Goal: Task Accomplishment & Management: Manage account settings

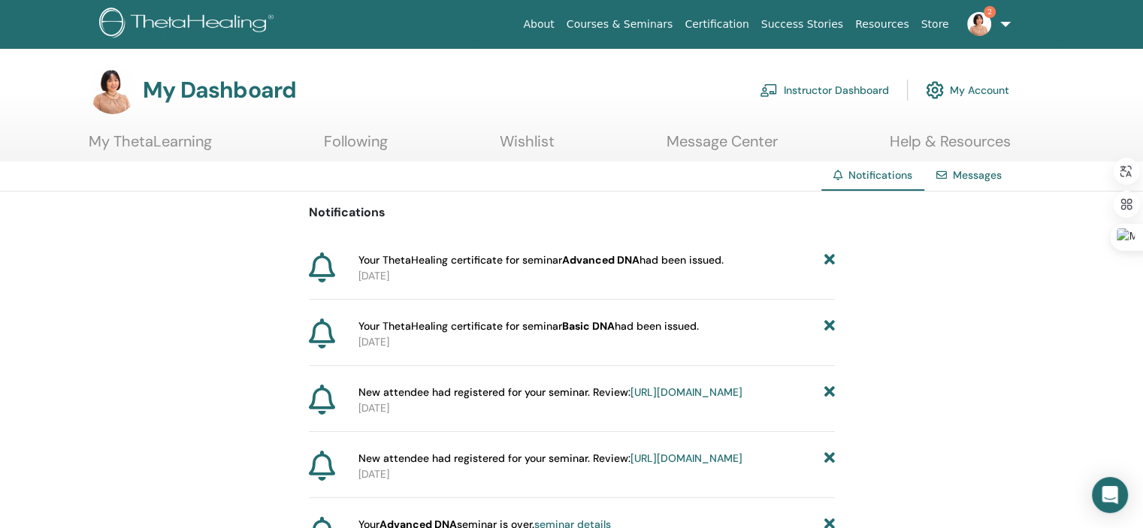
click at [986, 92] on link "My Account" at bounding box center [967, 90] width 83 height 33
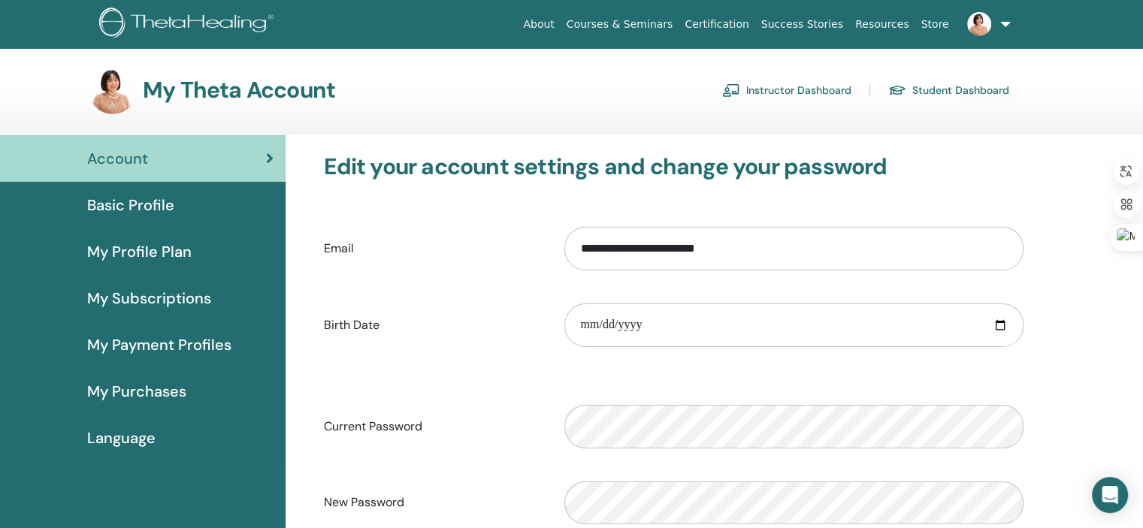
click at [809, 87] on link "Instructor Dashboard" at bounding box center [786, 90] width 129 height 24
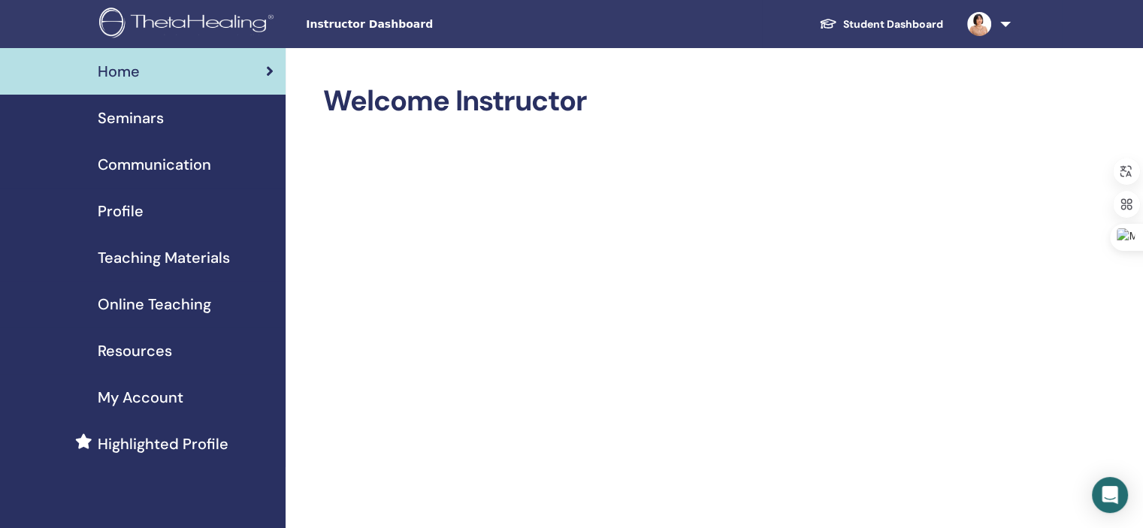
click at [129, 113] on span "Seminars" at bounding box center [131, 118] width 66 height 23
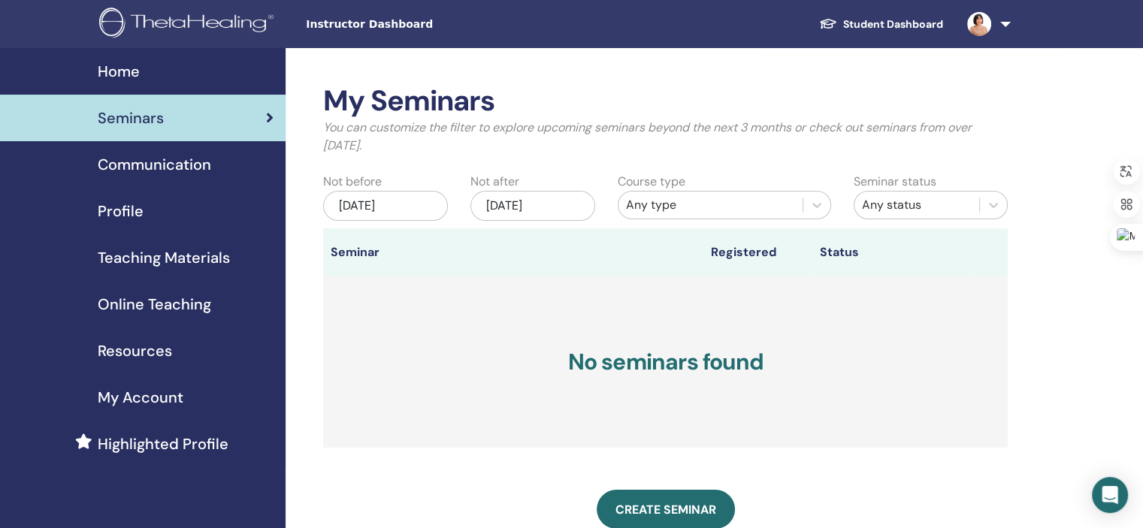
click at [400, 206] on div "[DATE]" at bounding box center [385, 206] width 125 height 30
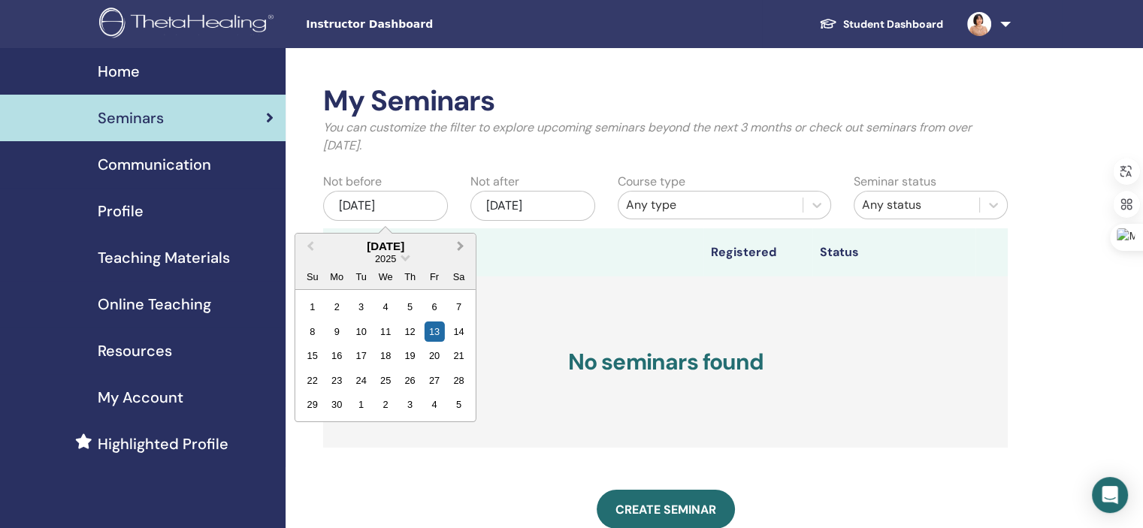
click at [461, 243] on span "Next Month" at bounding box center [461, 246] width 0 height 16
click at [461, 244] on span "Next Month" at bounding box center [461, 246] width 0 height 16
click at [383, 399] on div "29" at bounding box center [385, 405] width 20 height 20
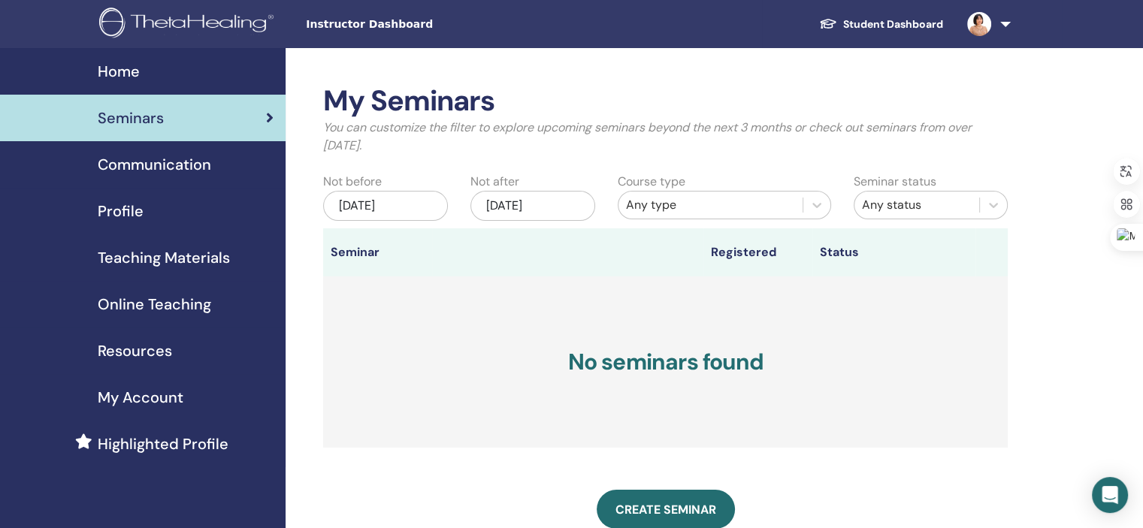
click at [514, 201] on div "Dec/13, 2025" at bounding box center [532, 206] width 125 height 30
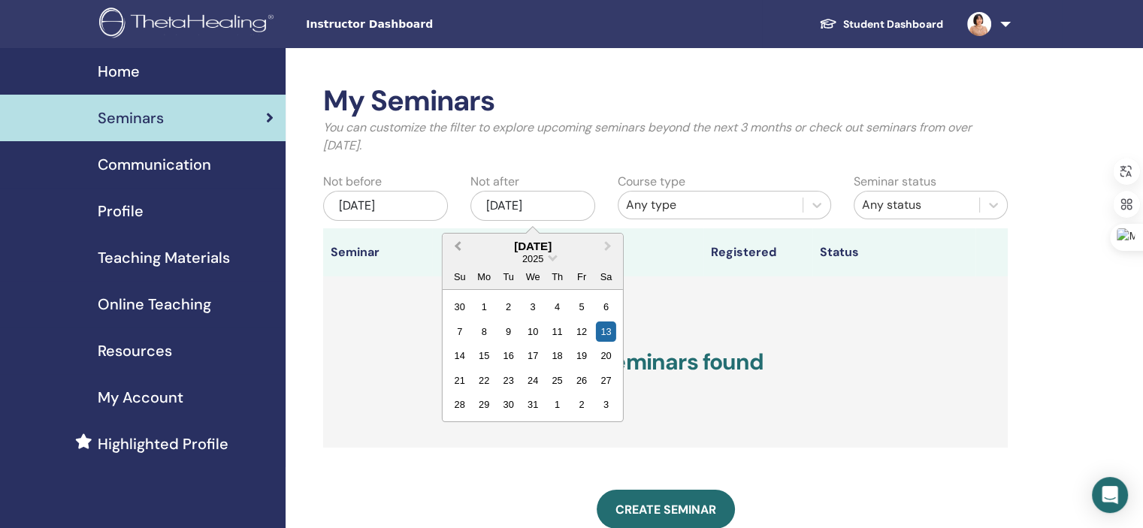
click at [458, 246] on span "Previous Month" at bounding box center [458, 246] width 0 height 16
click at [582, 399] on div "31" at bounding box center [581, 405] width 20 height 20
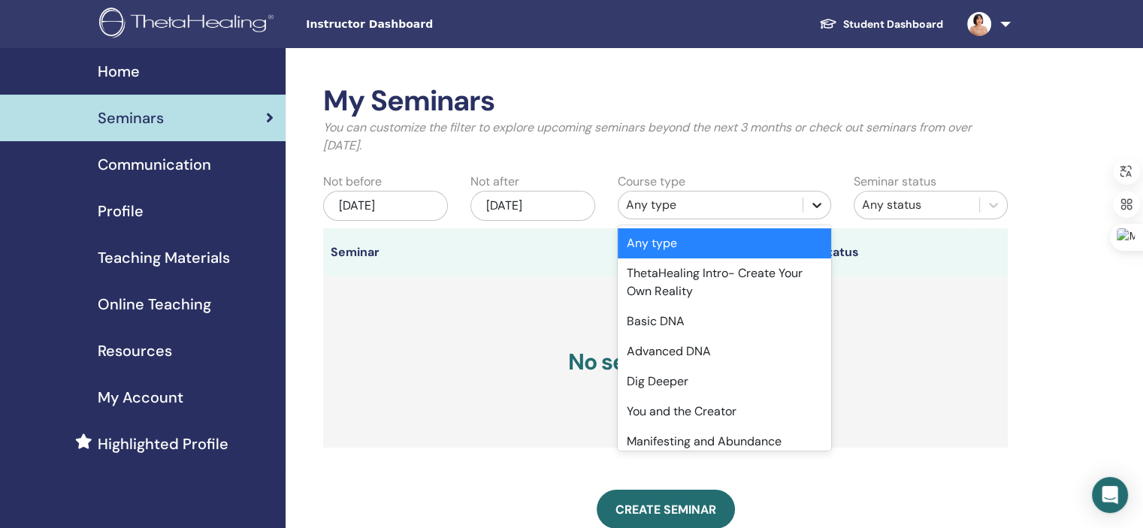
click at [814, 204] on icon at bounding box center [816, 205] width 9 height 5
click at [749, 319] on div "Basic DNA" at bounding box center [724, 322] width 213 height 30
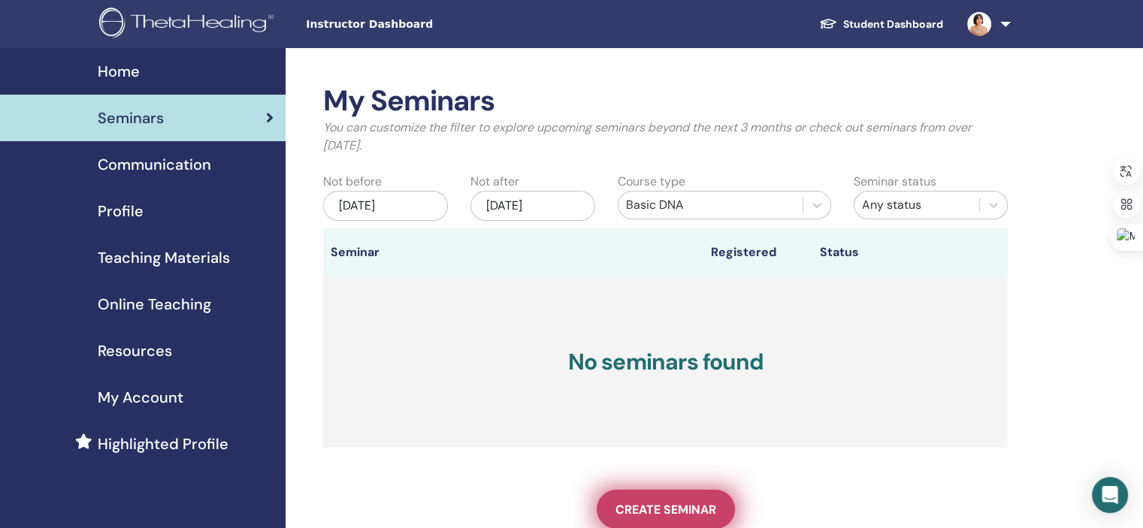
click at [664, 507] on span "Create seminar" at bounding box center [666, 510] width 101 height 16
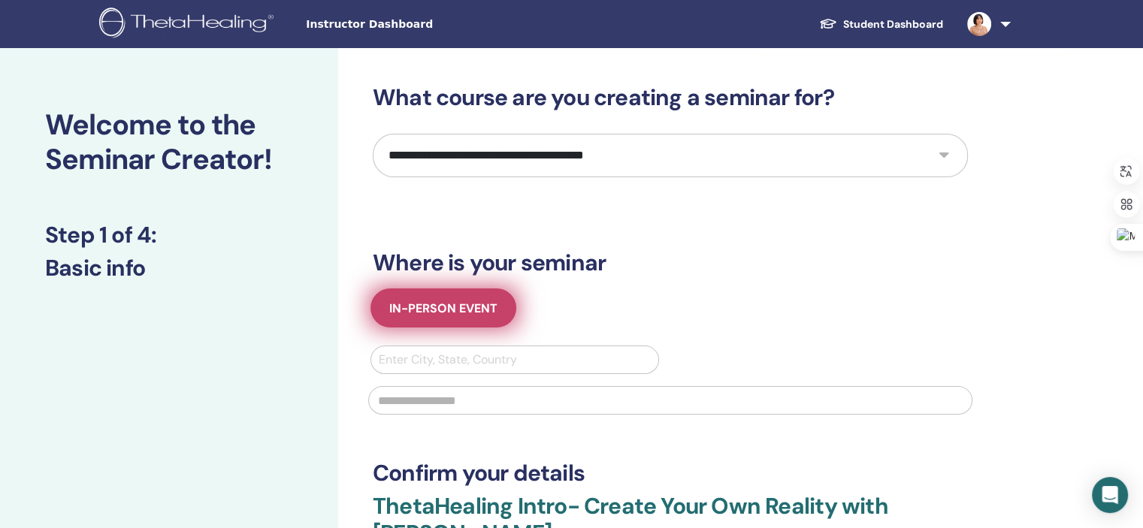
click at [420, 307] on span "In-Person Event" at bounding box center [443, 309] width 108 height 16
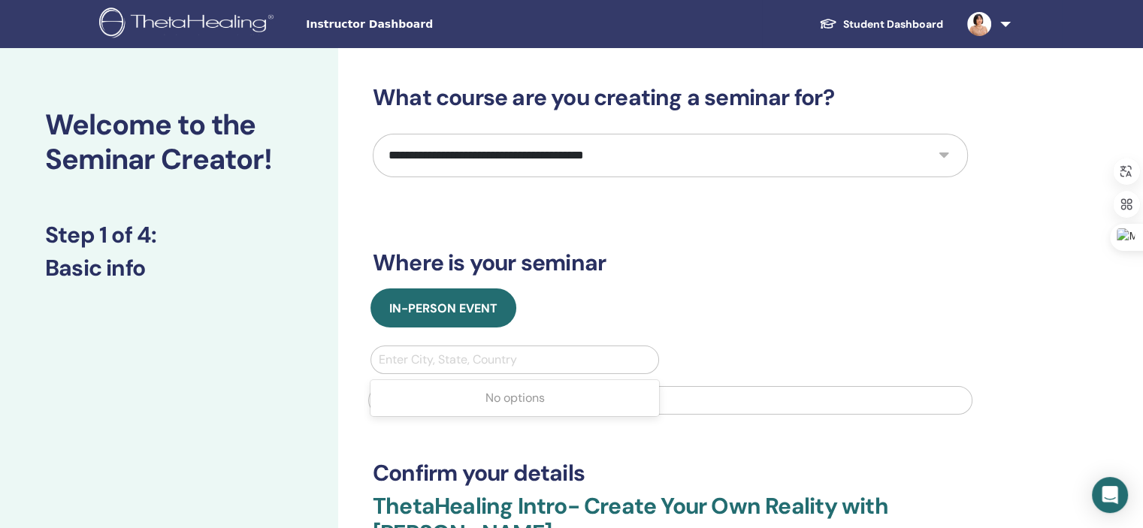
click at [407, 363] on div at bounding box center [515, 359] width 272 height 21
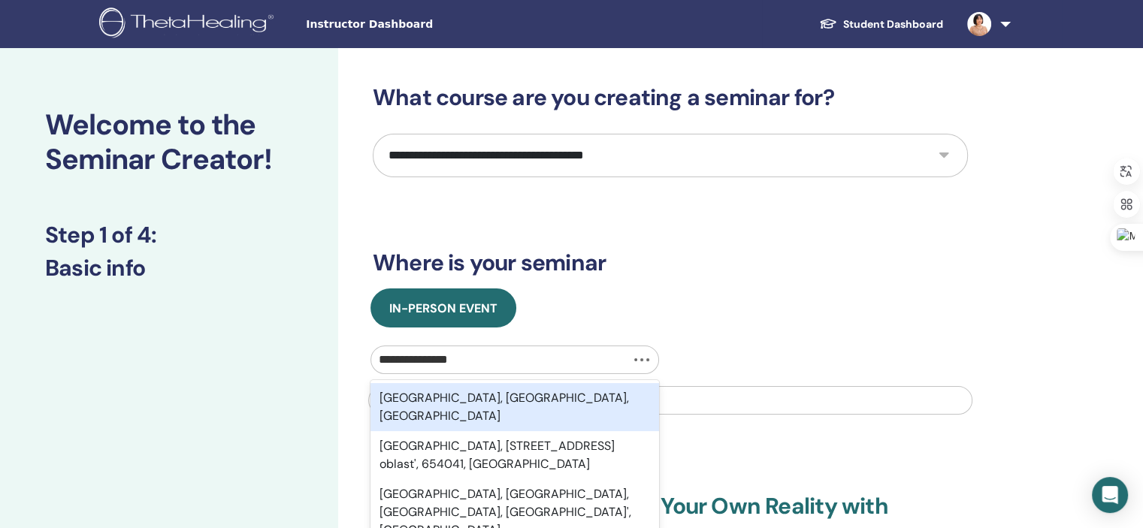
type input "**********"
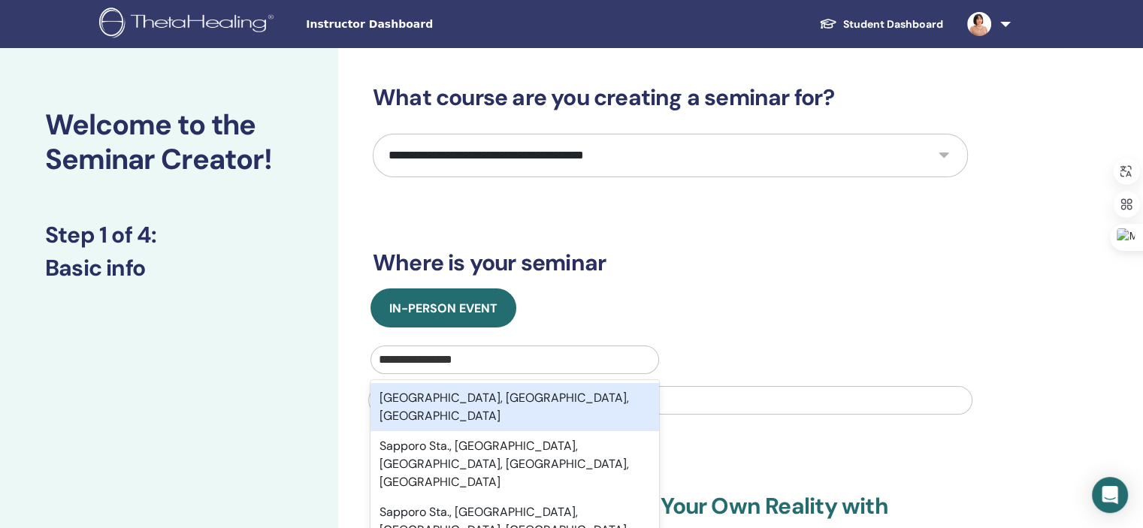
click at [442, 390] on div "Sapporo, Hokkaido, JPN" at bounding box center [515, 407] width 289 height 48
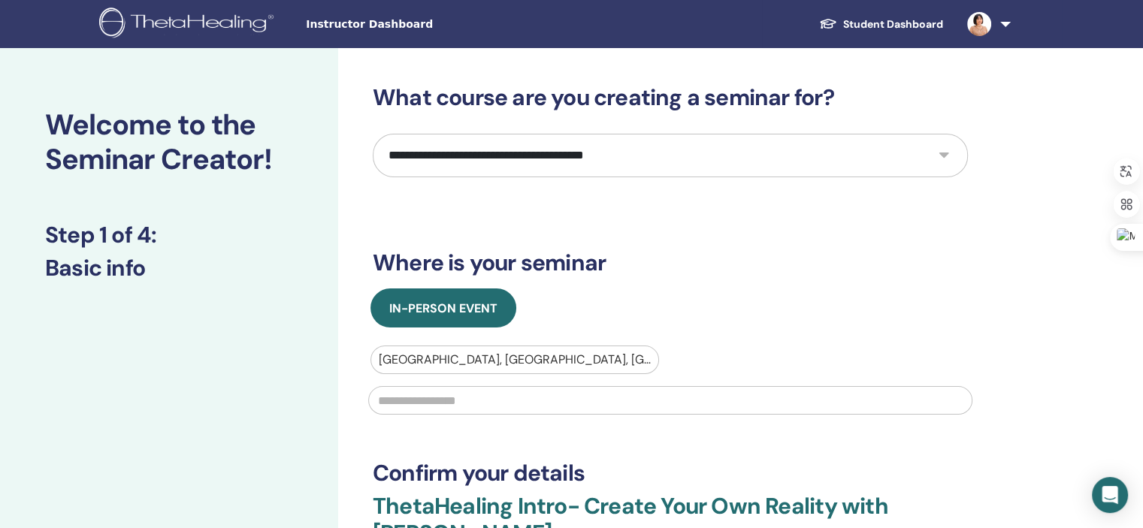
click at [434, 403] on input "text" at bounding box center [670, 400] width 604 height 29
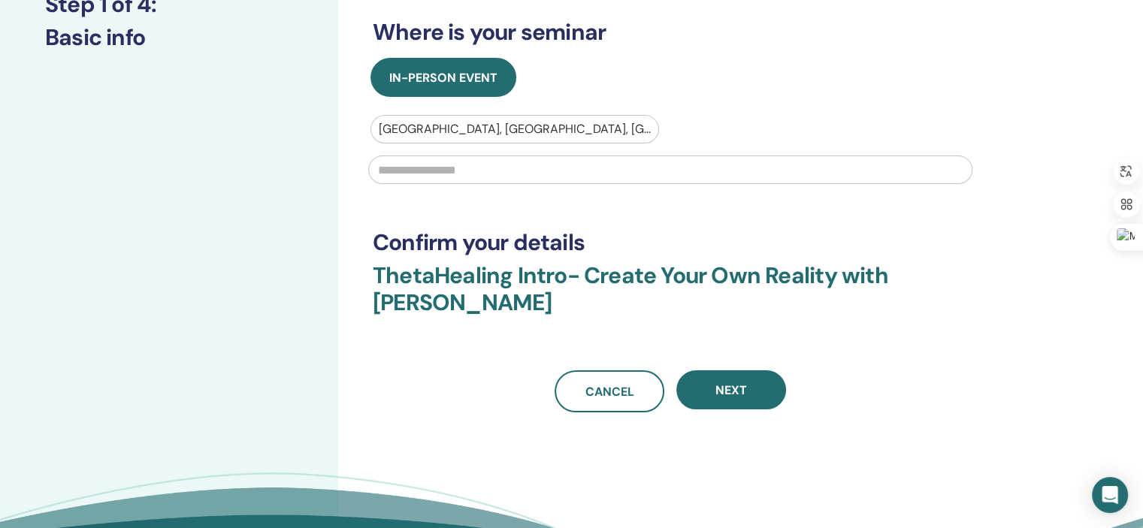
scroll to position [234, 0]
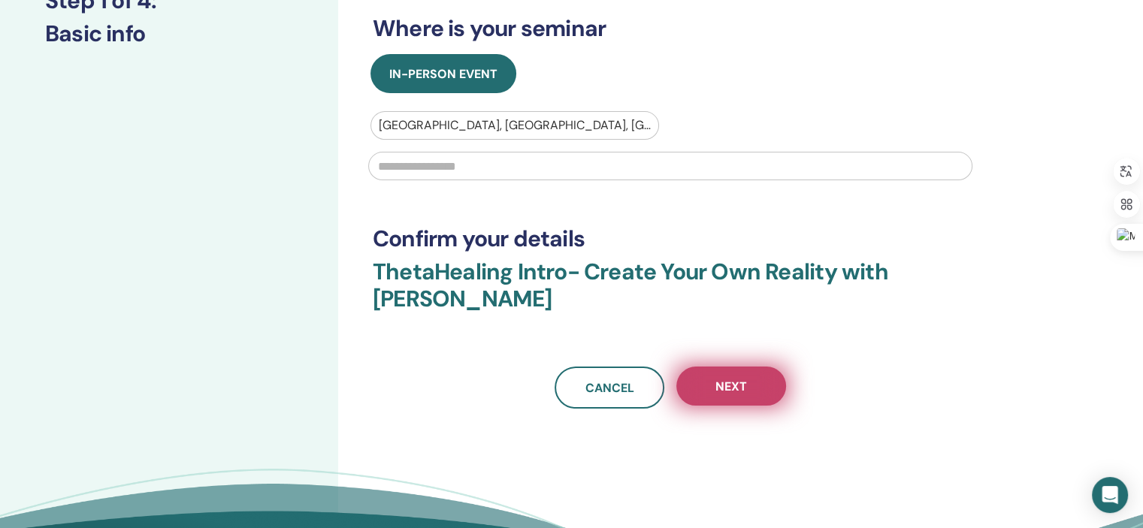
click at [721, 392] on span "Next" at bounding box center [731, 387] width 32 height 16
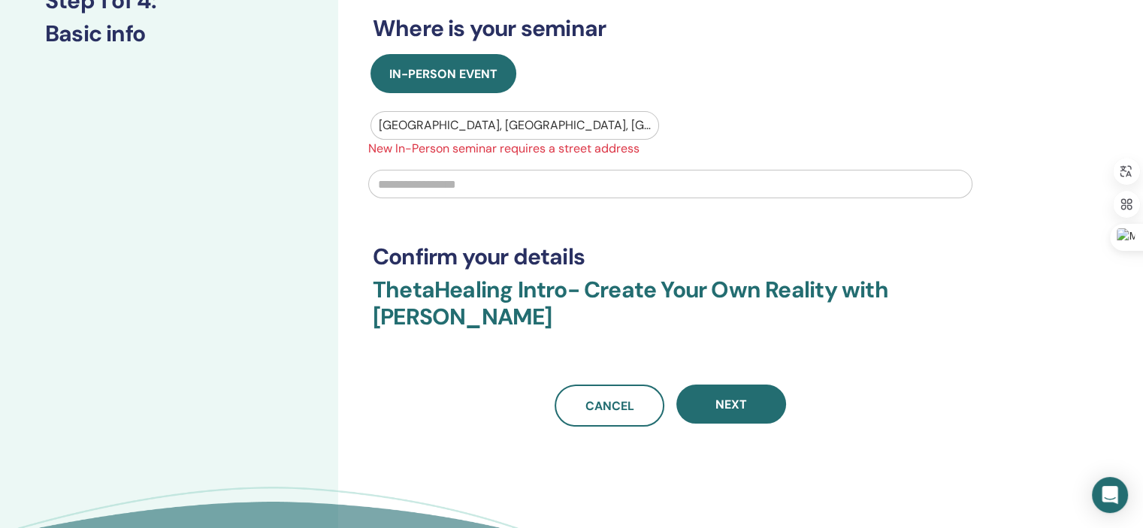
click at [394, 189] on input "text" at bounding box center [670, 184] width 604 height 29
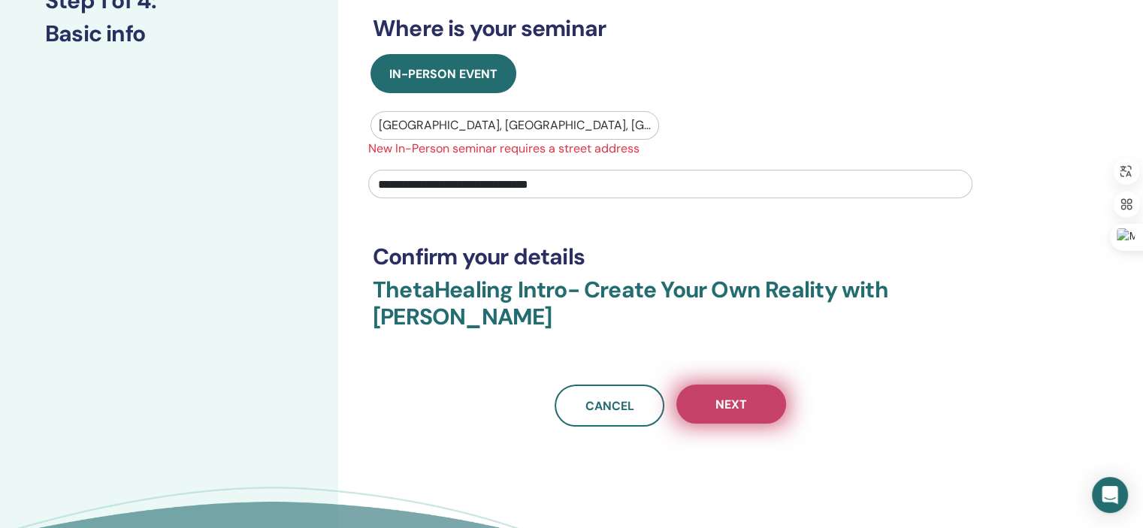
type input "**********"
click at [738, 407] on span "Next" at bounding box center [731, 405] width 32 height 16
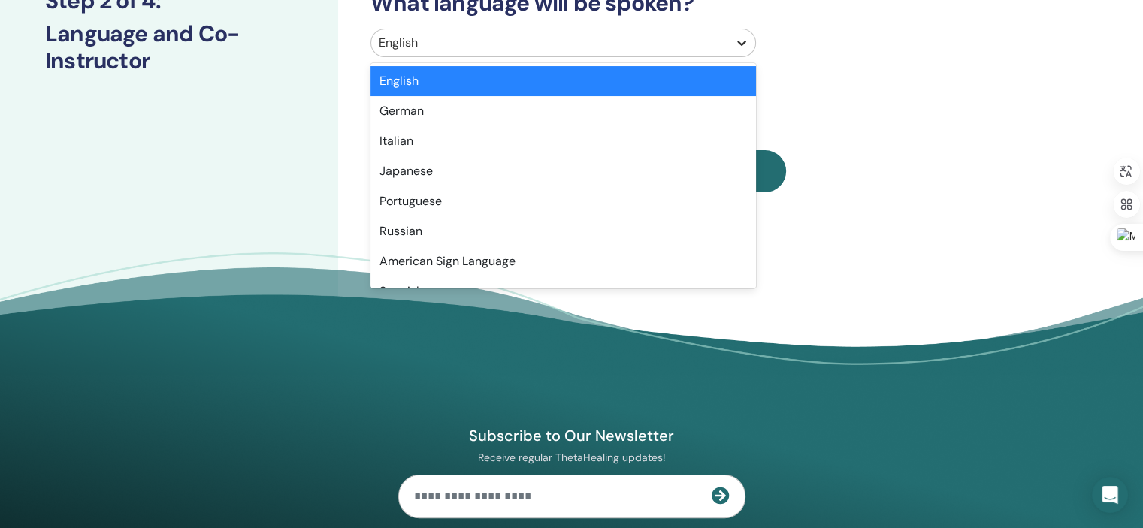
click at [739, 44] on icon at bounding box center [741, 42] width 15 height 15
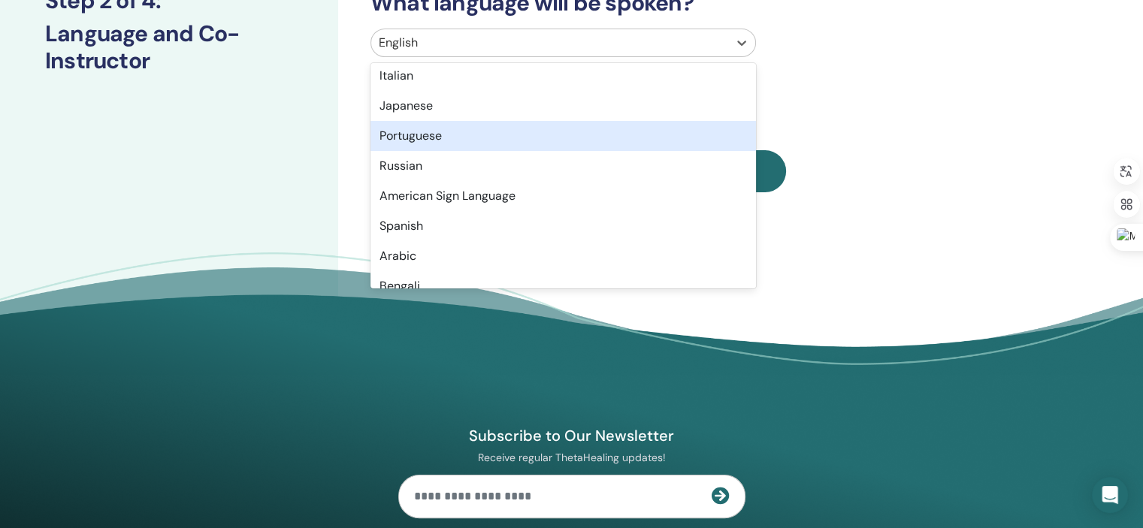
scroll to position [44, 0]
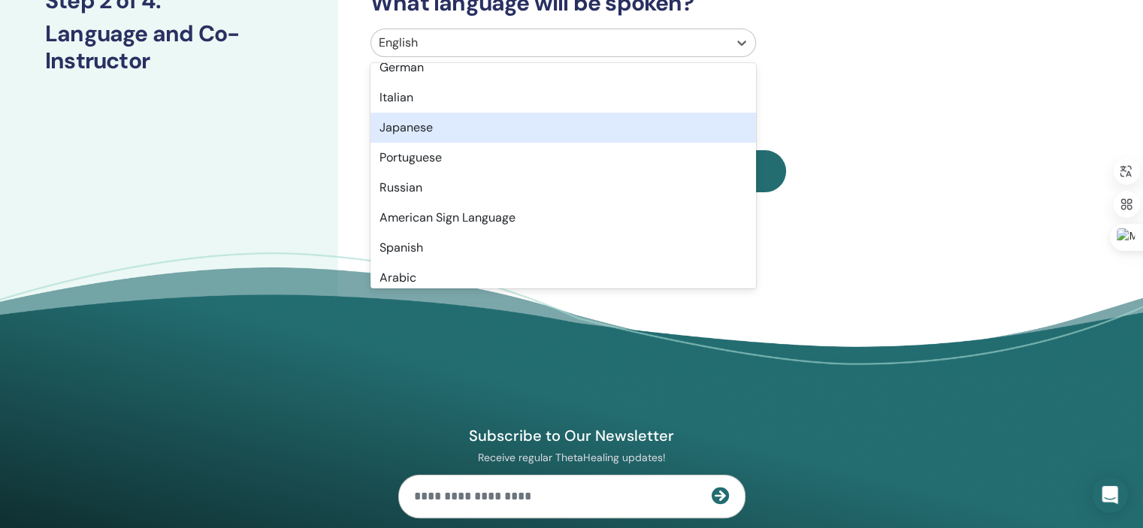
click at [634, 133] on div "Japanese" at bounding box center [564, 128] width 386 height 30
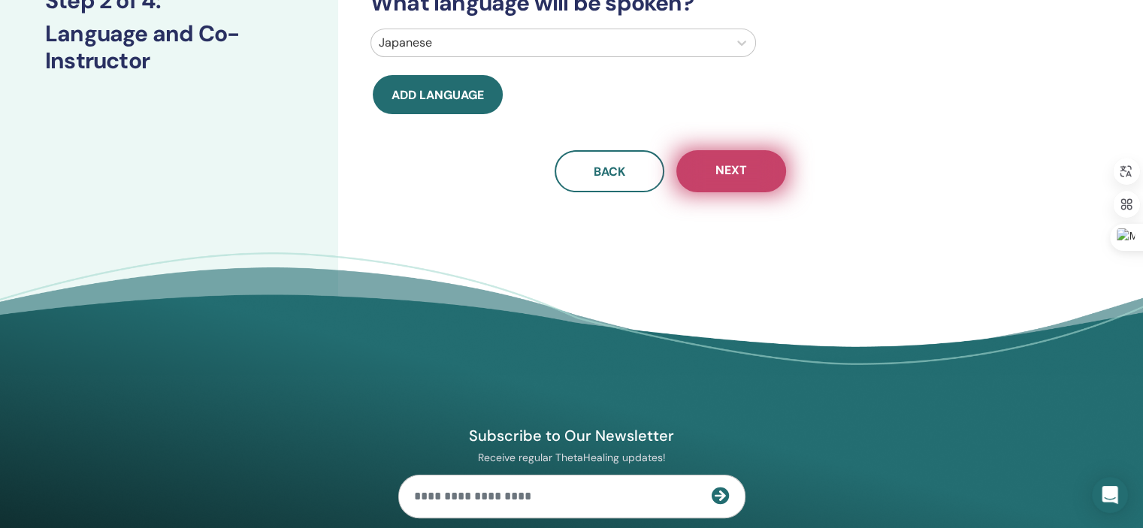
click at [738, 162] on span "Next" at bounding box center [731, 171] width 32 height 19
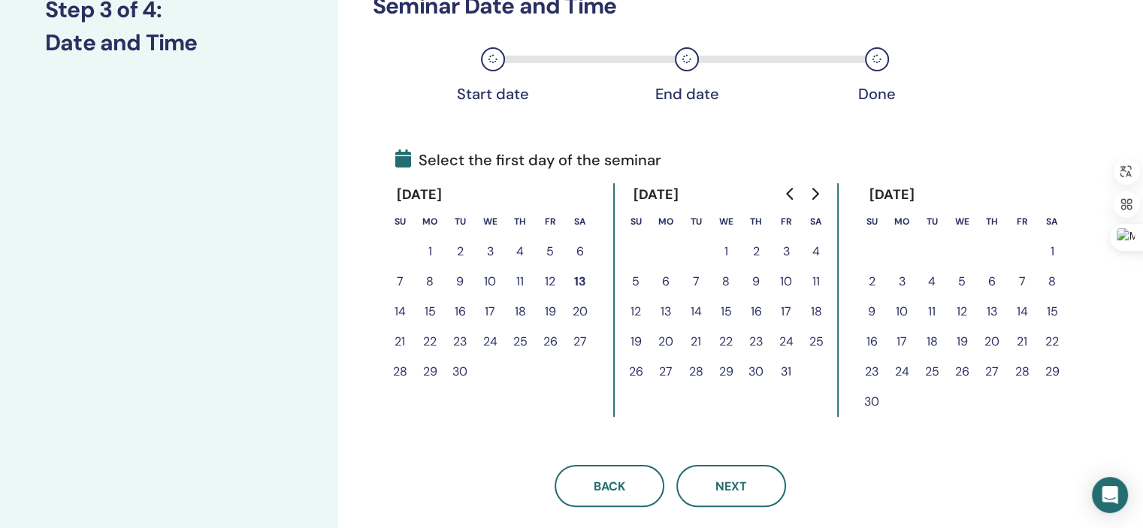
scroll to position [244, 0]
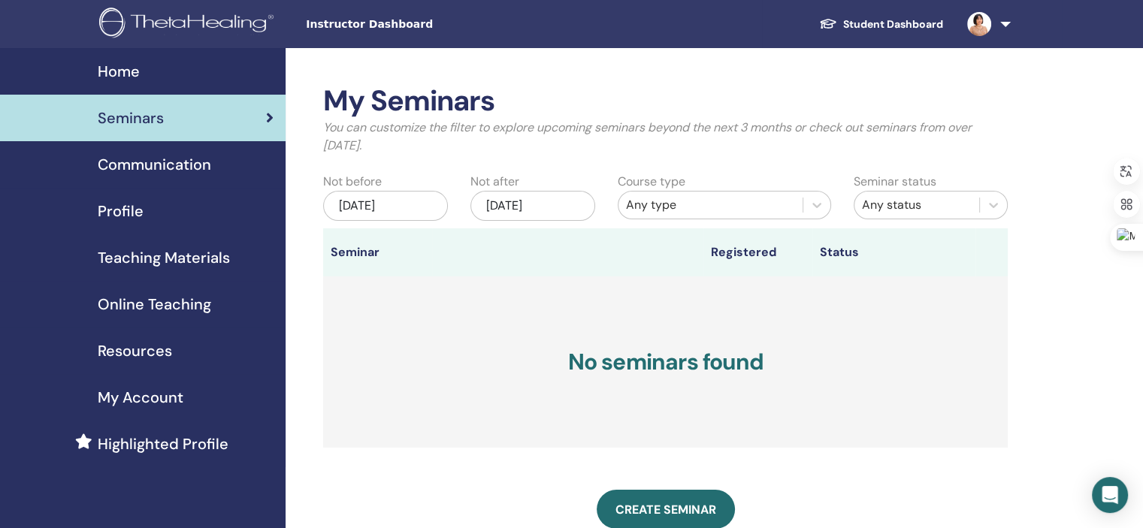
click at [505, 204] on div "[DATE]" at bounding box center [532, 206] width 125 height 30
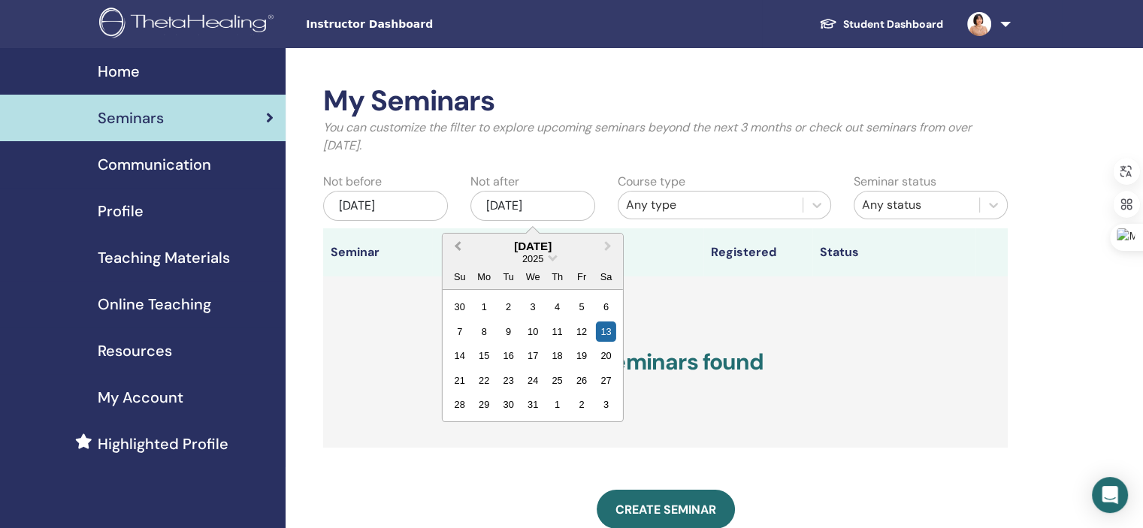
click at [458, 250] on span "Previous Month" at bounding box center [458, 246] width 0 height 16
click at [603, 399] on div "29" at bounding box center [606, 405] width 20 height 20
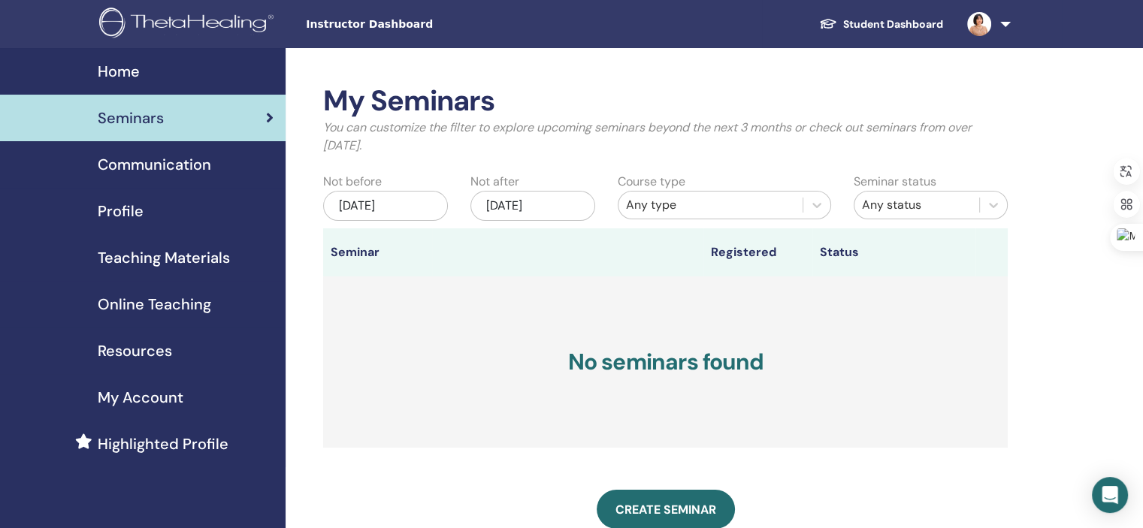
click at [381, 209] on div "[DATE]" at bounding box center [385, 206] width 125 height 30
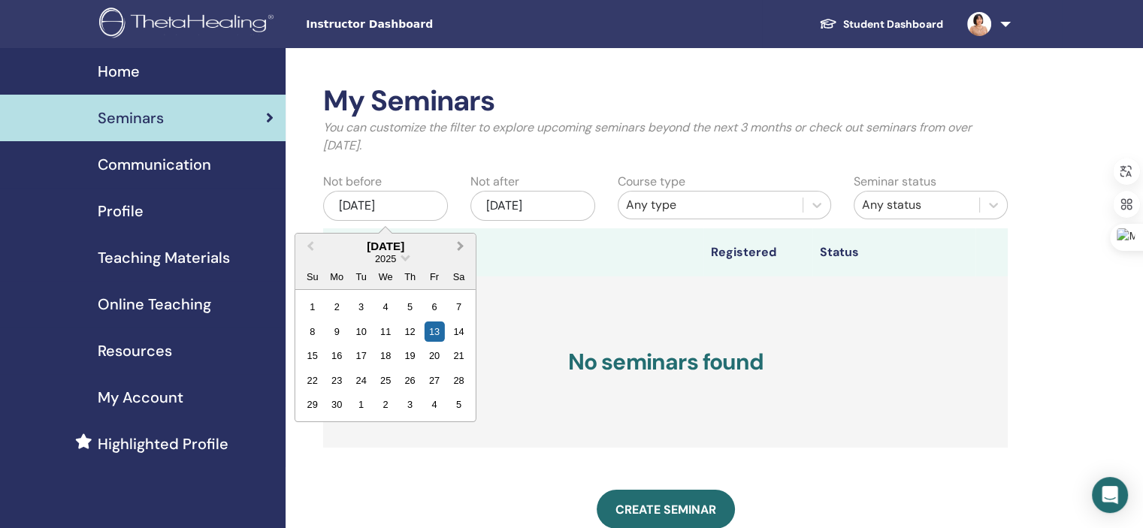
click at [454, 244] on button "Next Month" at bounding box center [462, 247] width 24 height 24
click at [508, 204] on div "Nov/29, 2025" at bounding box center [532, 206] width 125 height 30
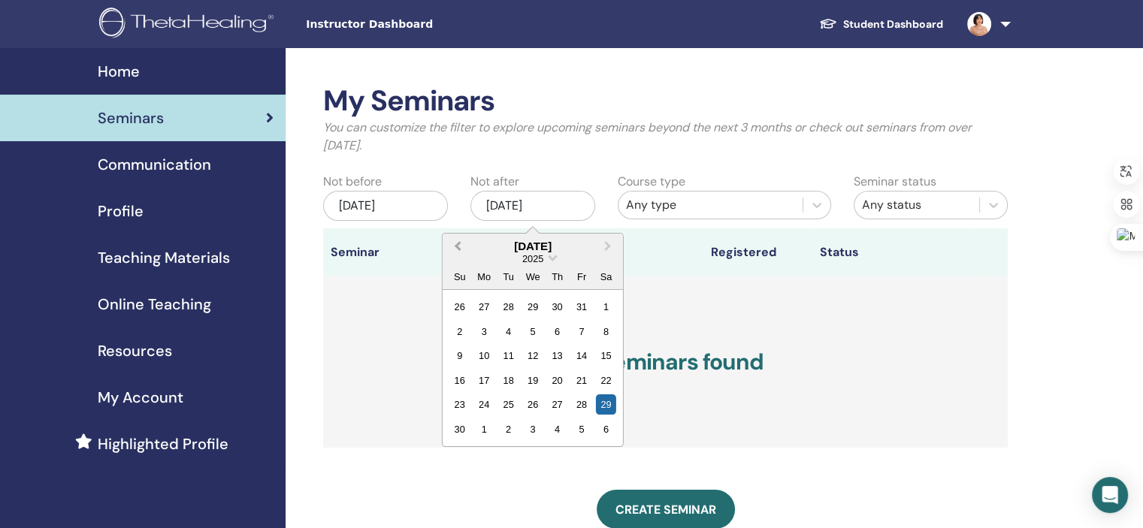
click at [458, 244] on span "Previous Month" at bounding box center [458, 246] width 0 height 16
click at [527, 398] on div "29" at bounding box center [532, 405] width 20 height 20
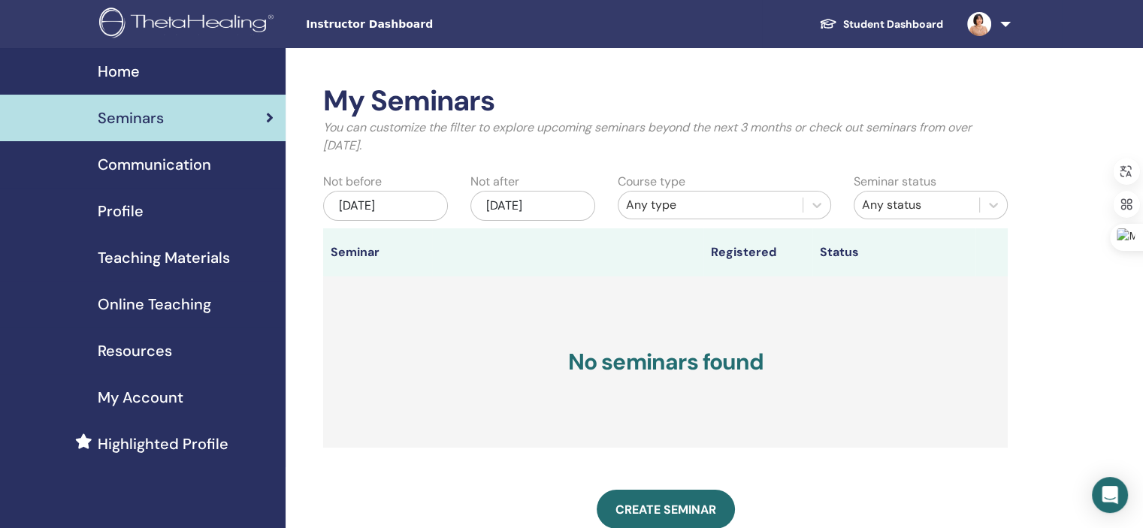
click at [370, 207] on div "[DATE]" at bounding box center [385, 206] width 125 height 30
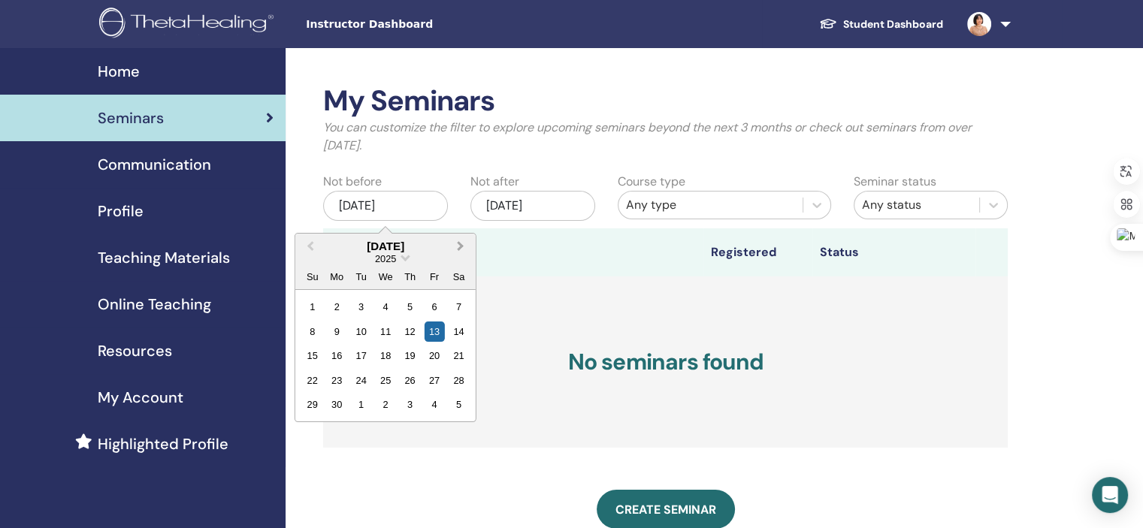
click at [461, 243] on span "Next Month" at bounding box center [461, 246] width 0 height 16
click at [430, 332] on div "12" at bounding box center [434, 332] width 20 height 20
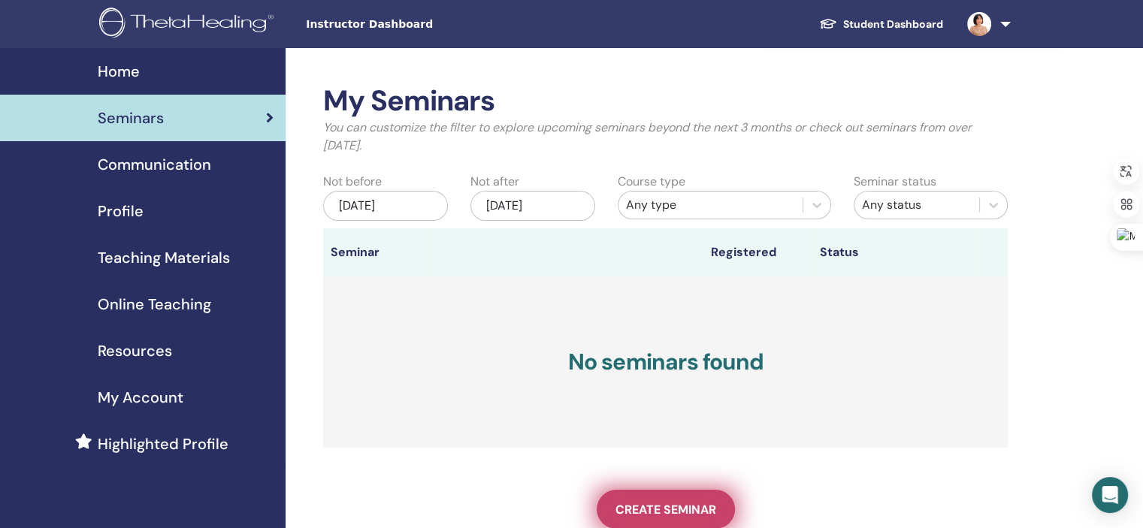
click at [653, 506] on span "Create seminar" at bounding box center [666, 510] width 101 height 16
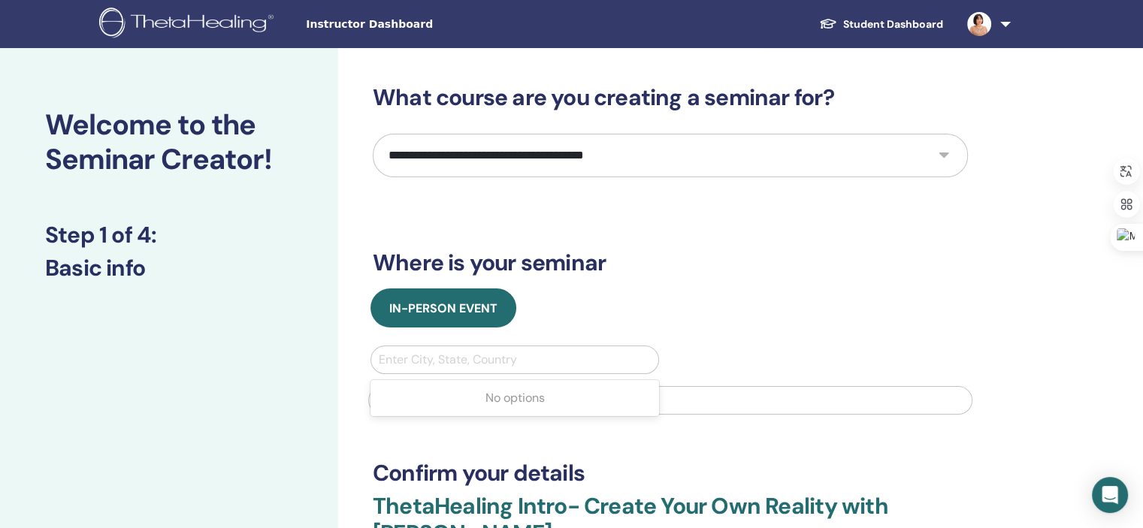
click at [505, 364] on div at bounding box center [515, 359] width 272 height 21
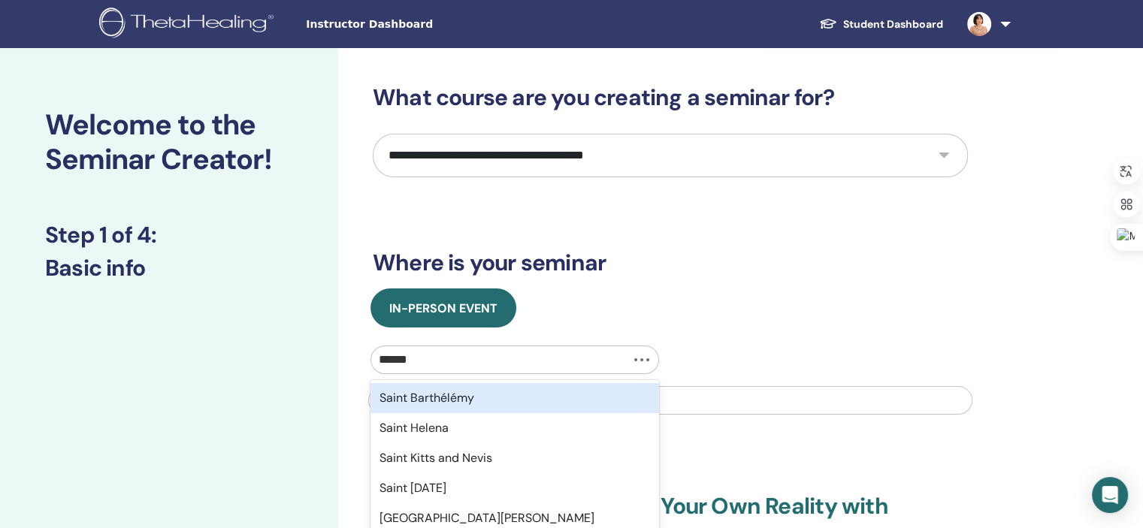
type input "*******"
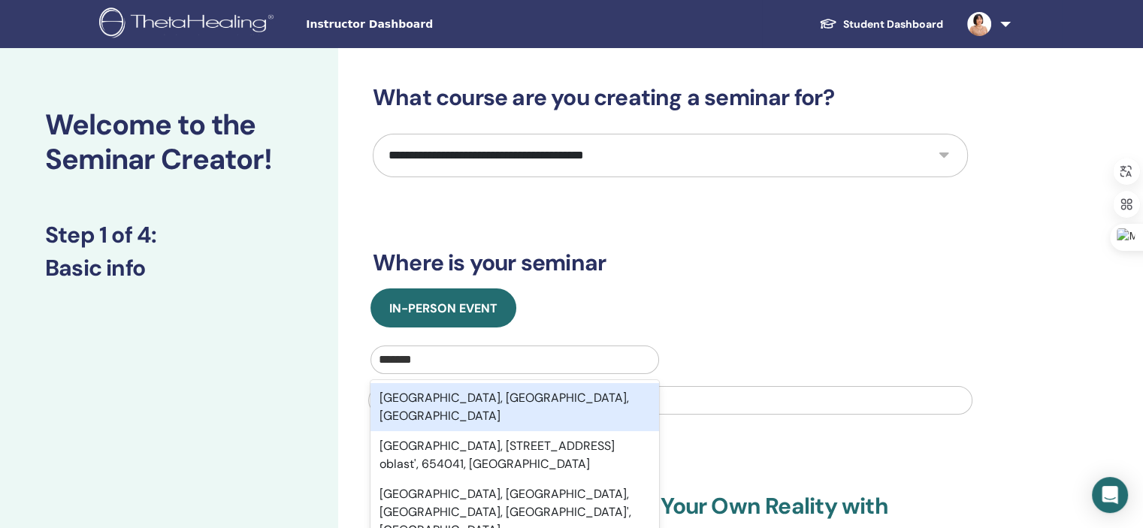
click at [499, 396] on div "Sapporo, Hokkaido, JPN" at bounding box center [515, 407] width 289 height 48
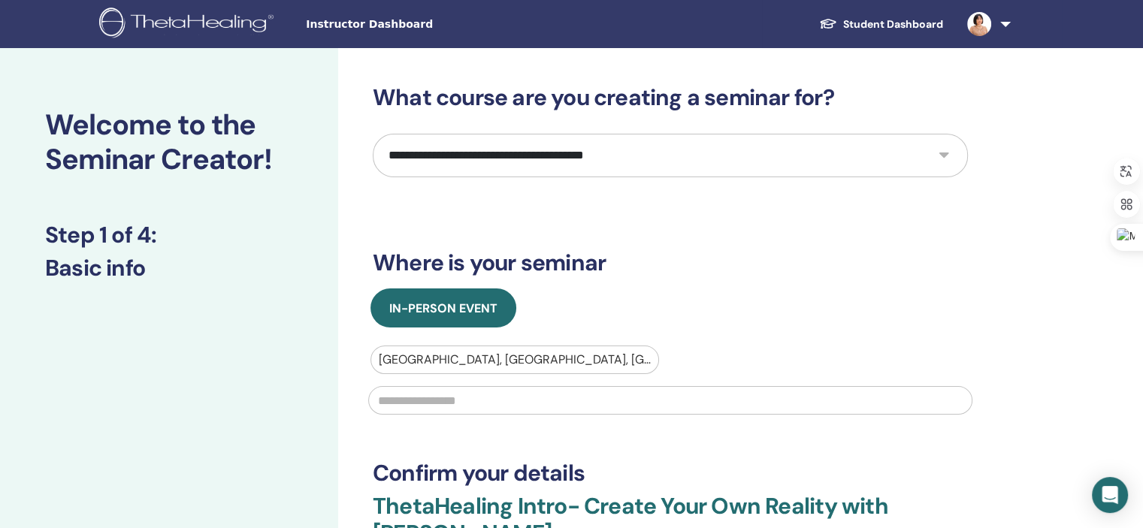
click at [463, 396] on input "text" at bounding box center [670, 400] width 604 height 29
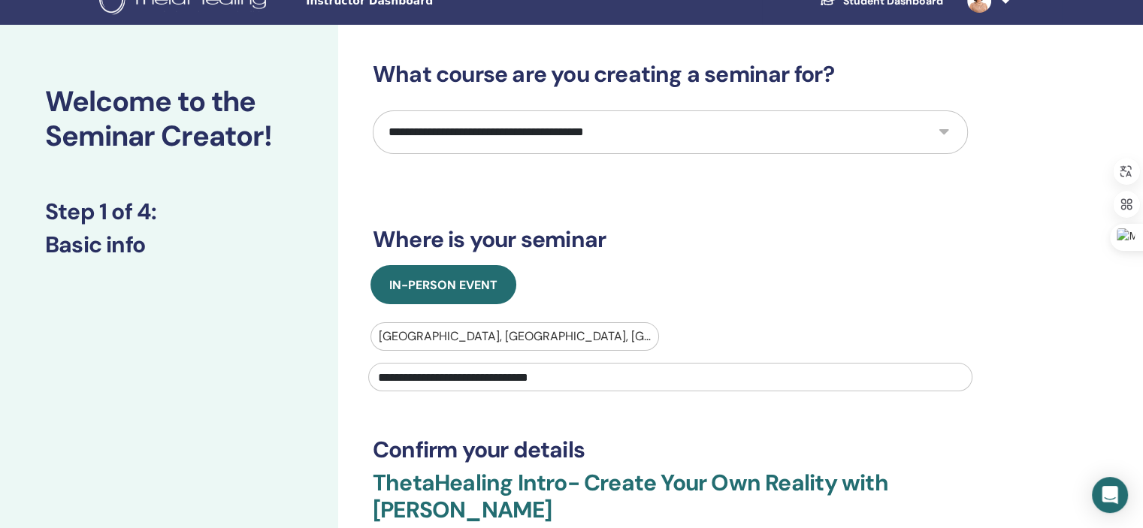
click at [555, 375] on input "**********" at bounding box center [670, 377] width 604 height 29
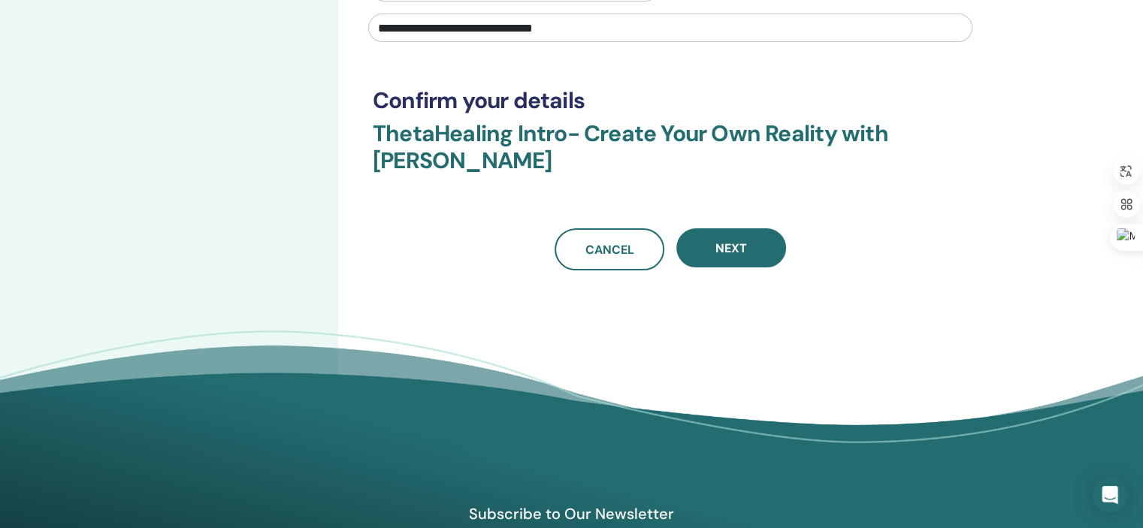
scroll to position [387, 0]
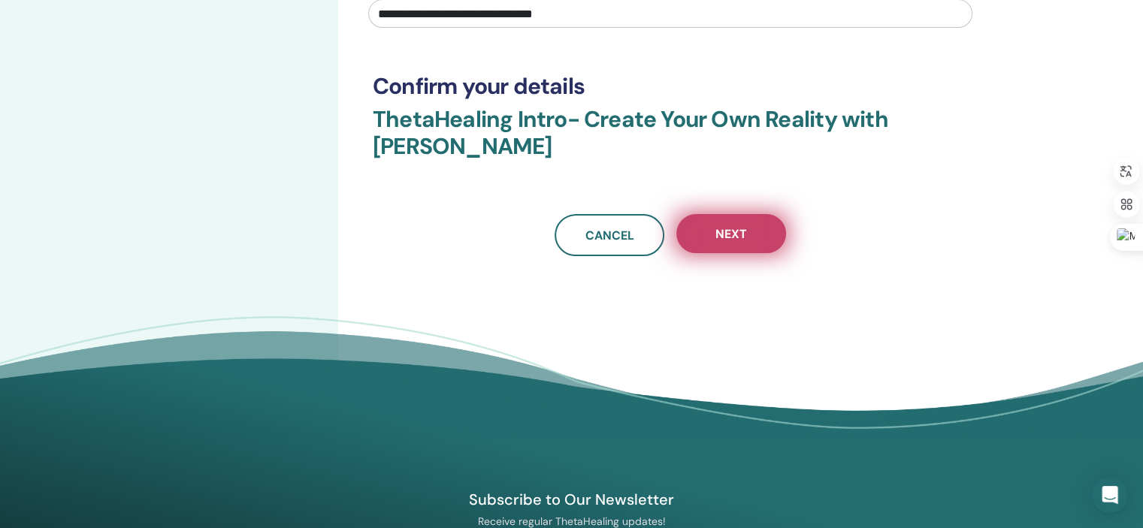
type input "**********"
click at [714, 234] on button "Next" at bounding box center [731, 233] width 110 height 39
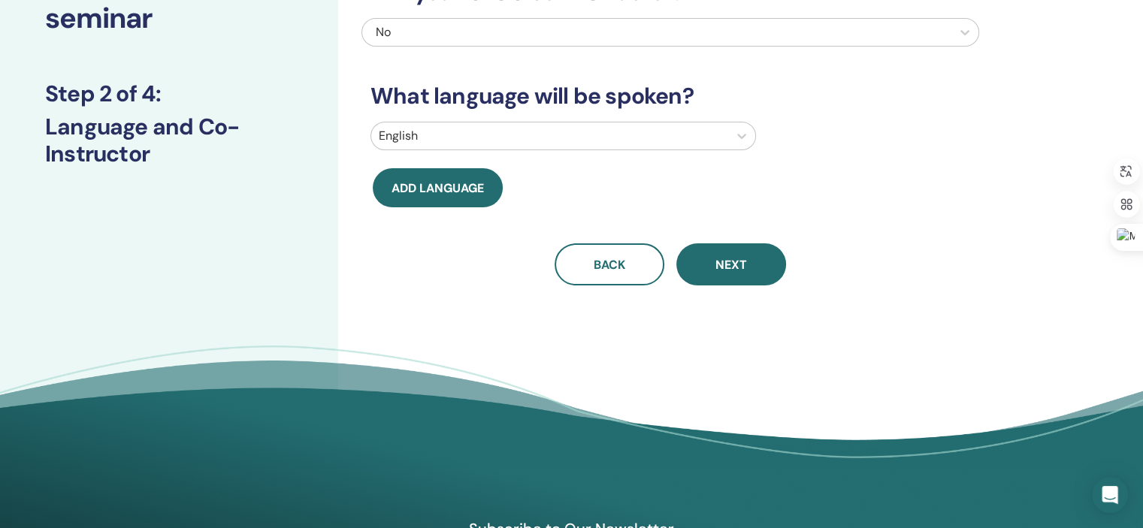
scroll to position [126, 0]
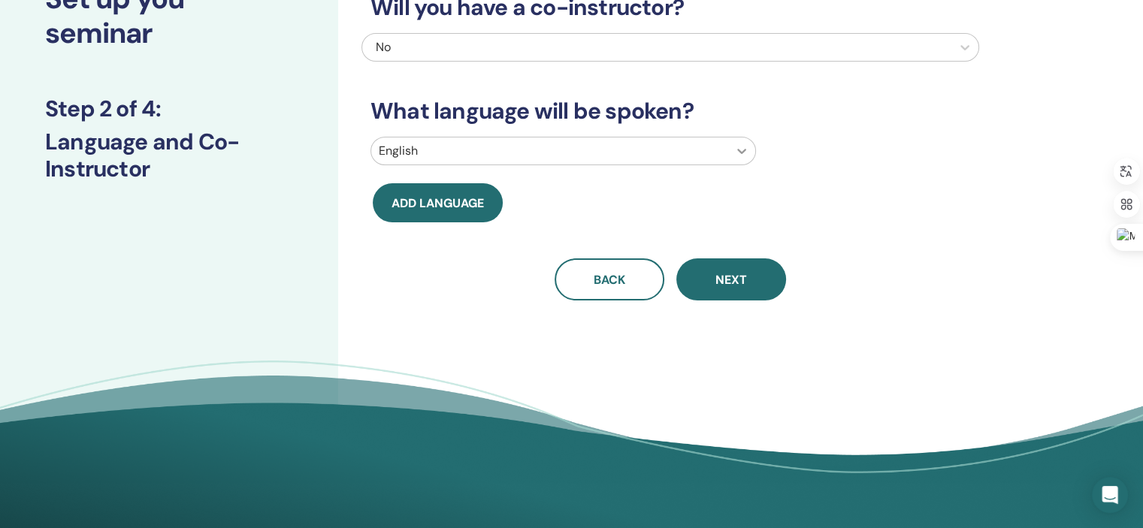
click at [743, 147] on icon at bounding box center [741, 151] width 15 height 15
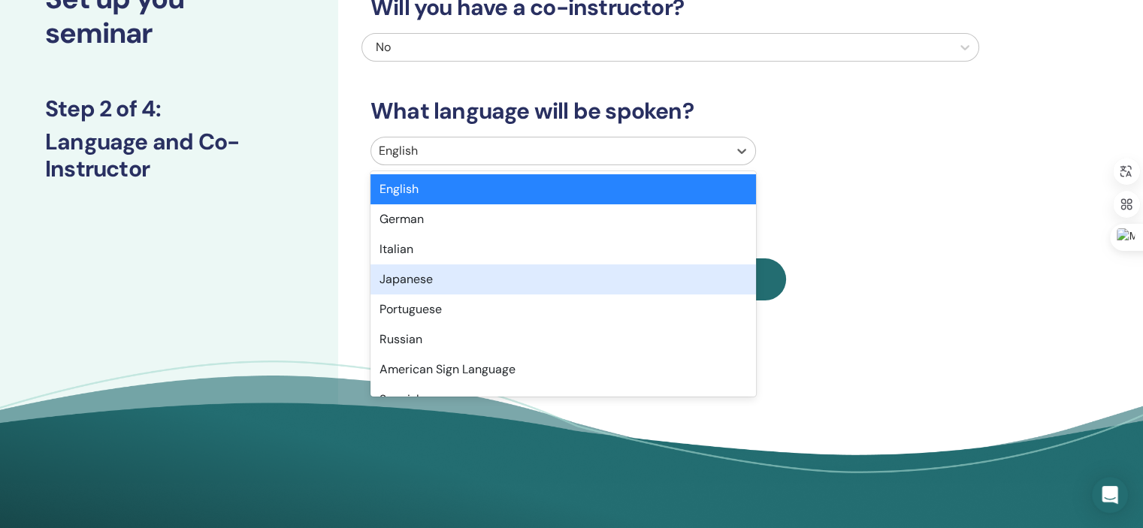
click at [661, 284] on div "Japanese" at bounding box center [564, 280] width 386 height 30
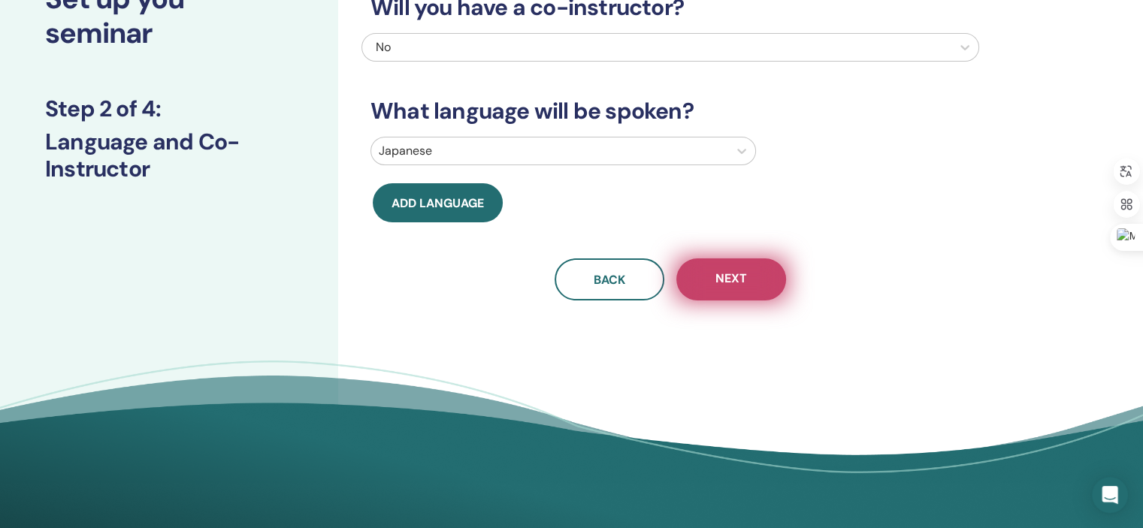
click at [725, 279] on span "Next" at bounding box center [731, 280] width 32 height 19
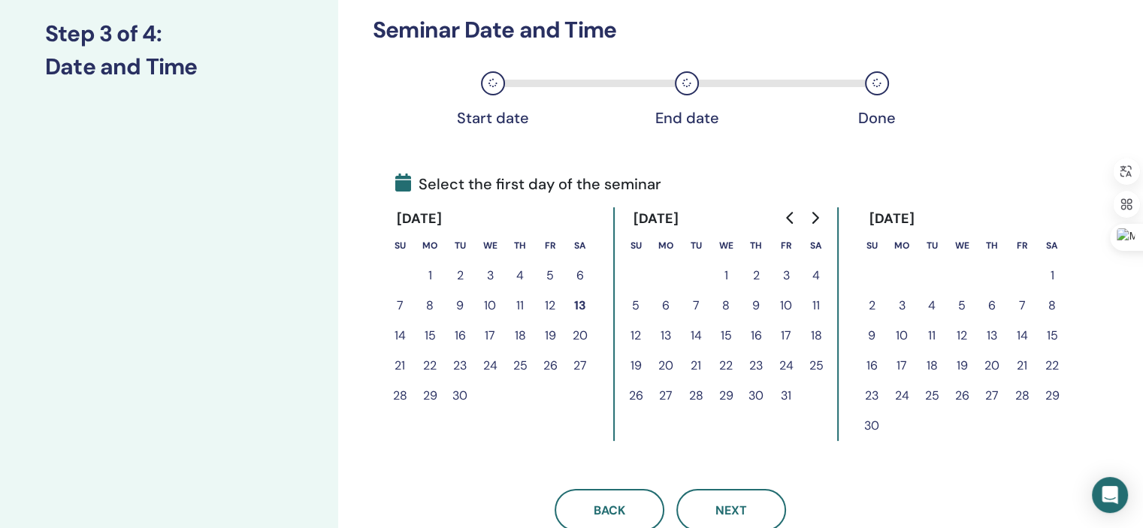
scroll to position [210, 0]
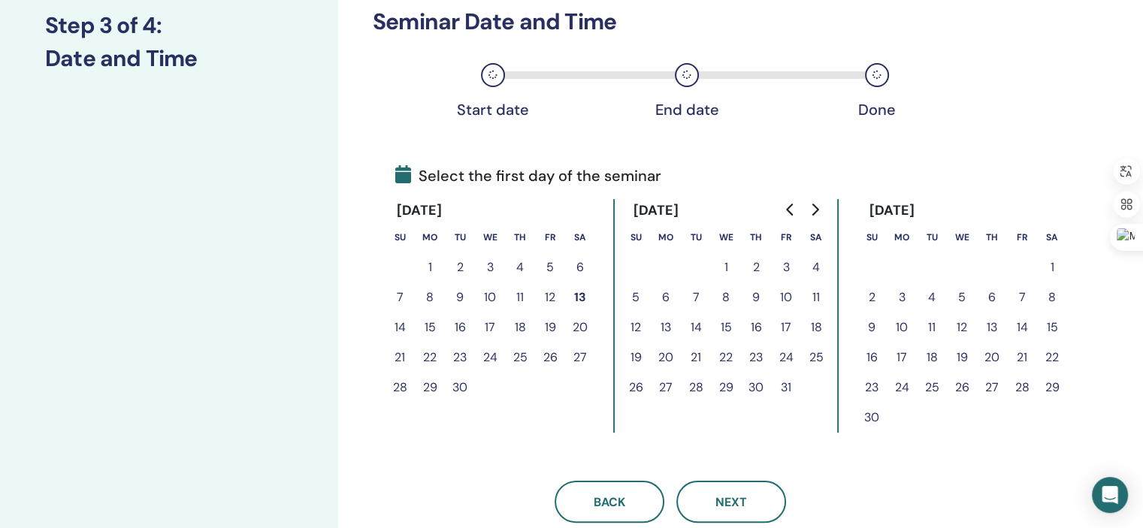
click at [723, 384] on button "29" at bounding box center [726, 388] width 30 height 30
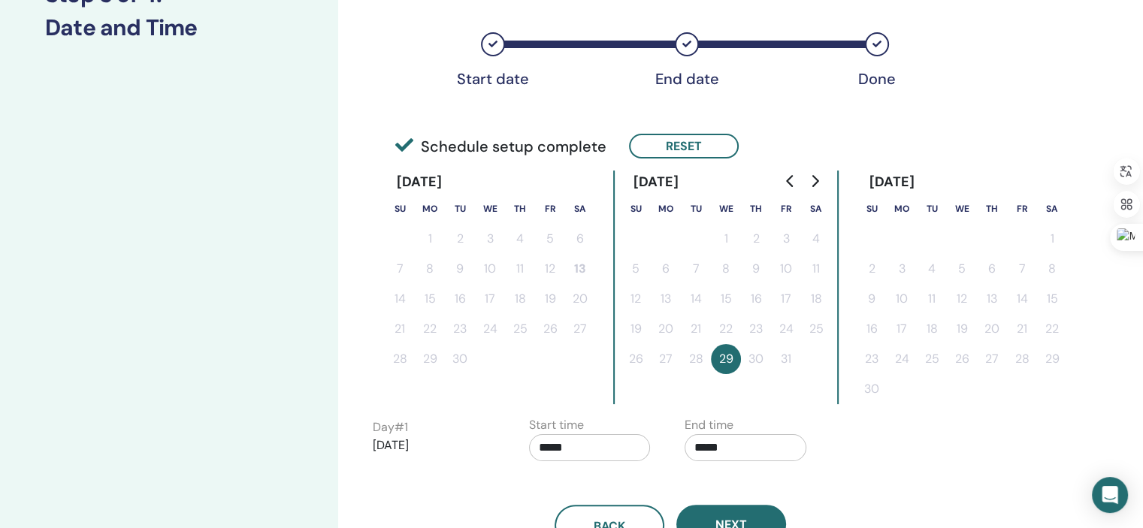
scroll to position [299, 0]
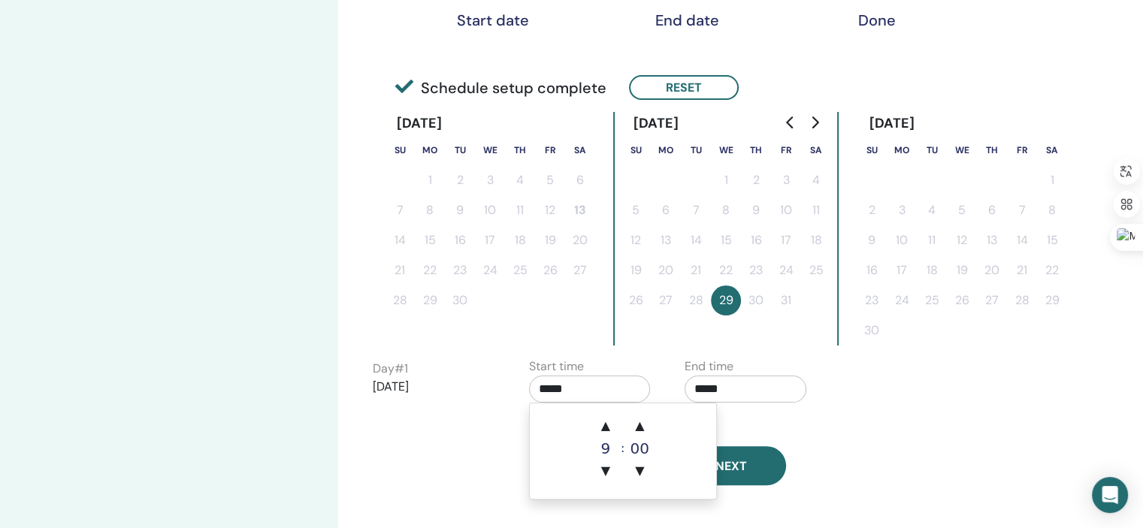
click at [583, 395] on input "*****" at bounding box center [590, 389] width 122 height 27
click at [603, 474] on span "▼" at bounding box center [606, 471] width 30 height 30
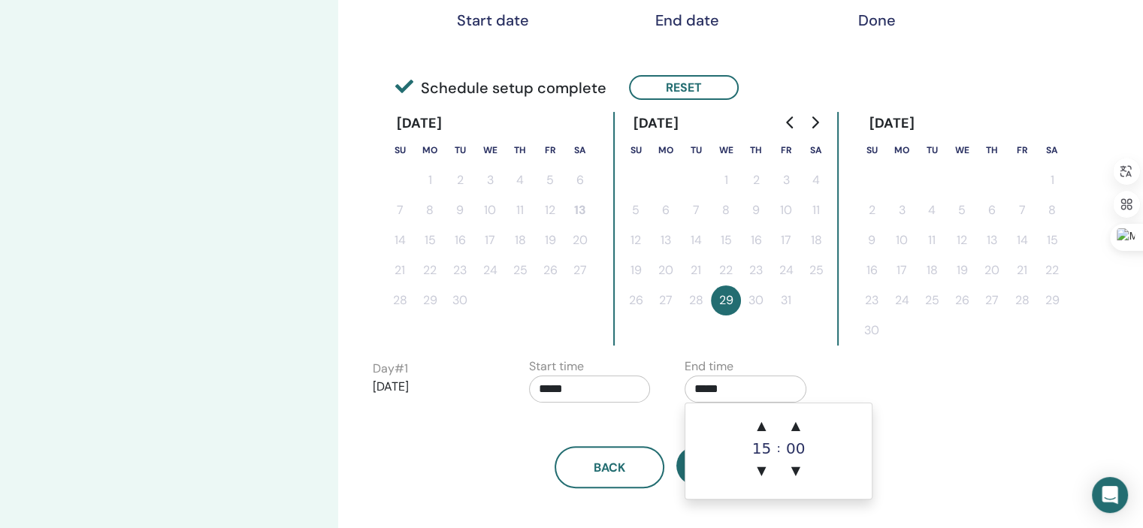
click at [727, 387] on input "*****" at bounding box center [746, 389] width 122 height 27
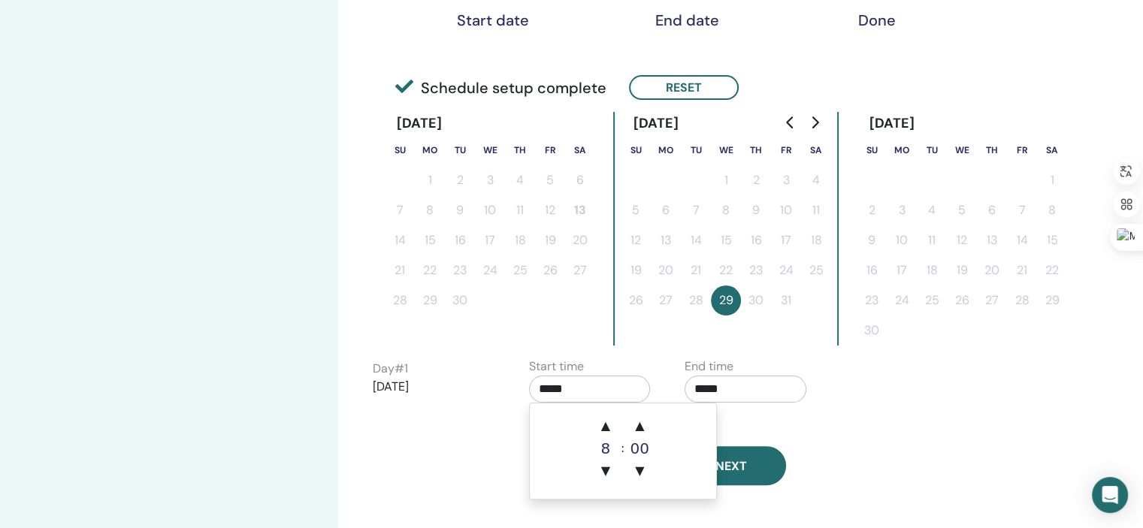
click at [588, 388] on input "*****" at bounding box center [590, 389] width 122 height 27
click at [610, 428] on span "▲" at bounding box center [606, 426] width 30 height 30
type input "*****"
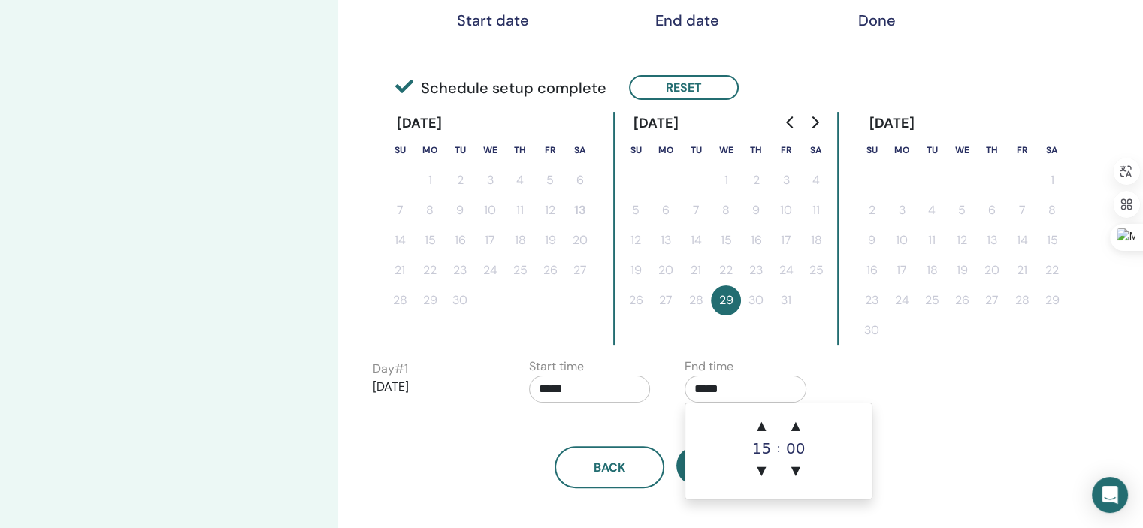
click at [734, 390] on input "*****" at bounding box center [746, 389] width 122 height 27
click at [763, 422] on span "▲" at bounding box center [761, 426] width 30 height 30
type input "*****"
click at [884, 429] on div "Back Next" at bounding box center [670, 449] width 618 height 78
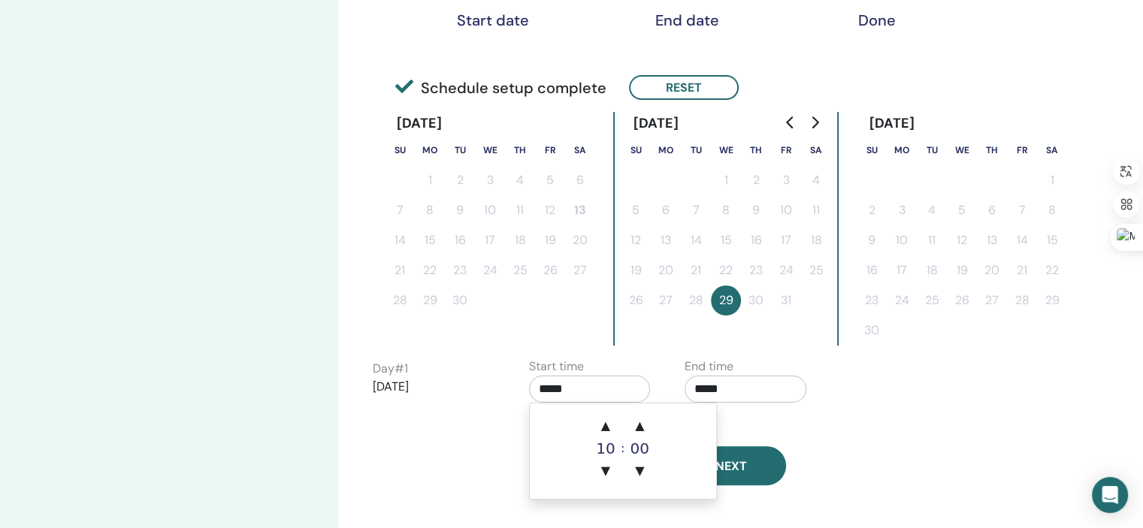
click at [570, 386] on input "*****" at bounding box center [590, 389] width 122 height 27
click at [607, 427] on span "▲" at bounding box center [606, 426] width 30 height 30
click at [605, 468] on span "▼" at bounding box center [606, 471] width 30 height 30
type input "*****"
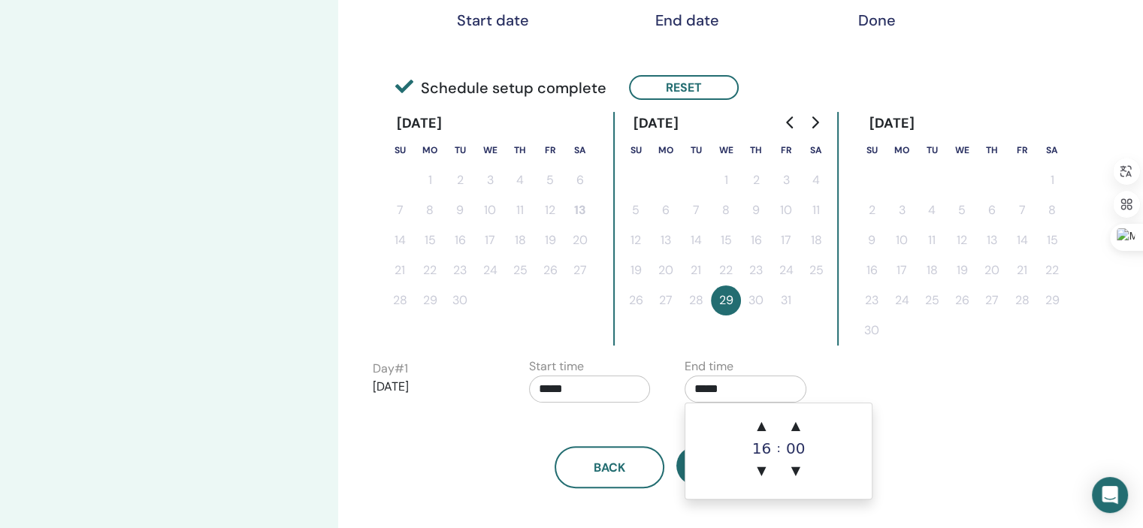
click at [726, 386] on input "*****" at bounding box center [746, 389] width 122 height 27
click at [760, 423] on span "▲" at bounding box center [761, 426] width 30 height 30
click at [761, 469] on span "▼" at bounding box center [761, 471] width 30 height 30
type input "*****"
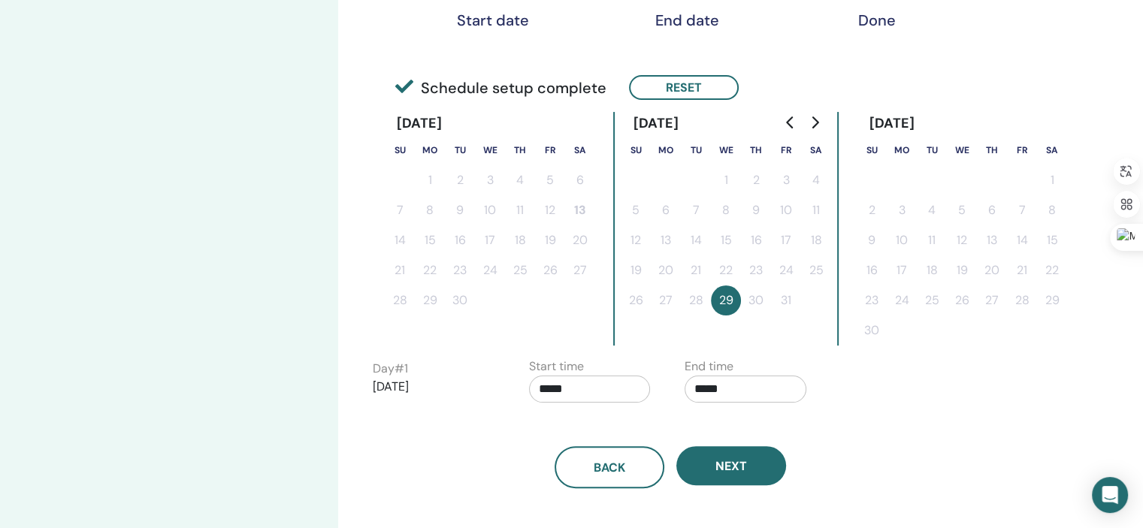
click at [944, 446] on div "Back Next" at bounding box center [670, 467] width 618 height 42
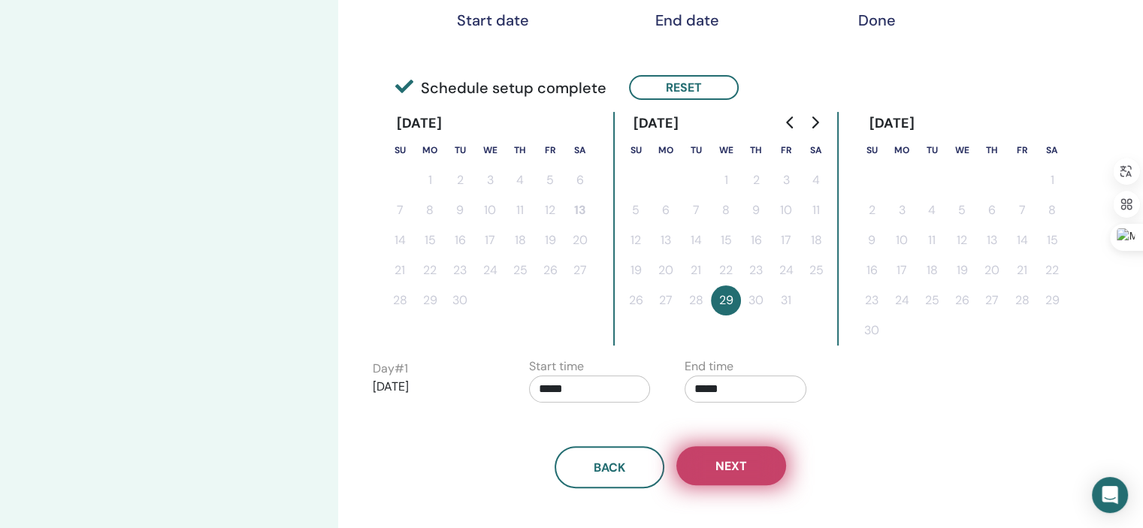
click at [744, 475] on button "Next" at bounding box center [731, 465] width 110 height 39
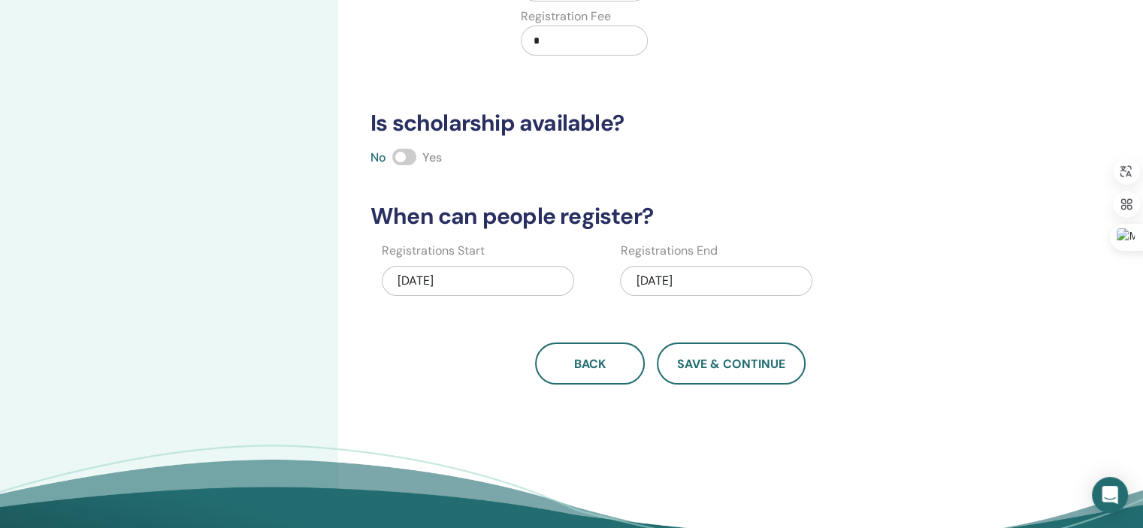
click at [670, 283] on div "10/29/2025" at bounding box center [716, 281] width 192 height 30
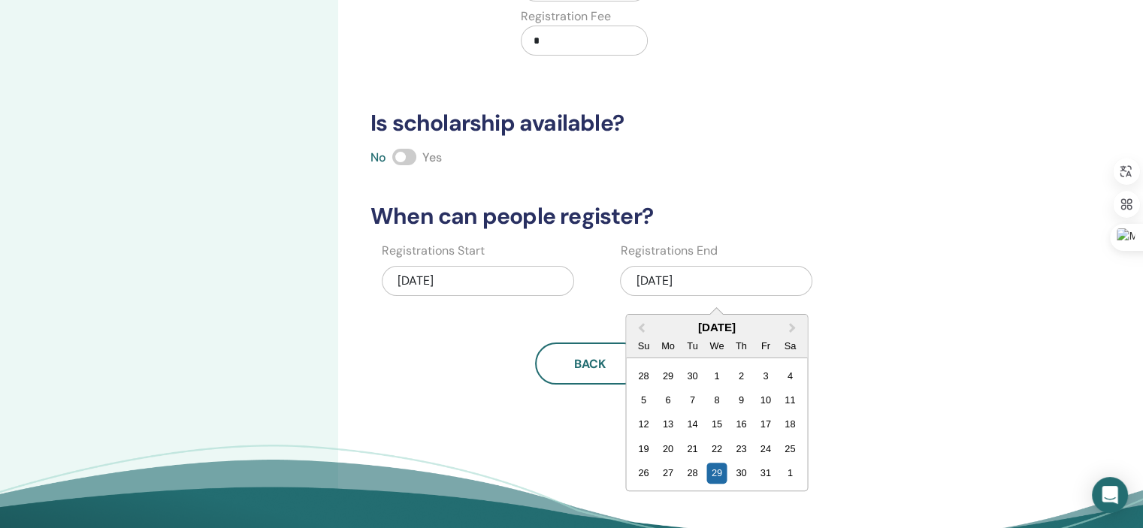
click at [761, 470] on div "31" at bounding box center [765, 473] width 20 height 20
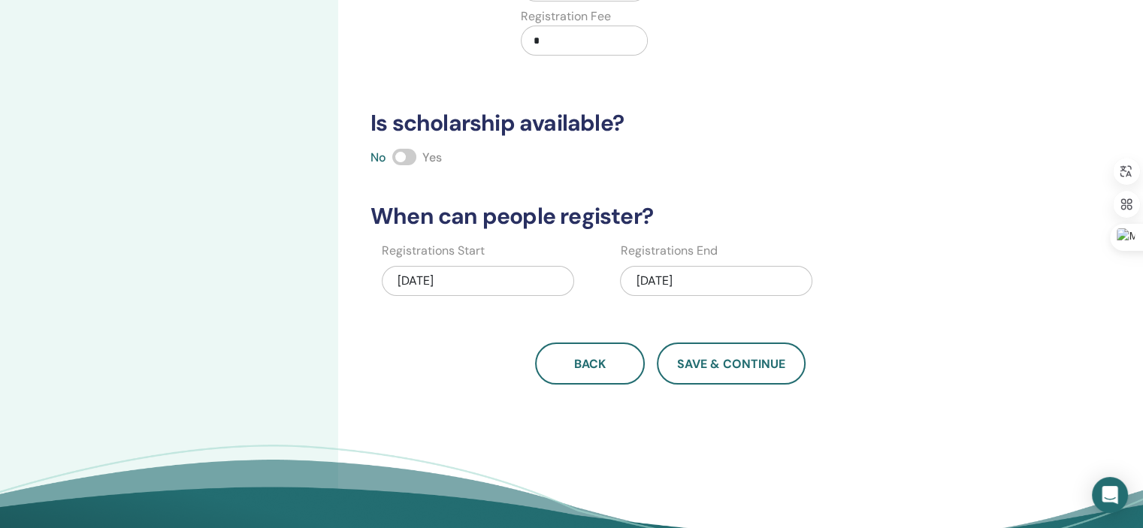
click at [658, 280] on div "10/31/2025" at bounding box center [716, 281] width 192 height 30
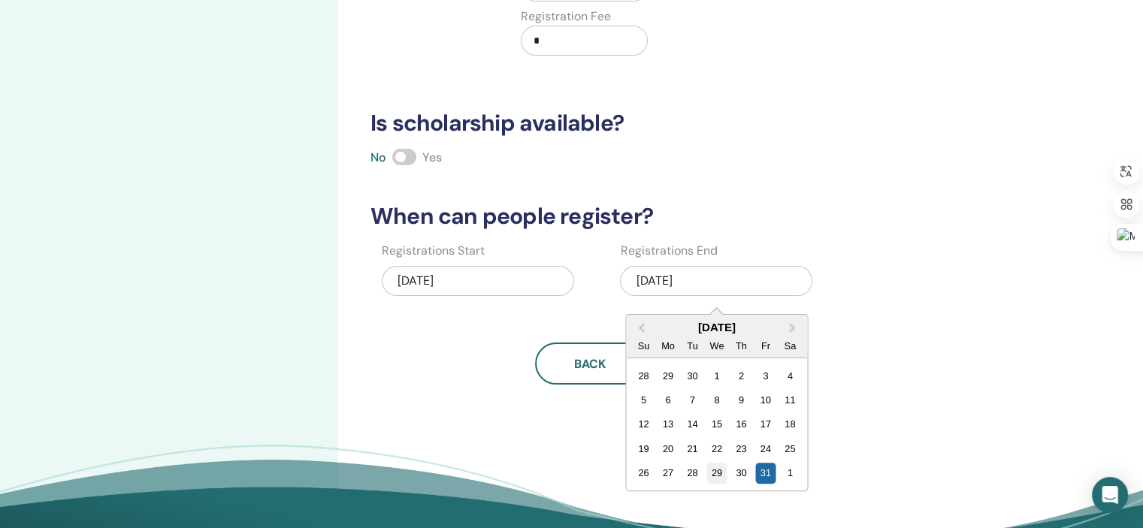
click at [715, 471] on div "29" at bounding box center [716, 473] width 20 height 20
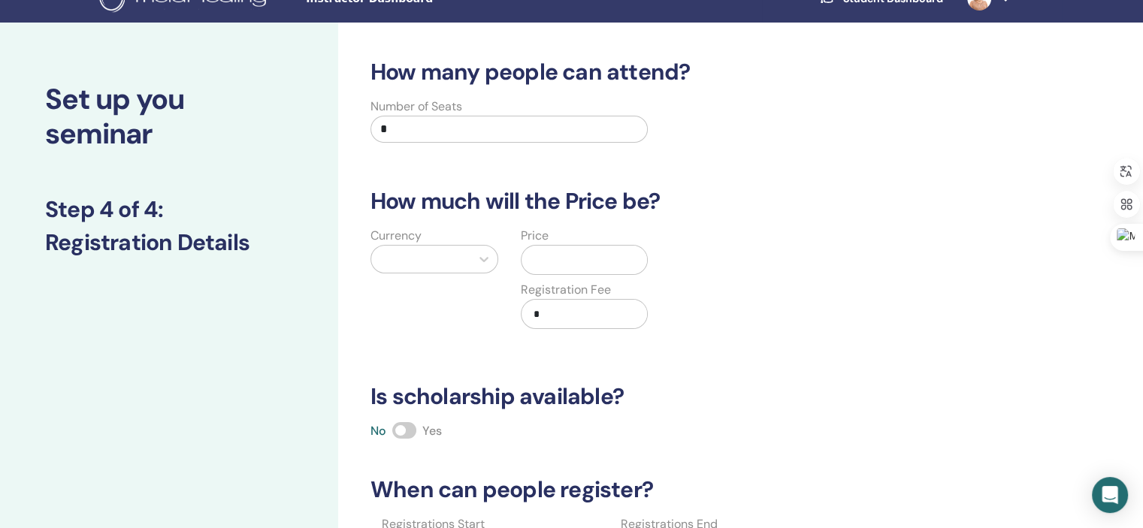
scroll to position [17, 0]
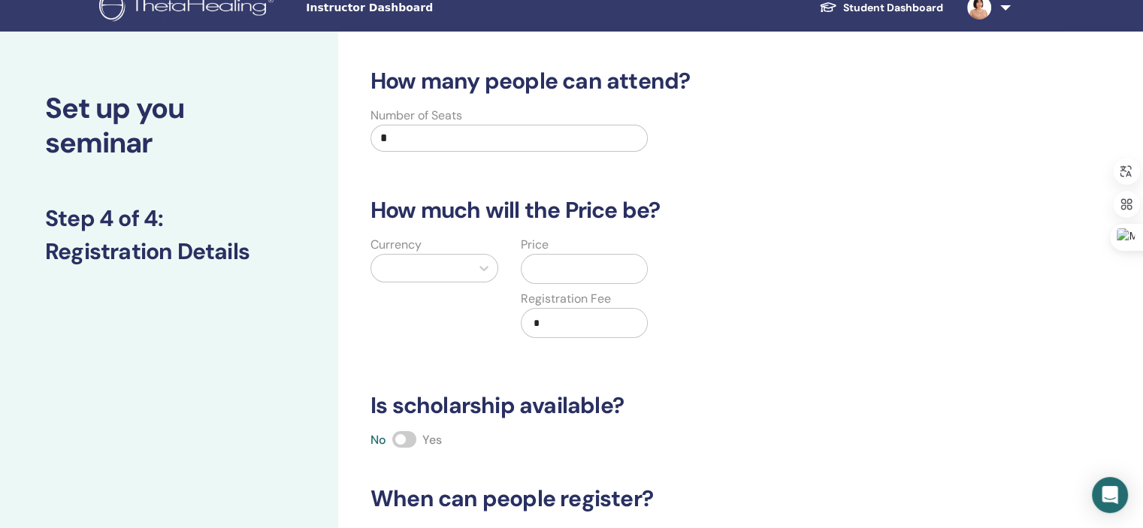
click at [574, 271] on input "text" at bounding box center [588, 269] width 120 height 29
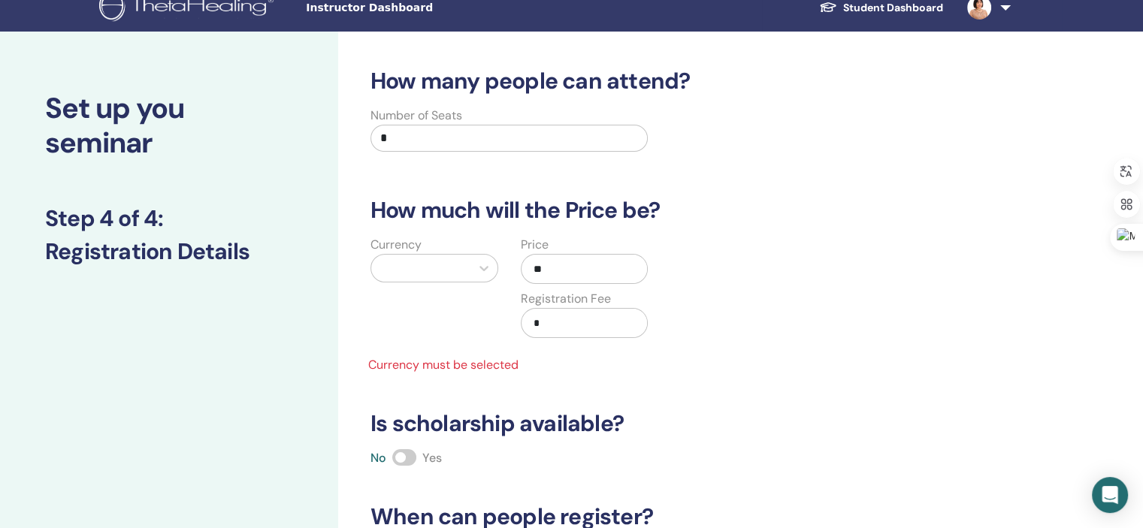
type input "*"
click at [403, 138] on input "*" at bounding box center [509, 138] width 277 height 27
type input "*"
click at [451, 267] on div at bounding box center [421, 268] width 84 height 21
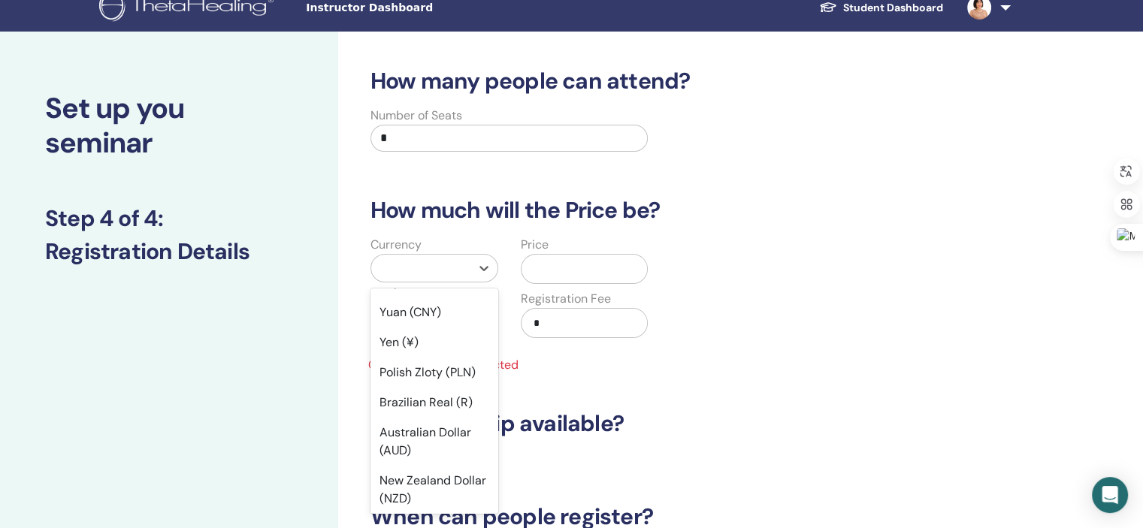
scroll to position [210, 0]
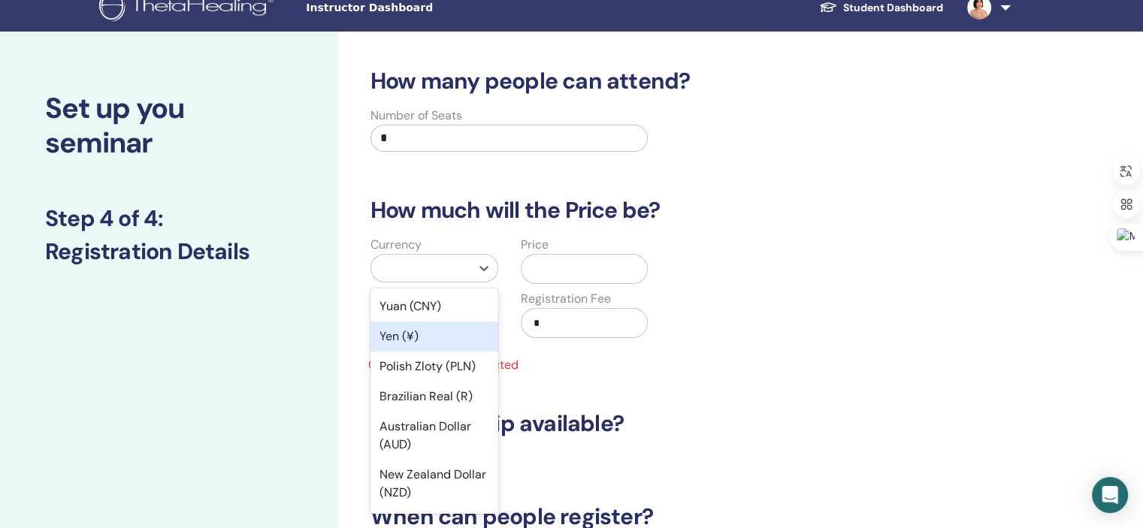
click at [454, 348] on div "Yen (¥)" at bounding box center [435, 337] width 128 height 30
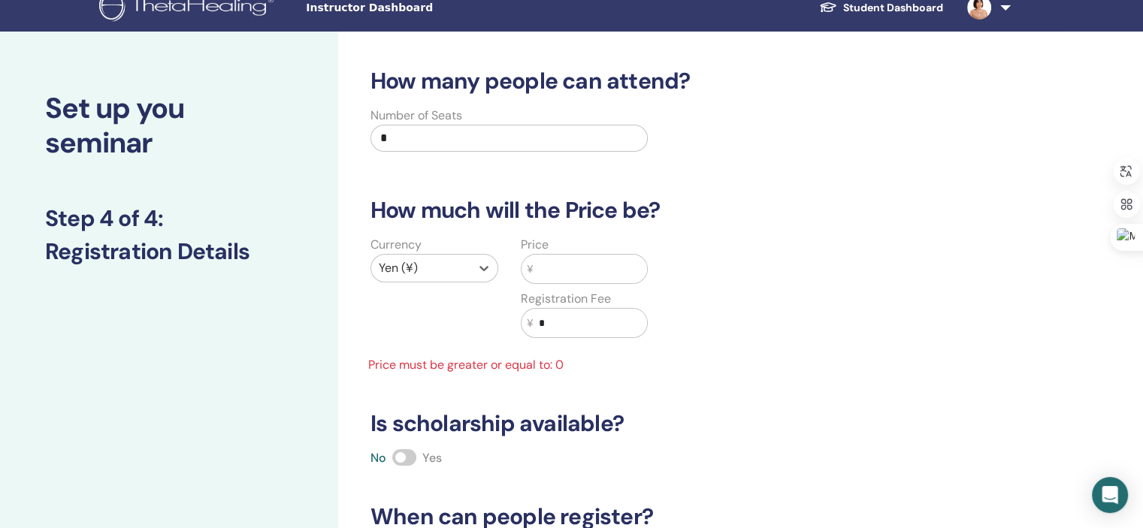
click at [552, 274] on input "text" at bounding box center [590, 269] width 114 height 29
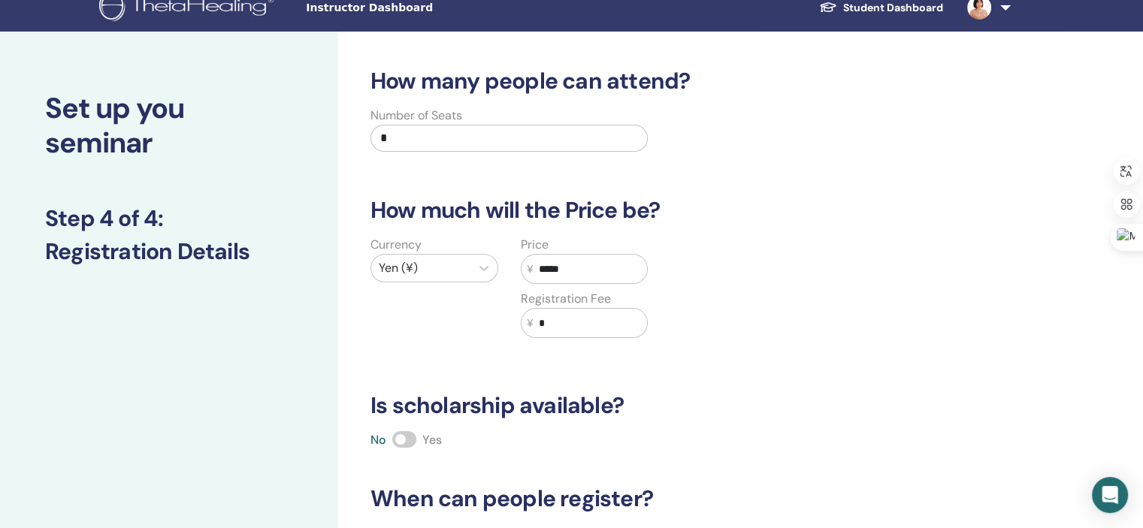
type input "*****"
click at [552, 321] on input "*" at bounding box center [590, 323] width 114 height 29
type input "*****"
click at [742, 280] on div "Currency Yen (¥) Price ¥ ***** Registration Fee ¥ *****" at bounding box center [659, 296] width 618 height 120
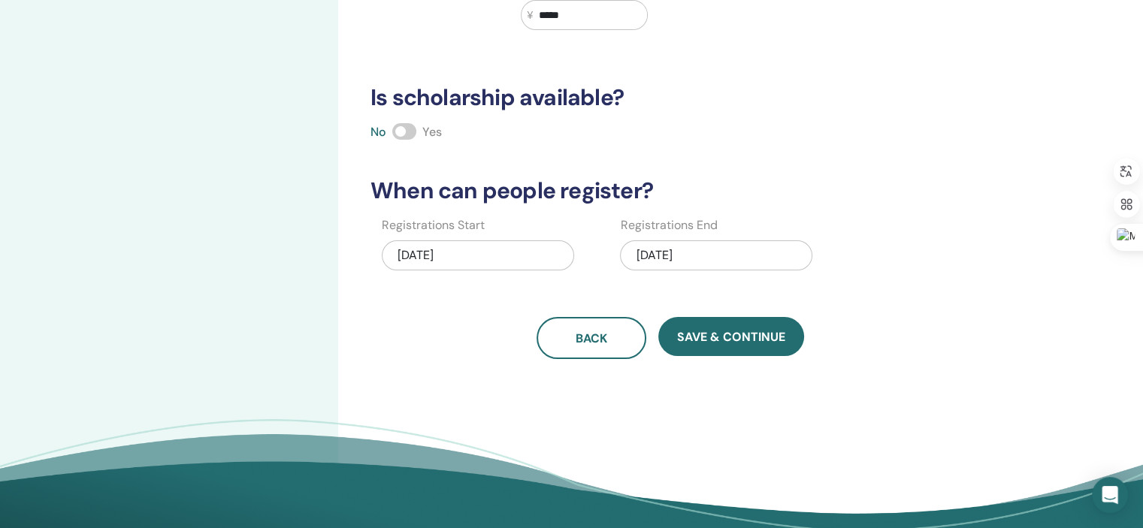
scroll to position [334, 0]
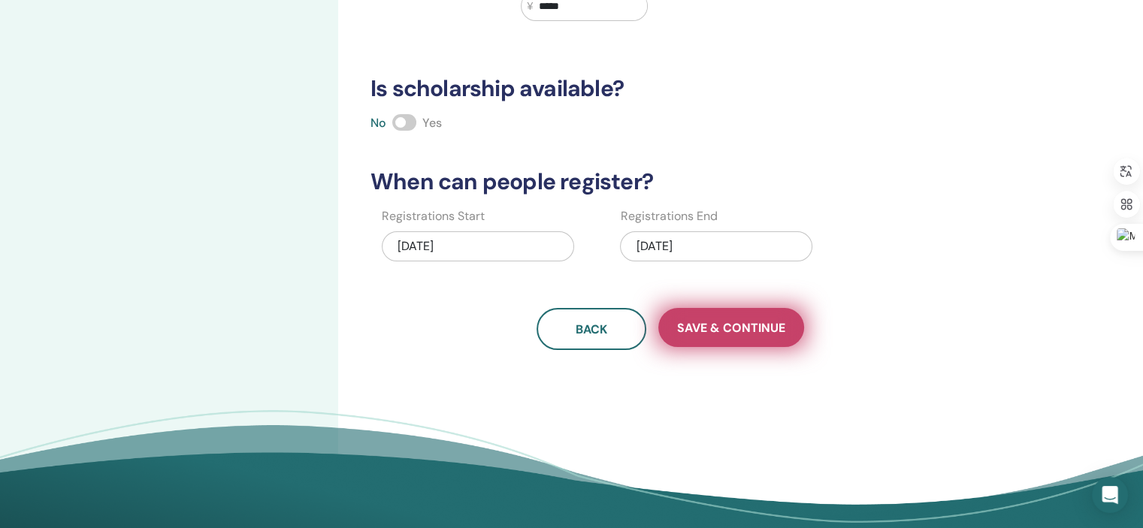
click at [722, 334] on button "Save & Continue" at bounding box center [731, 327] width 146 height 39
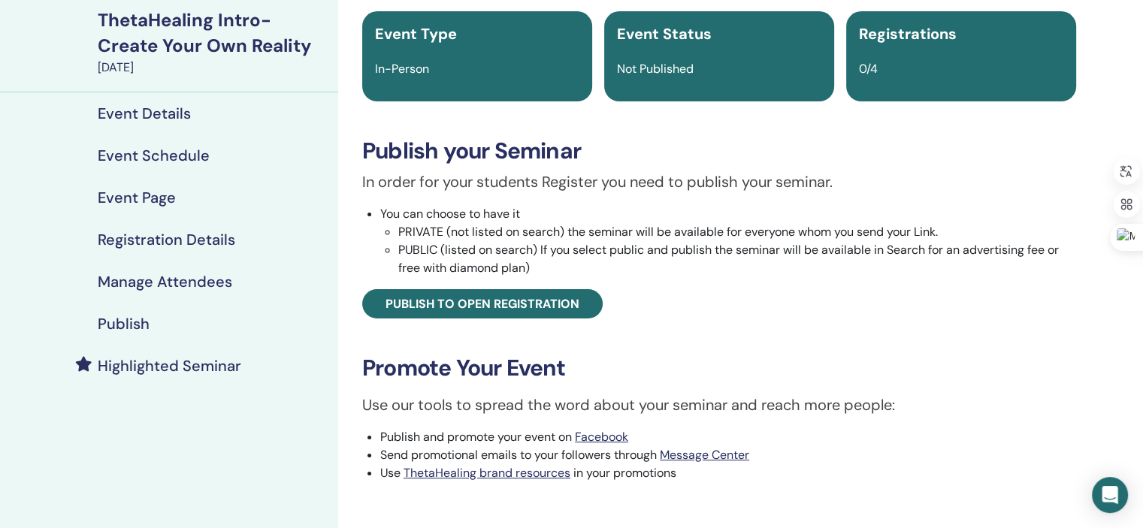
scroll to position [123, 0]
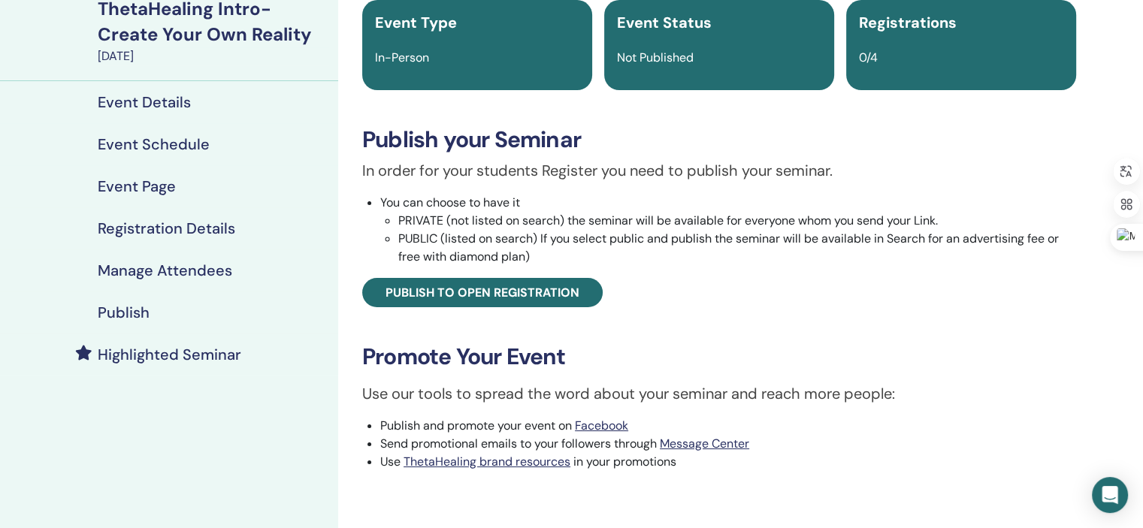
click at [398, 219] on li "PRIVATE (not listed on search) the seminar will be available for everyone whom …" at bounding box center [737, 221] width 678 height 18
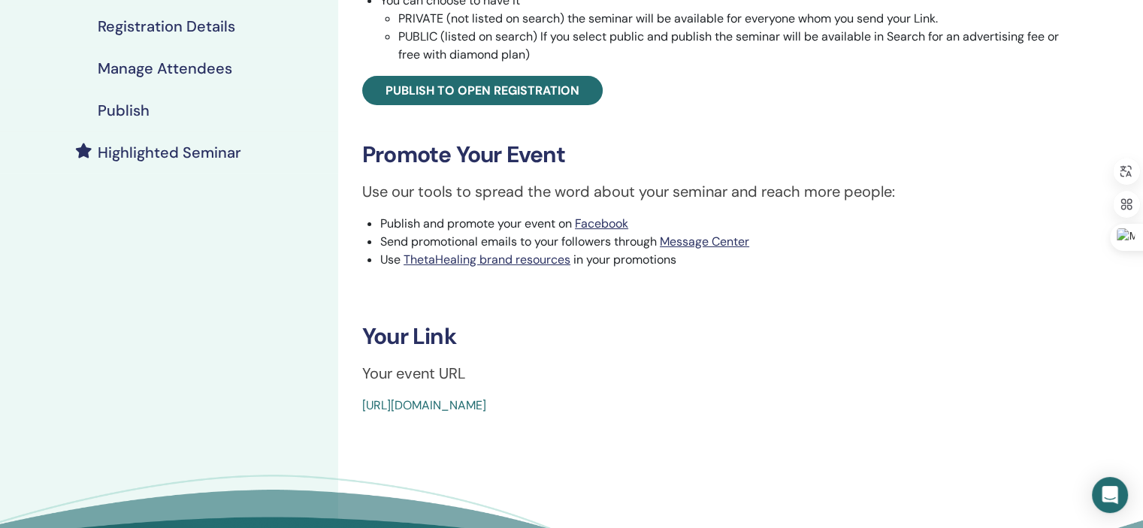
scroll to position [337, 0]
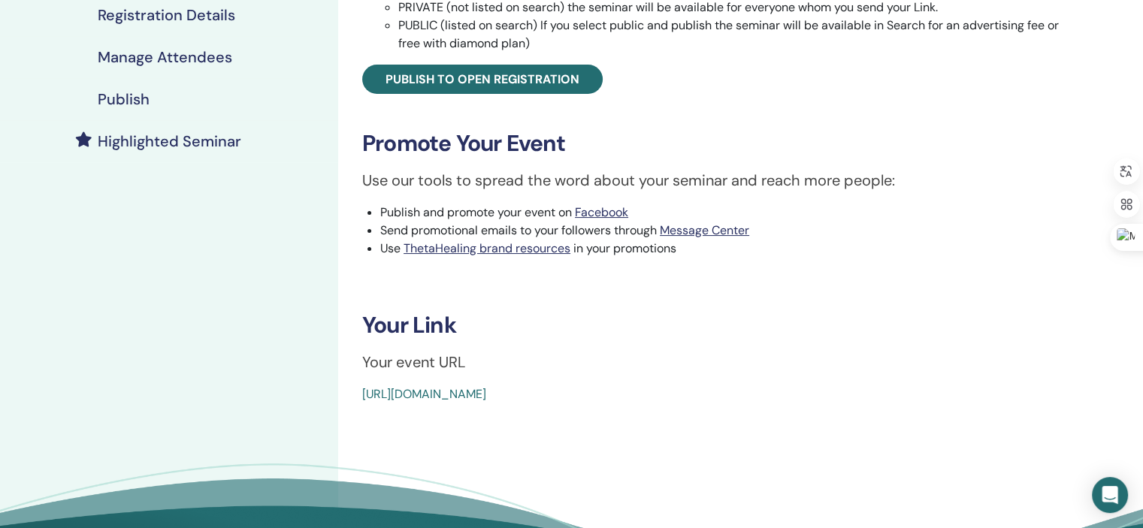
drag, startPoint x: 715, startPoint y: 392, endPoint x: 361, endPoint y: 395, distance: 354.7
click at [360, 393] on div "ThetaHealing Intro- Create Your Own Reality Event Type In-Person Event Status N…" at bounding box center [719, 75] width 744 height 656
drag, startPoint x: 391, startPoint y: 395, endPoint x: 682, endPoint y: 403, distance: 291.7
click at [682, 403] on div "ThetaHealing Intro- Create Your Own Reality Event Type In-Person Event Status N…" at bounding box center [719, 162] width 762 height 903
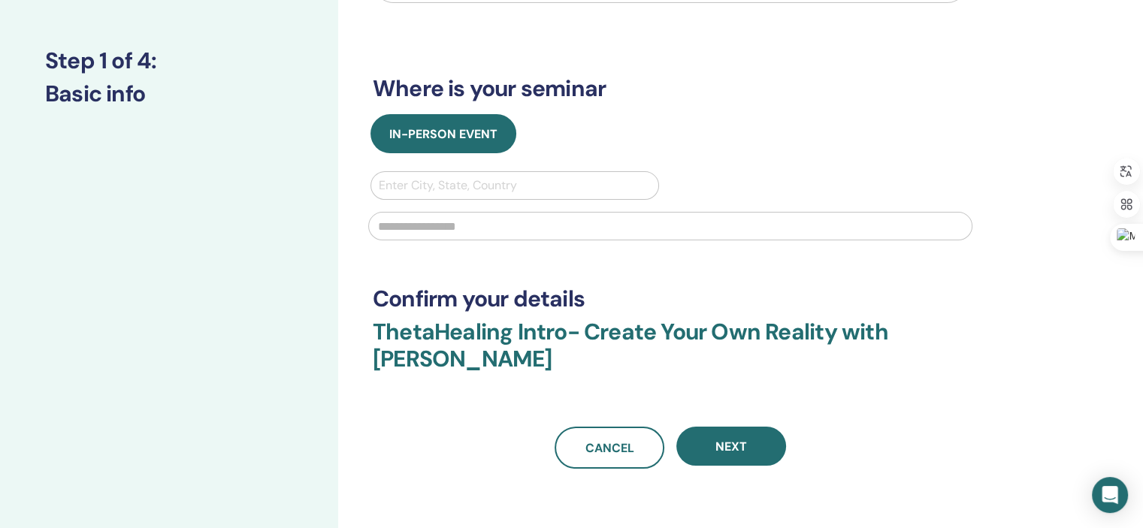
scroll to position [75, 0]
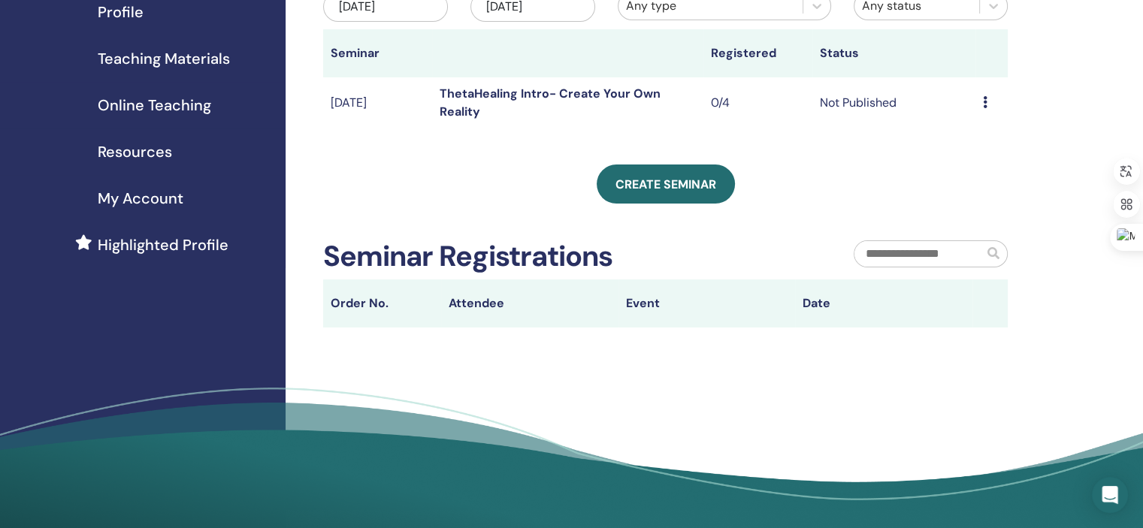
scroll to position [74, 0]
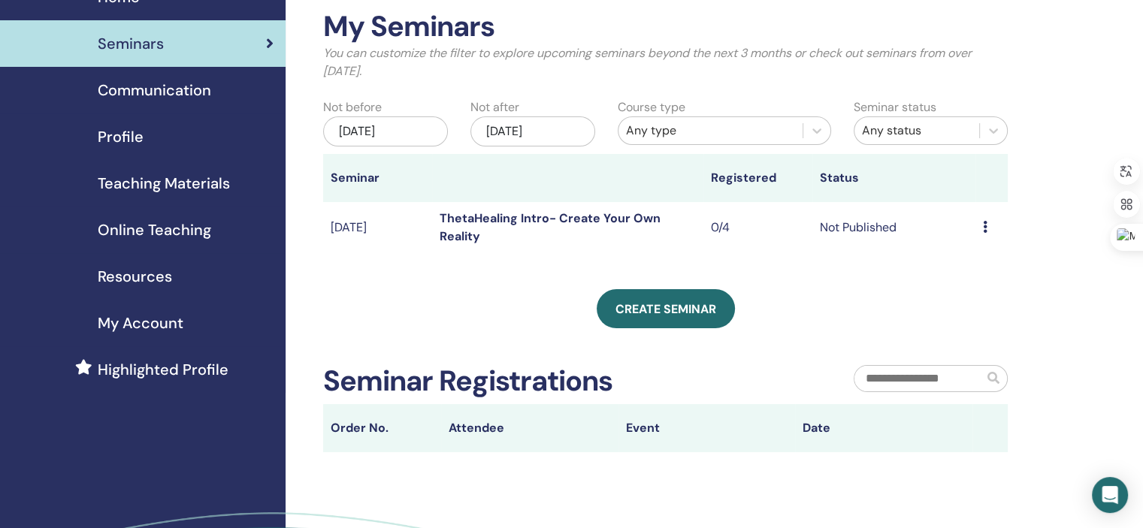
click at [986, 228] on icon at bounding box center [985, 227] width 5 height 12
click at [955, 267] on link "Edit" at bounding box center [958, 264] width 22 height 16
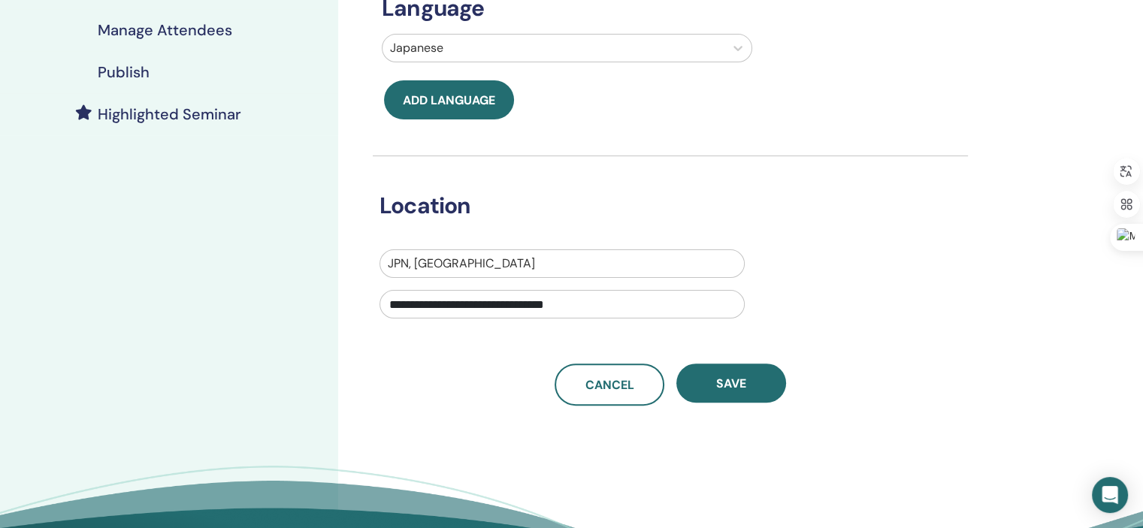
scroll to position [367, 0]
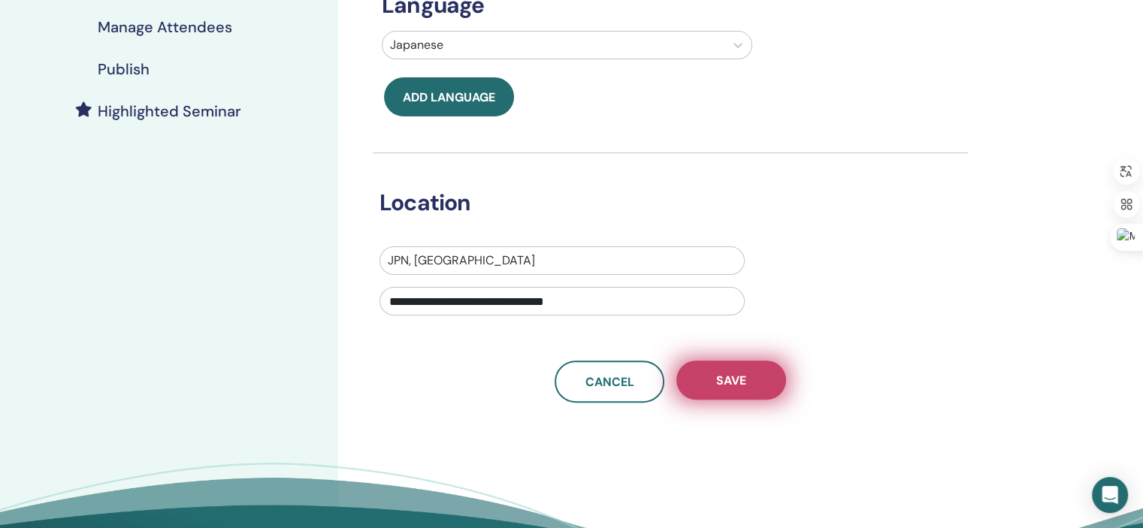
click at [758, 371] on button "Save" at bounding box center [731, 380] width 110 height 39
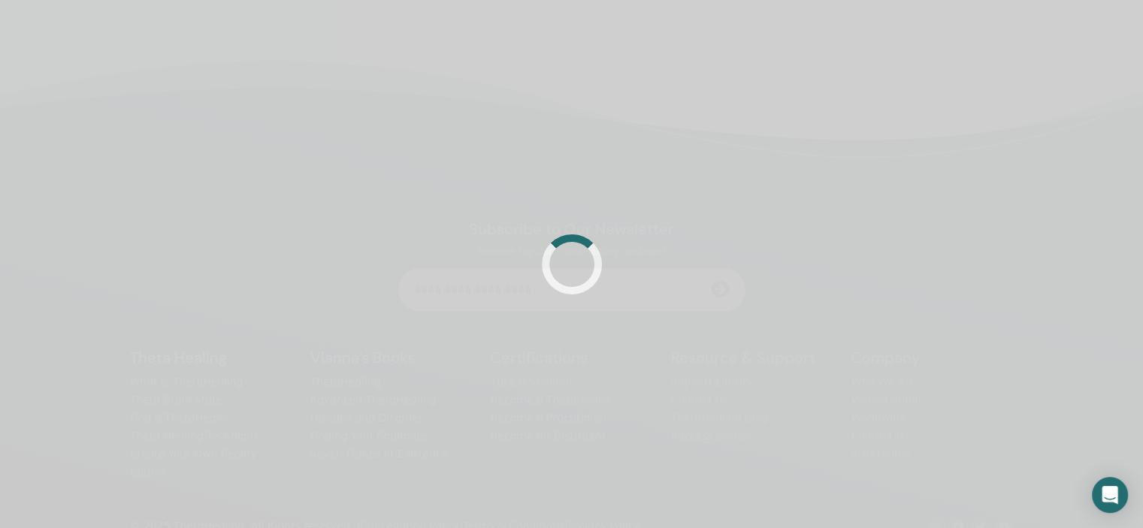
scroll to position [358, 0]
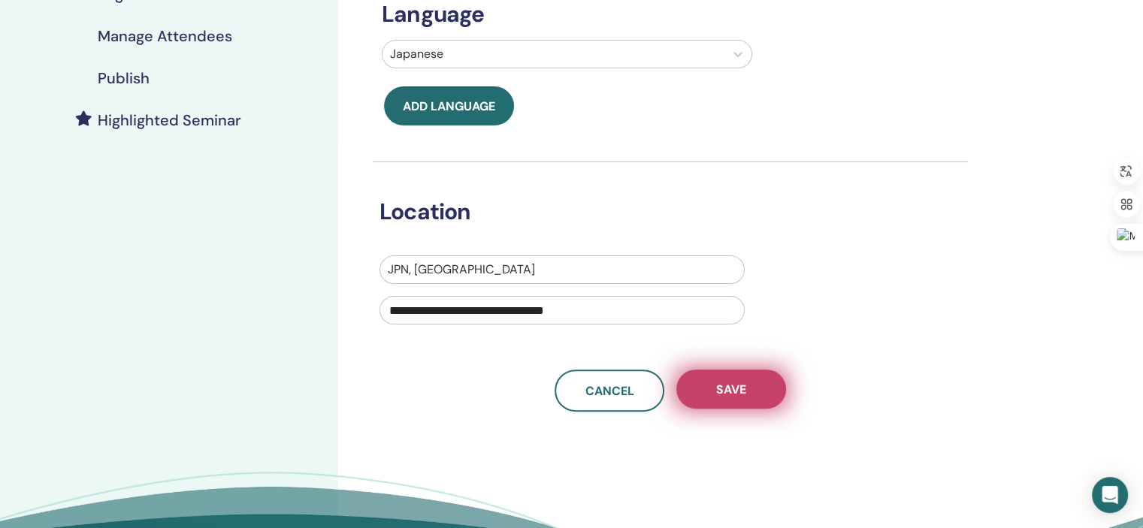
click at [764, 405] on button "Save" at bounding box center [731, 389] width 110 height 39
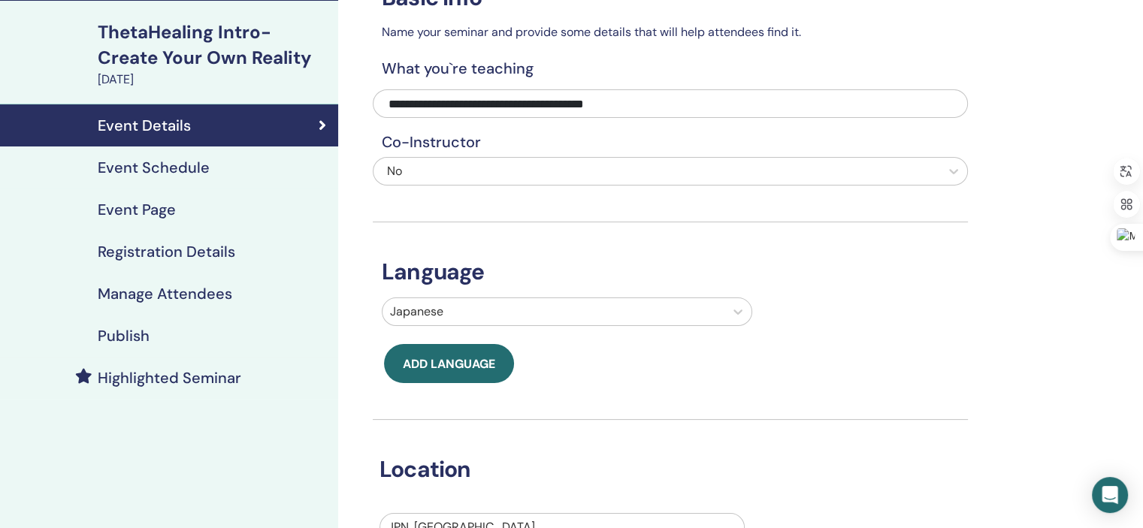
scroll to position [102, 0]
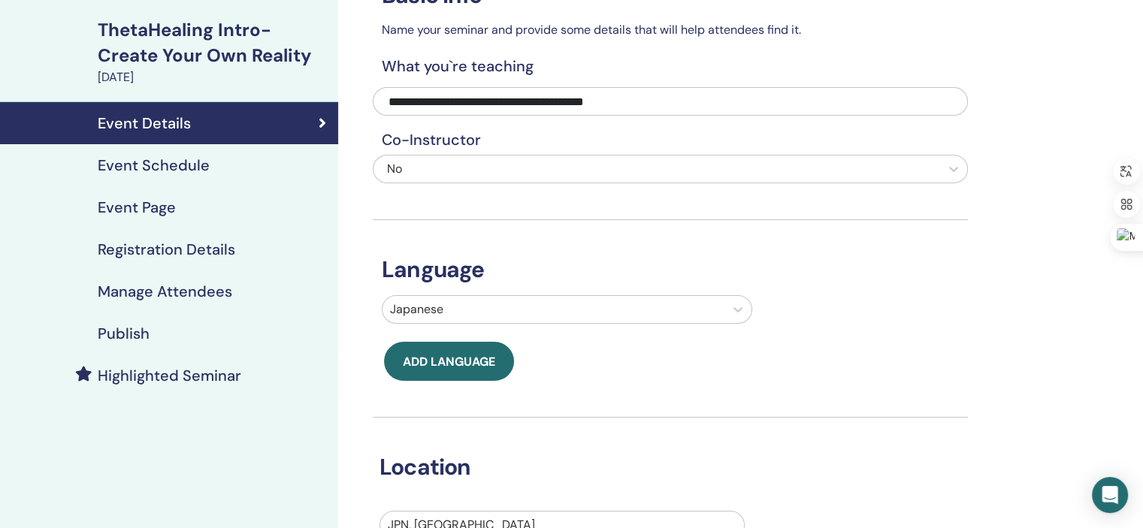
click at [187, 165] on h4 "Event Schedule" at bounding box center [154, 165] width 112 height 18
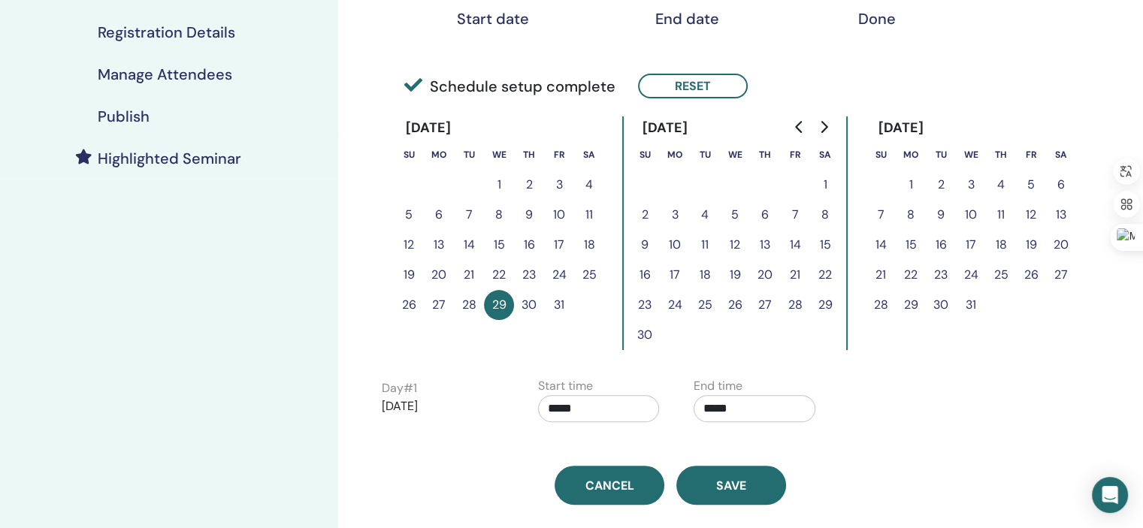
scroll to position [300, 0]
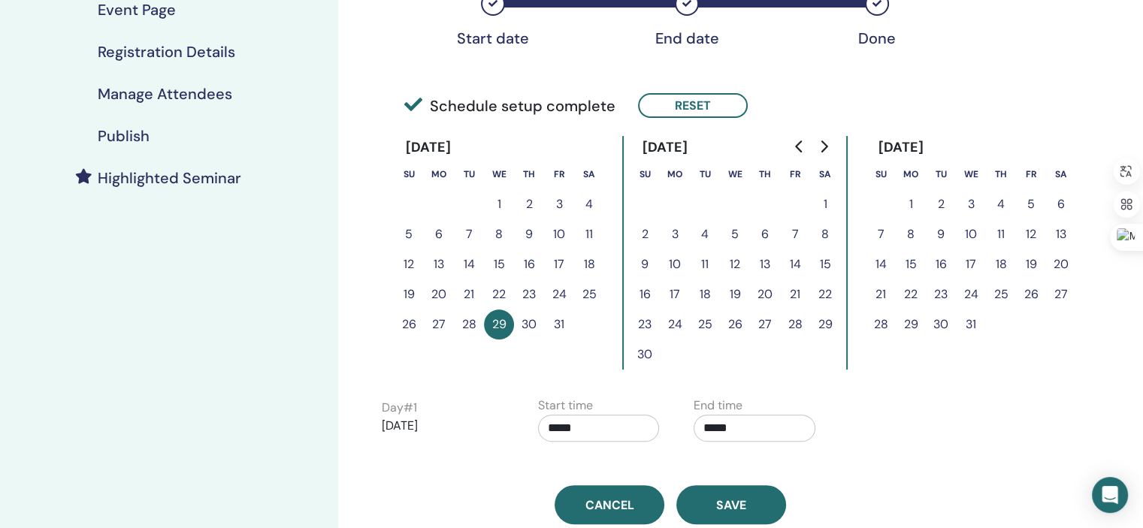
click at [523, 322] on button "30" at bounding box center [529, 325] width 30 height 30
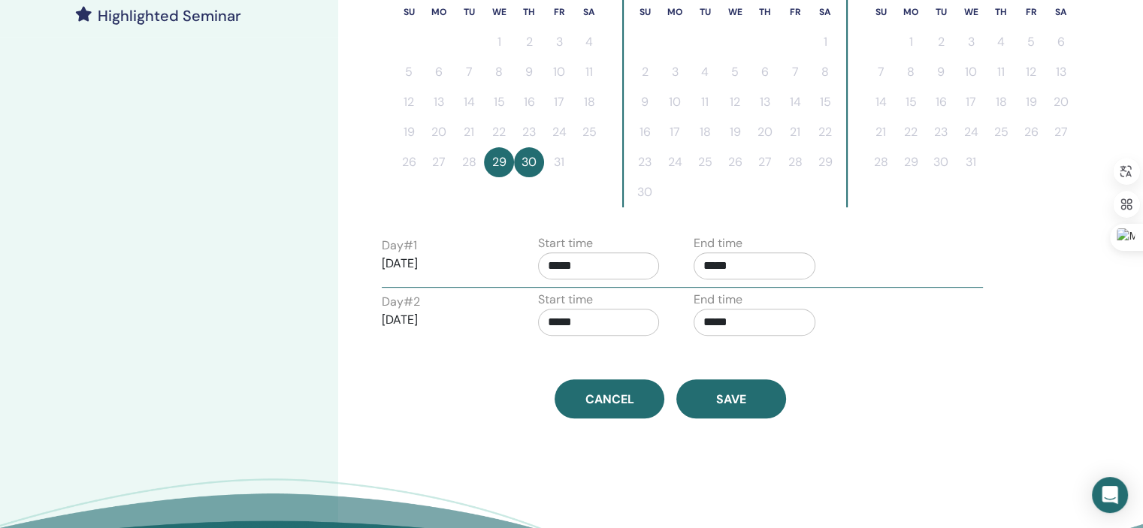
scroll to position [464, 0]
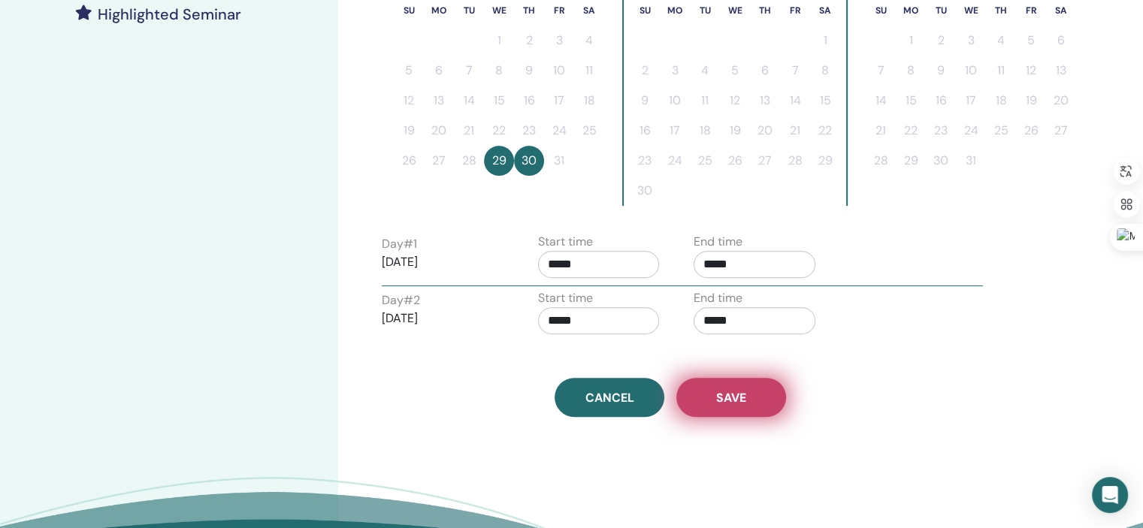
click at [727, 396] on span "Save" at bounding box center [731, 398] width 30 height 16
click at [721, 396] on span "Save" at bounding box center [731, 398] width 30 height 16
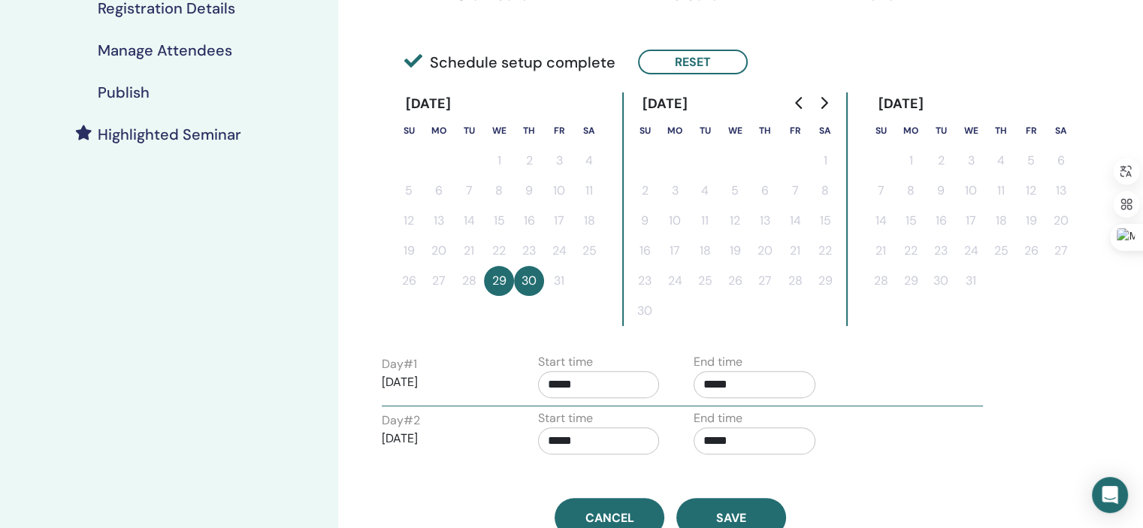
scroll to position [334, 0]
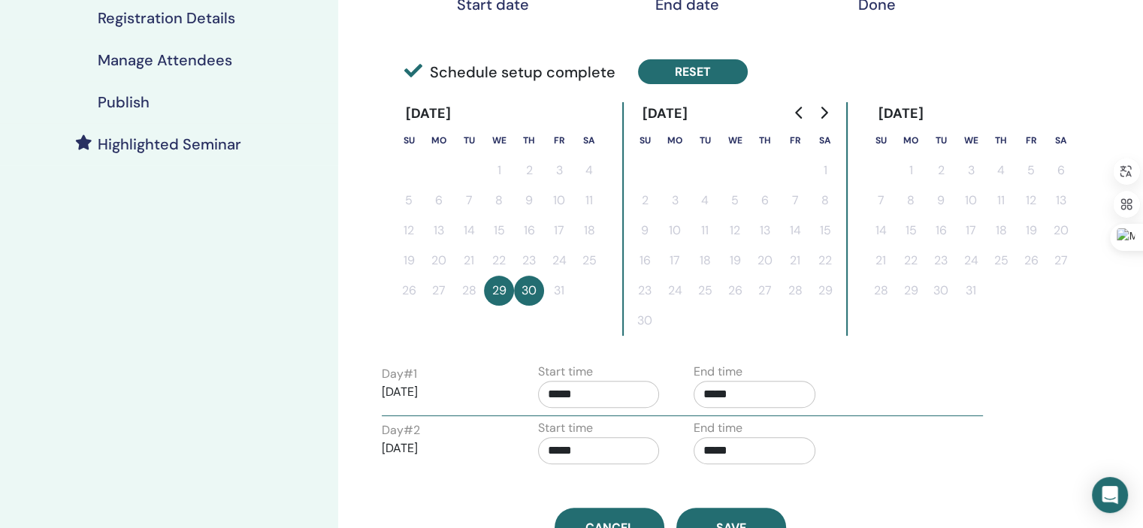
click at [661, 71] on button "Reset" at bounding box center [693, 71] width 110 height 25
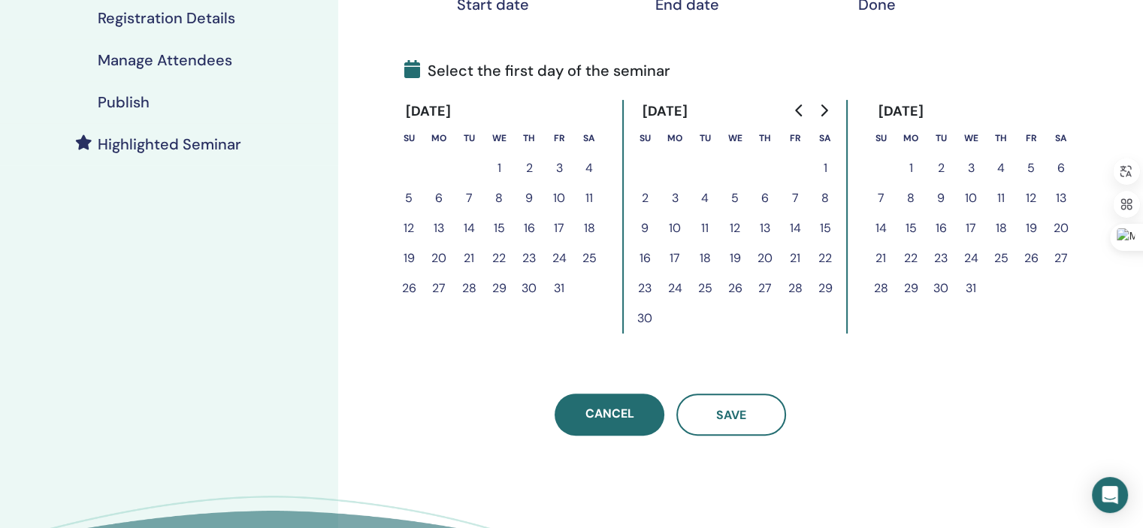
click at [498, 284] on button "29" at bounding box center [499, 289] width 30 height 30
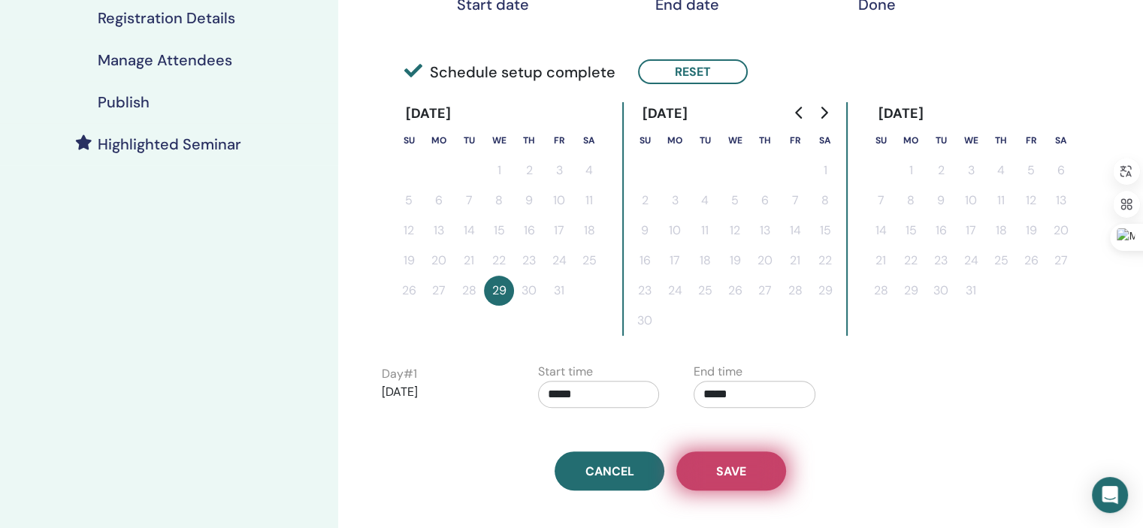
click at [732, 472] on span "Save" at bounding box center [731, 472] width 30 height 16
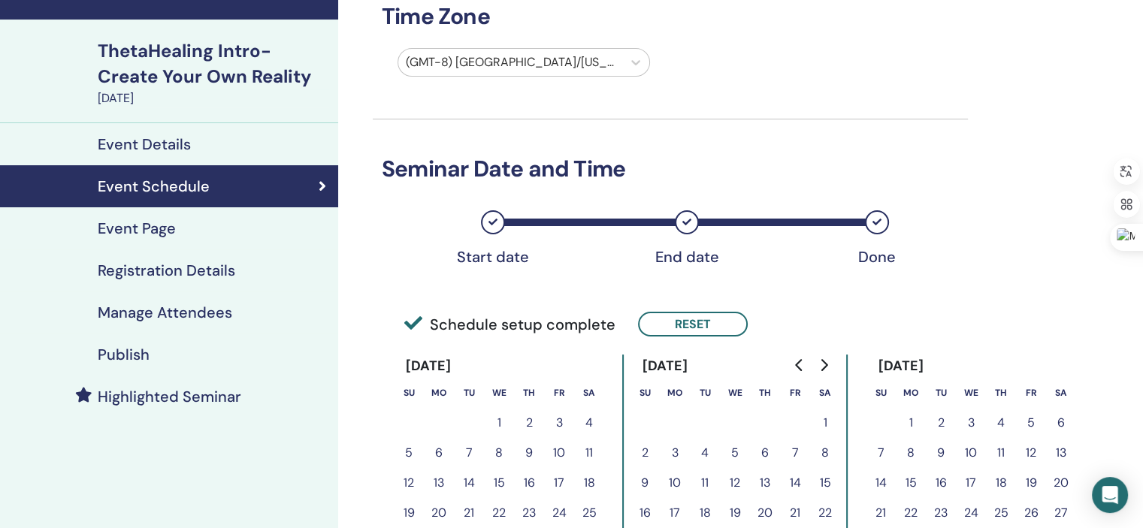
scroll to position [385, 0]
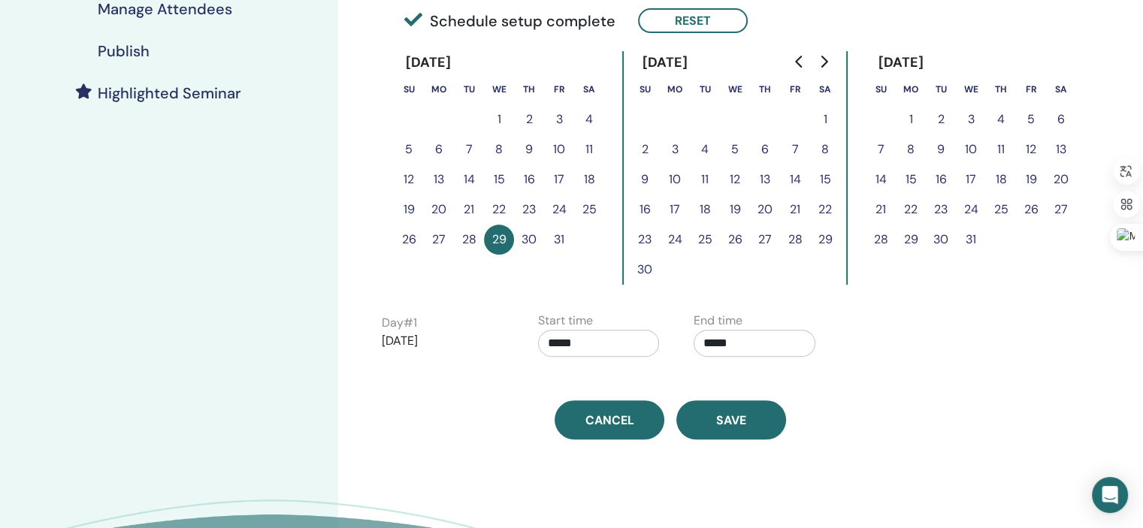
click at [557, 234] on button "31" at bounding box center [559, 240] width 30 height 30
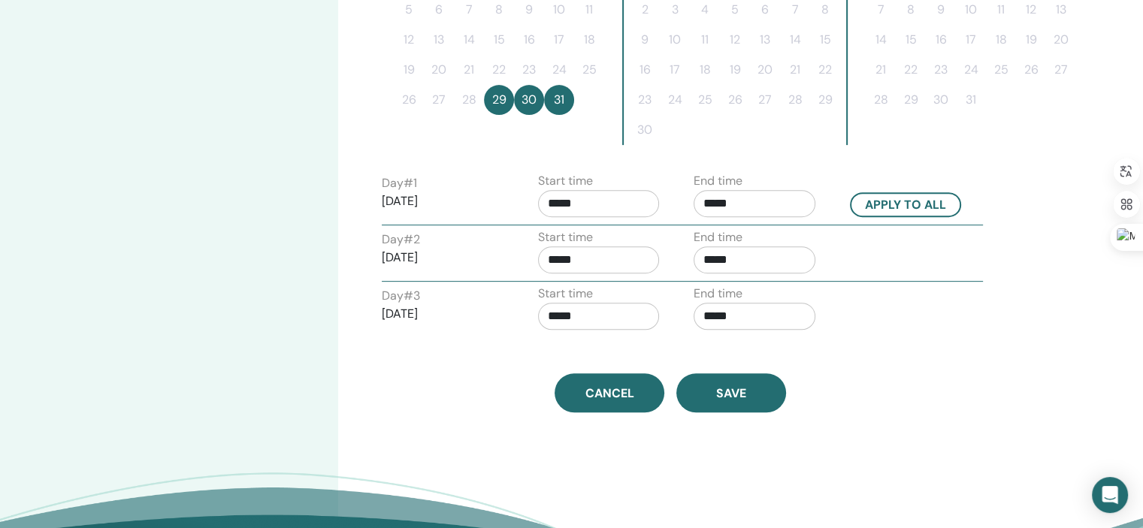
scroll to position [537, 0]
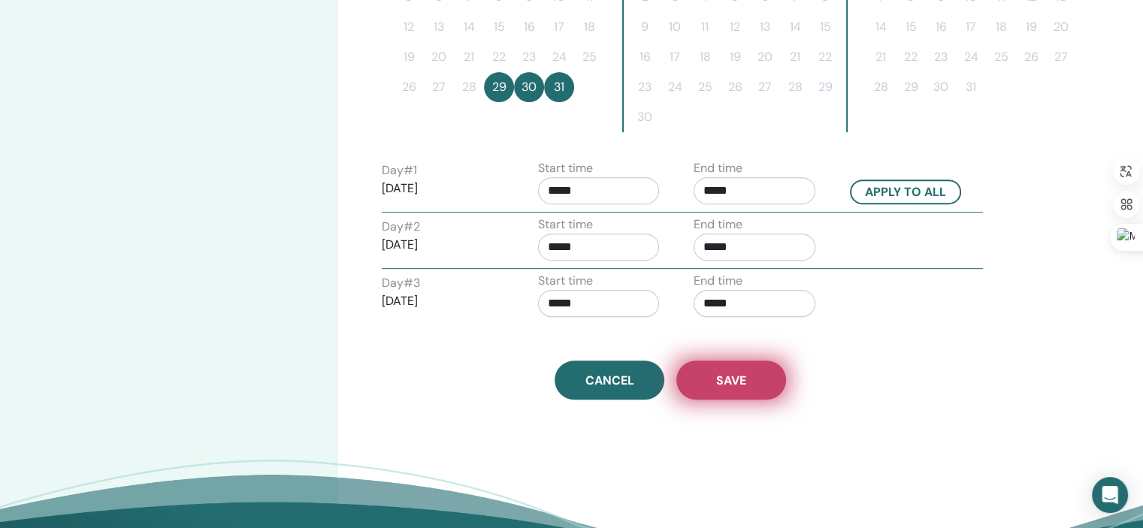
click at [737, 373] on span "Save" at bounding box center [731, 381] width 30 height 16
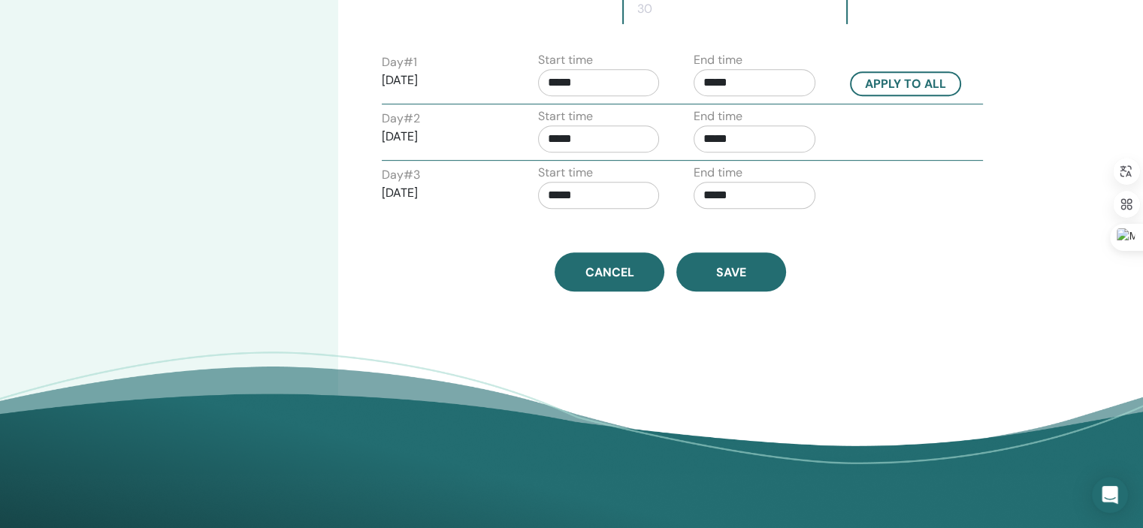
scroll to position [658, 0]
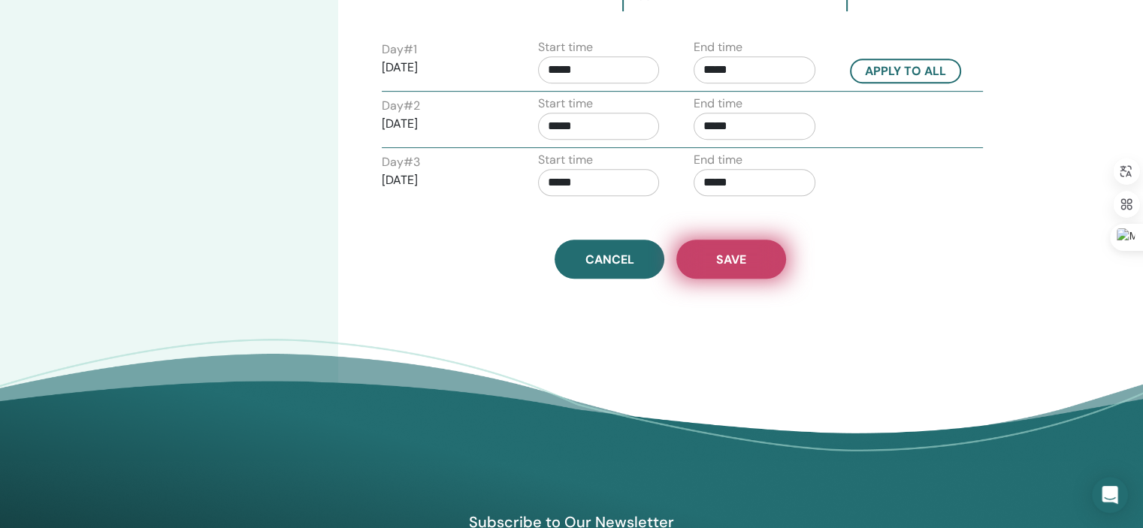
click at [725, 258] on span "Save" at bounding box center [731, 260] width 30 height 16
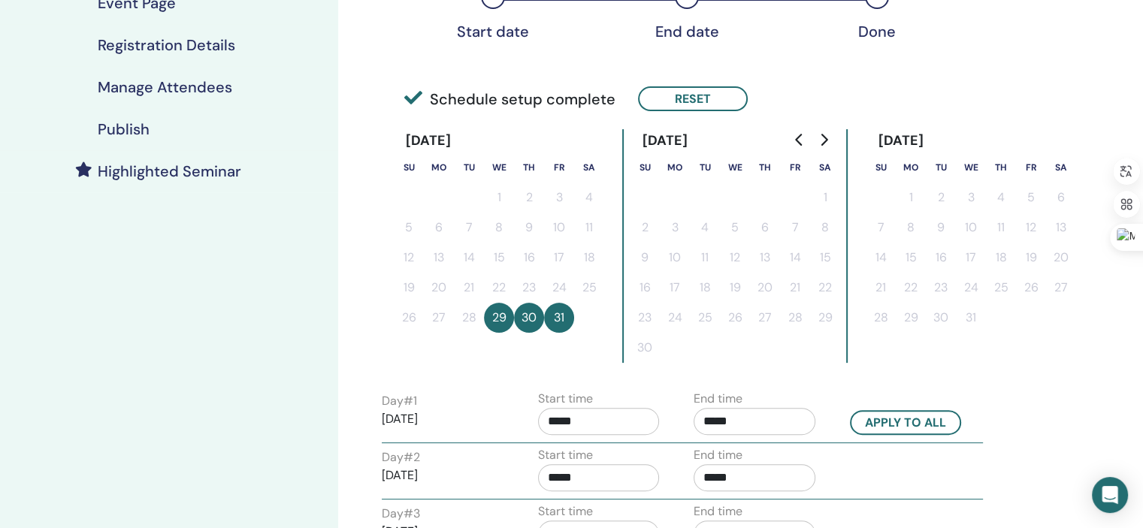
scroll to position [322, 0]
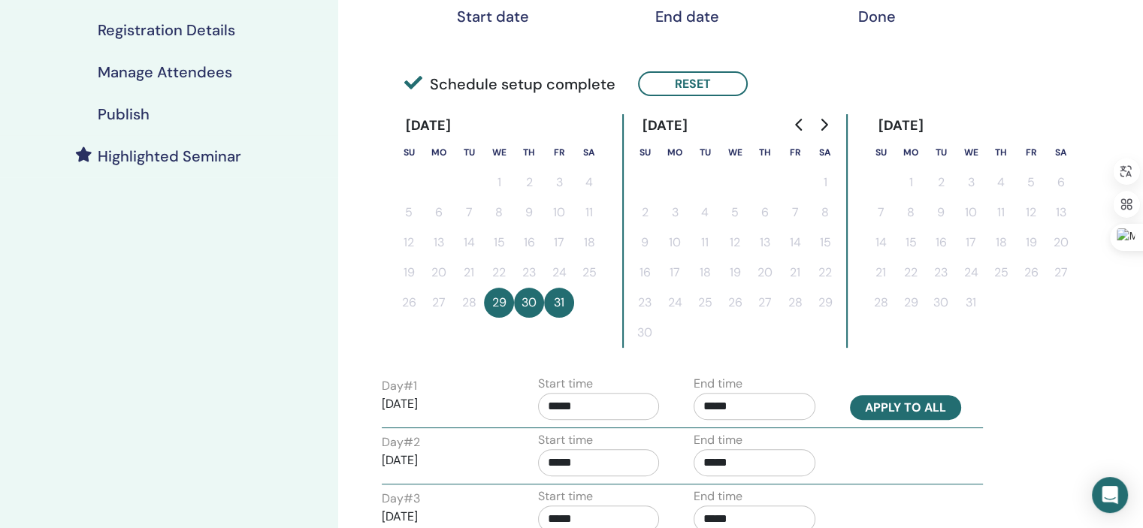
click at [886, 399] on button "Apply to all" at bounding box center [905, 407] width 111 height 25
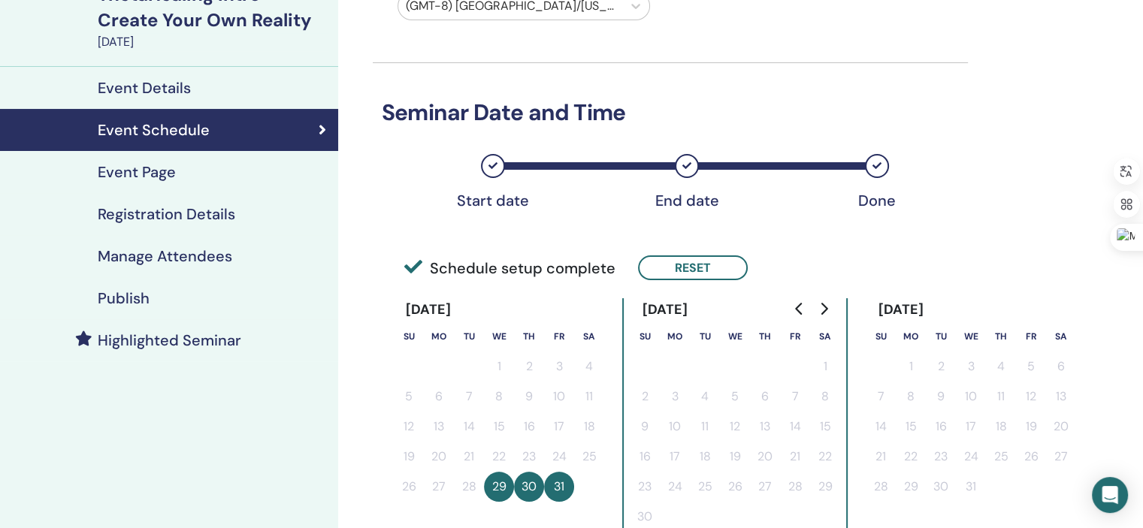
scroll to position [126, 0]
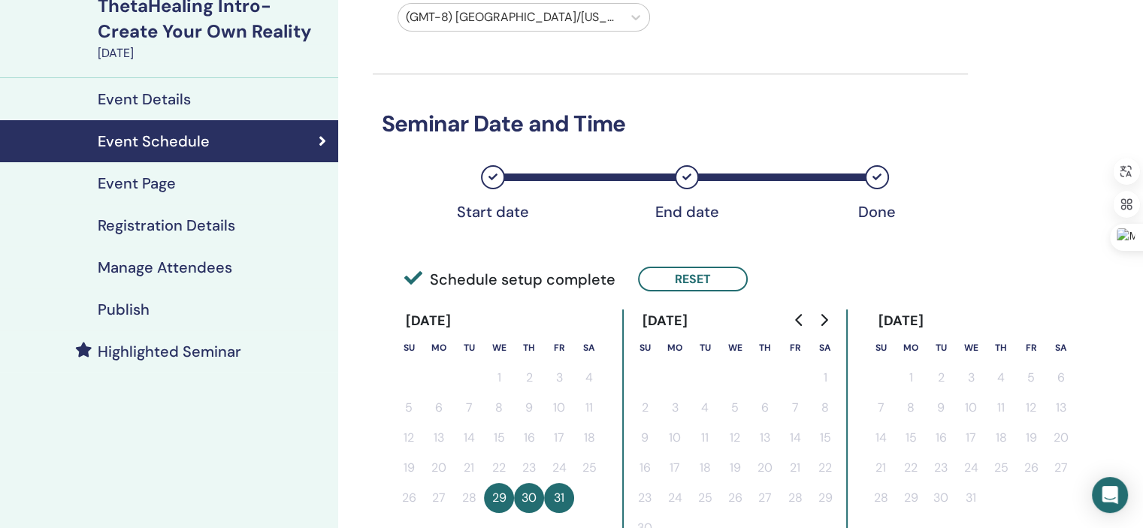
click at [171, 182] on h4 "Event Page" at bounding box center [137, 183] width 78 height 18
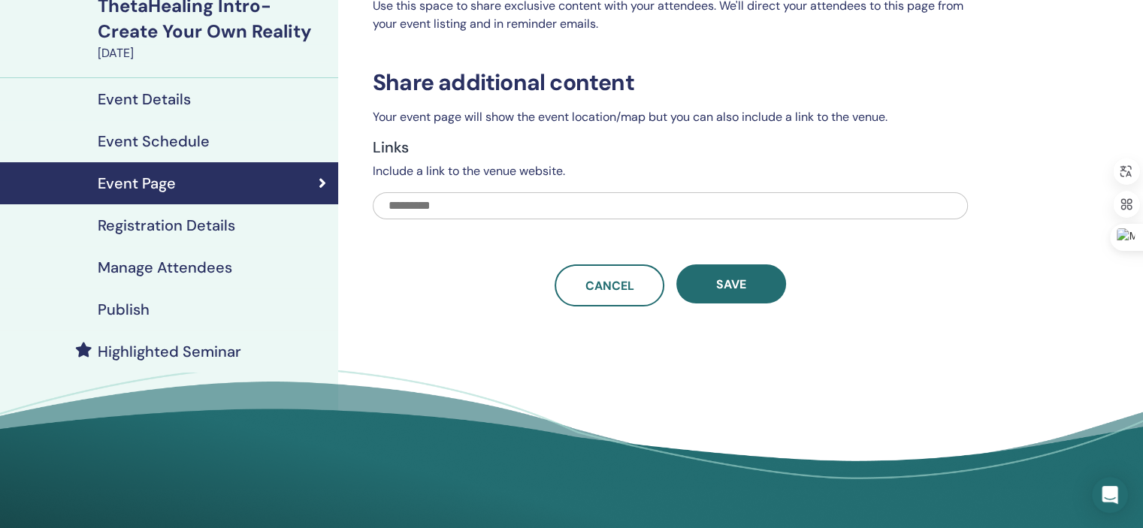
click at [226, 228] on h4 "Registration Details" at bounding box center [167, 225] width 138 height 18
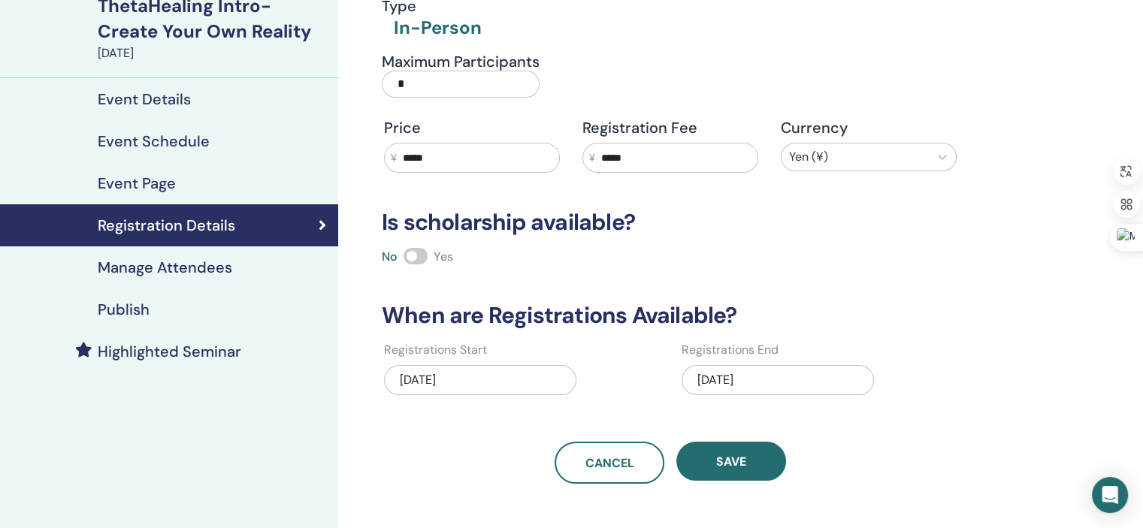
drag, startPoint x: 642, startPoint y: 156, endPoint x: 593, endPoint y: 160, distance: 49.0
click at [593, 160] on div "¥ *****" at bounding box center [670, 158] width 176 height 30
type input "*"
click at [884, 216] on h3 "Is scholarship available?" at bounding box center [670, 222] width 595 height 27
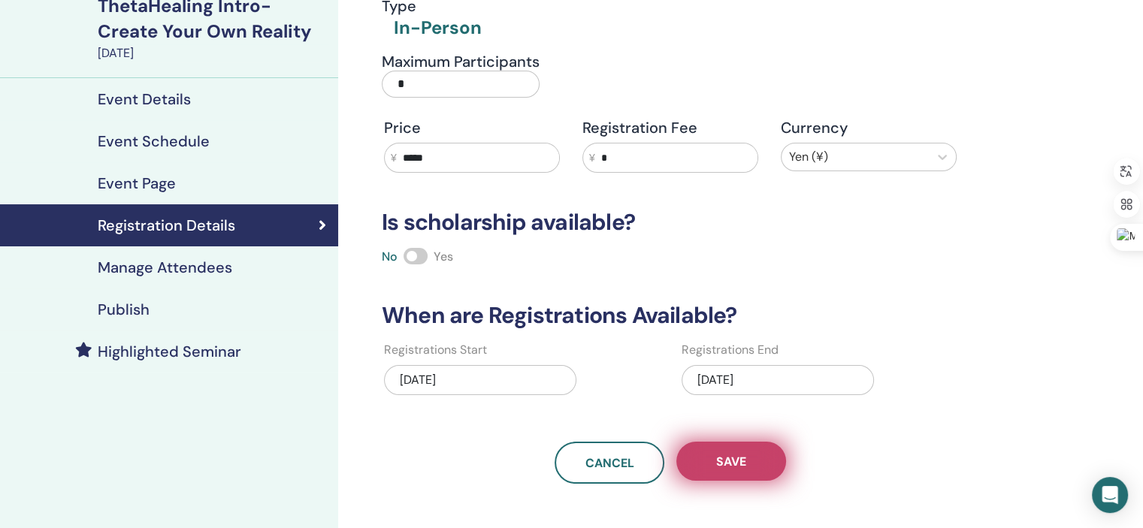
click at [714, 459] on button "Save" at bounding box center [731, 461] width 110 height 39
click at [747, 474] on button "Save" at bounding box center [731, 461] width 110 height 39
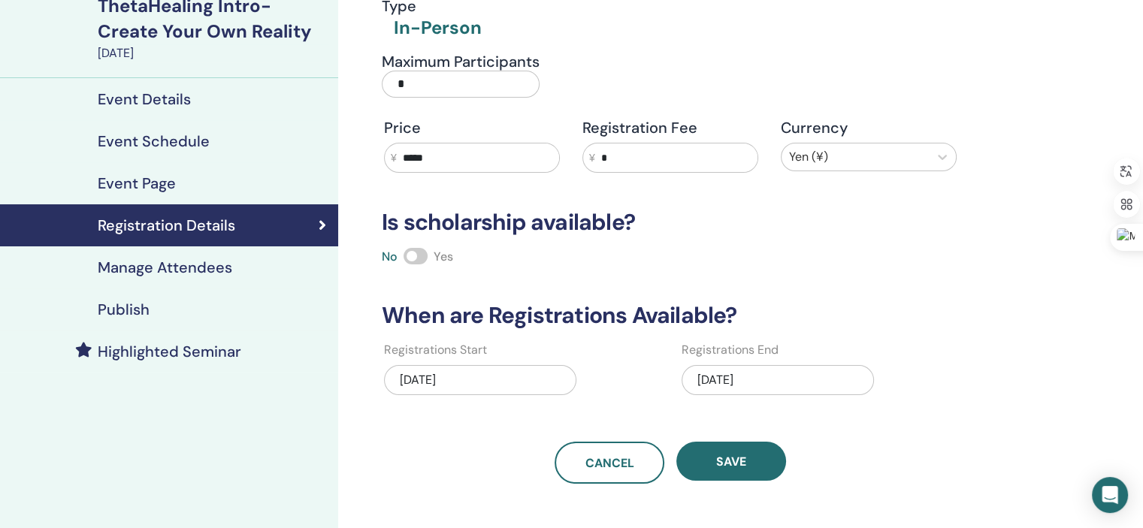
click at [134, 183] on h4 "Event Page" at bounding box center [137, 183] width 78 height 18
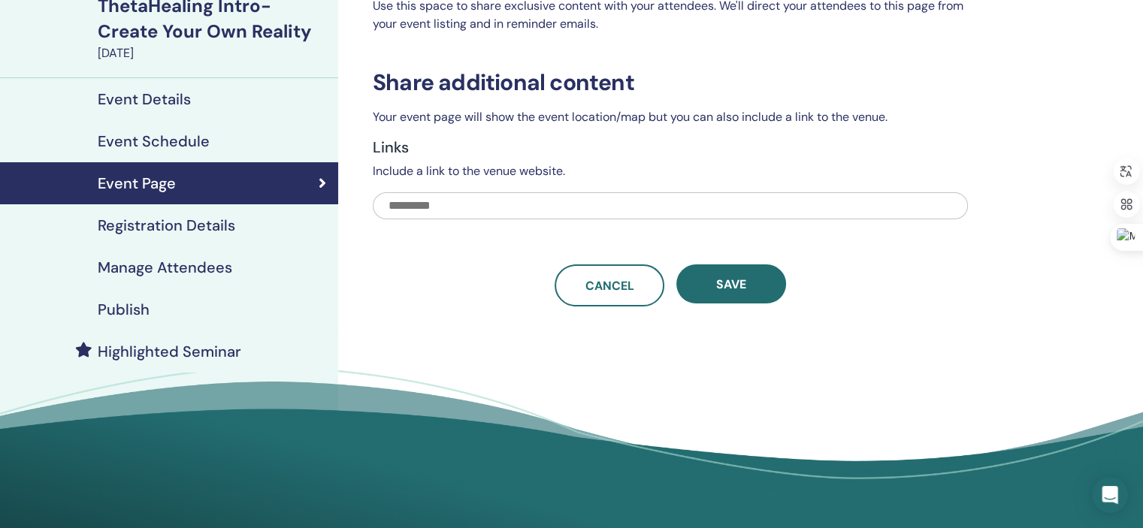
click at [163, 133] on h4 "Event Schedule" at bounding box center [154, 141] width 112 height 18
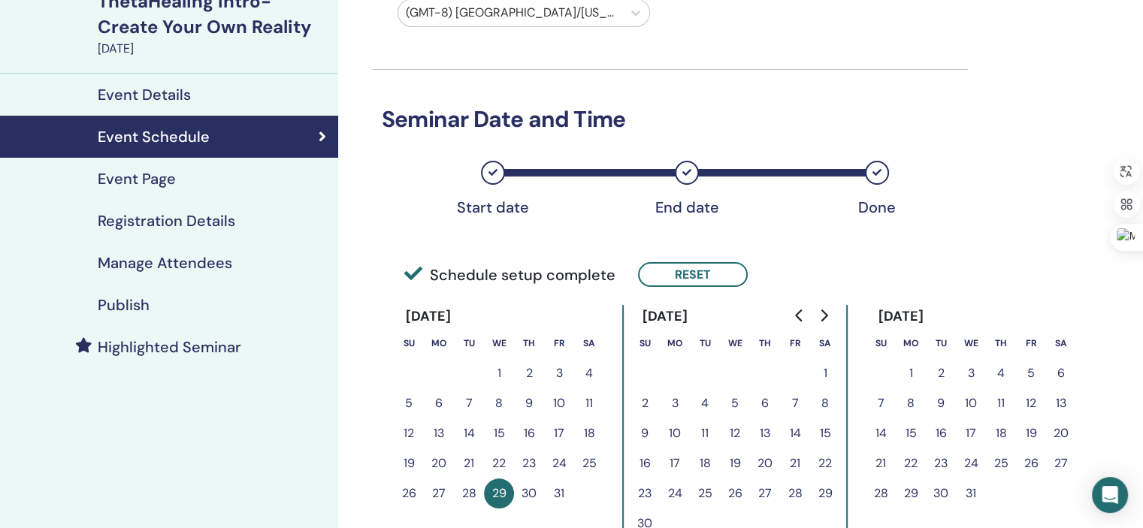
scroll to position [111, 0]
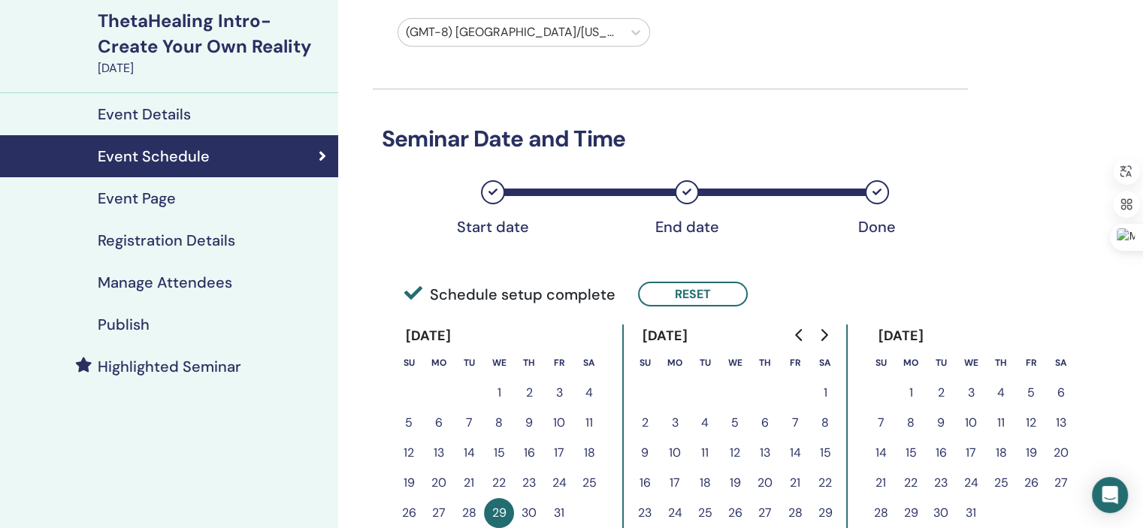
click at [166, 201] on h4 "Event Page" at bounding box center [137, 198] width 78 height 18
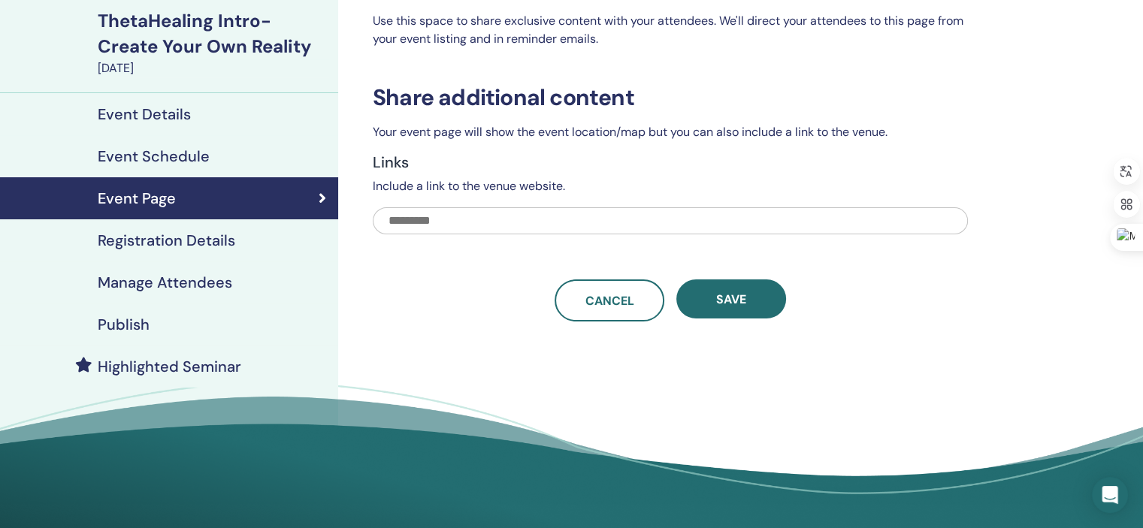
click at [162, 255] on link "Registration Details" at bounding box center [169, 240] width 338 height 42
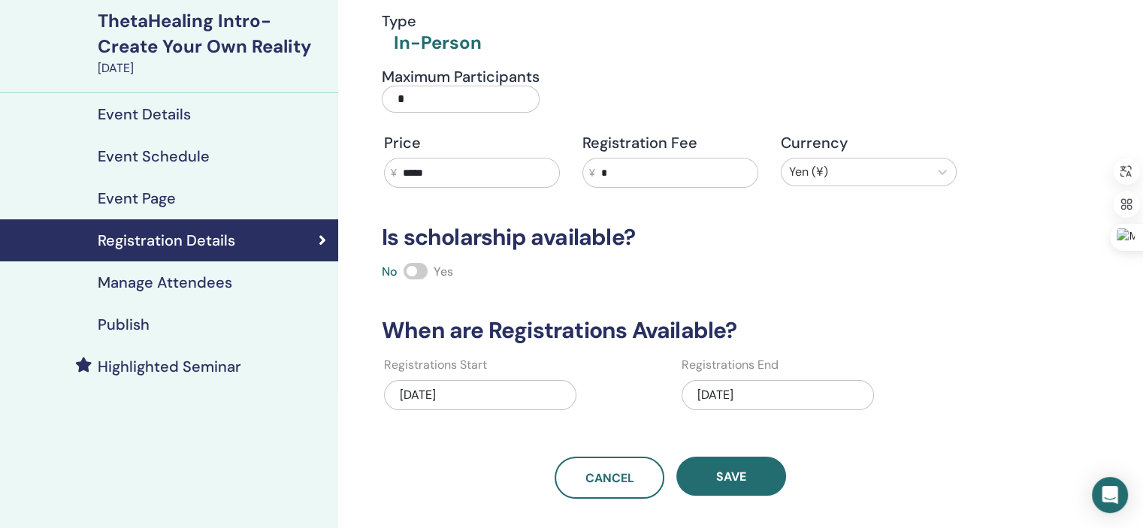
drag, startPoint x: 452, startPoint y: 171, endPoint x: 396, endPoint y: 163, distance: 56.2
click at [396, 163] on div "¥ *****" at bounding box center [472, 173] width 176 height 30
type input "*"
click at [606, 169] on input "*" at bounding box center [676, 173] width 162 height 29
type input "****"
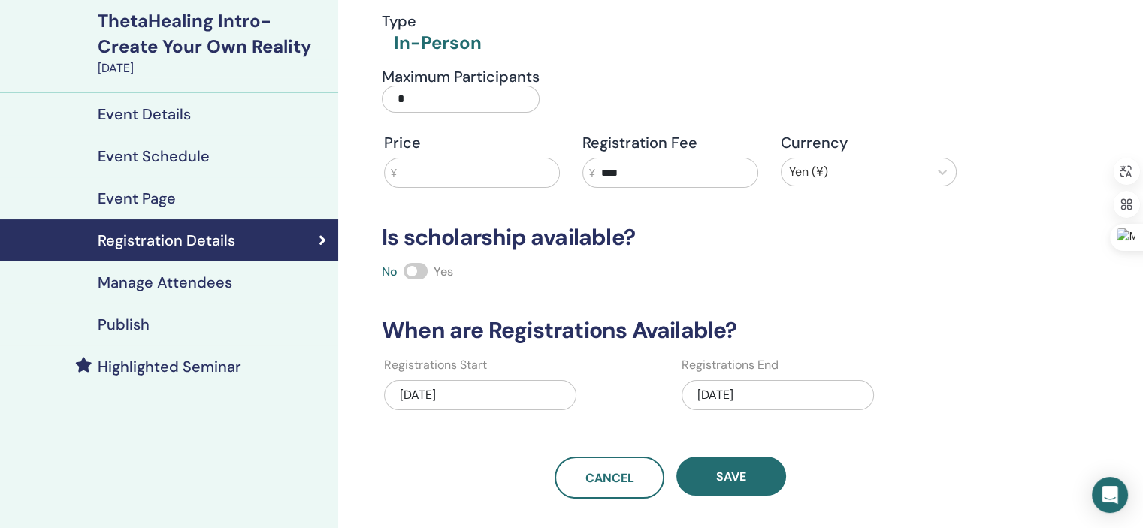
click at [407, 171] on input "text" at bounding box center [478, 173] width 162 height 29
type input "*****"
click at [978, 301] on div "Registration details Type In-Person Maximum Participants * Price ¥ ***** Regist…" at bounding box center [719, 323] width 762 height 773
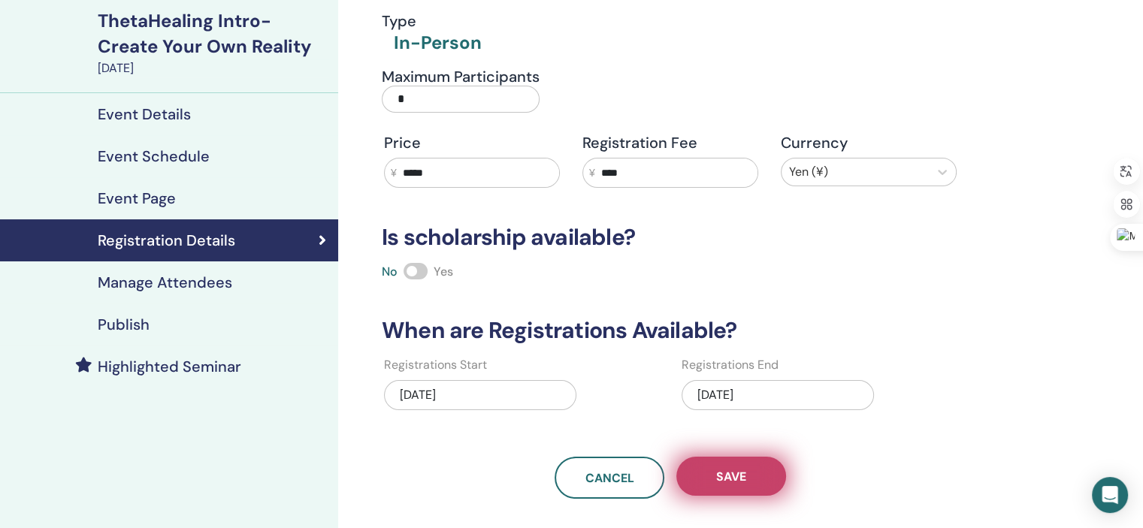
click at [717, 480] on span "Save" at bounding box center [731, 477] width 30 height 16
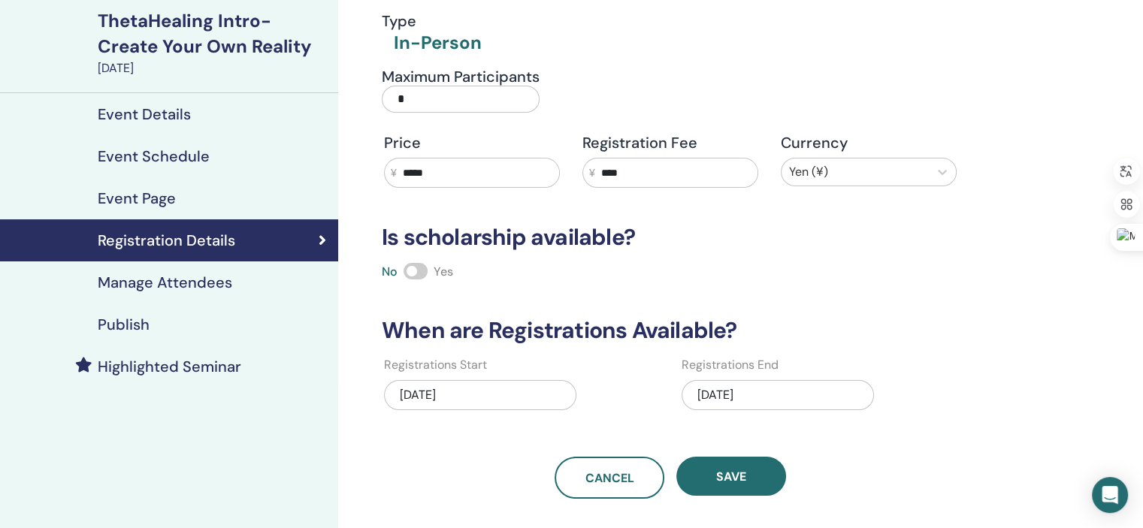
click at [717, 480] on span "Save" at bounding box center [731, 477] width 30 height 16
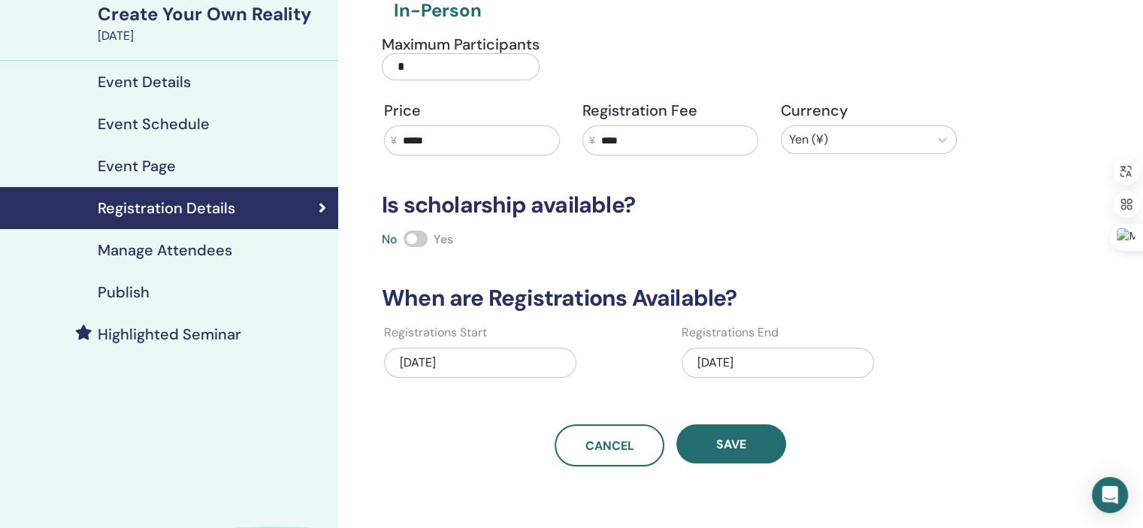
scroll to position [138, 0]
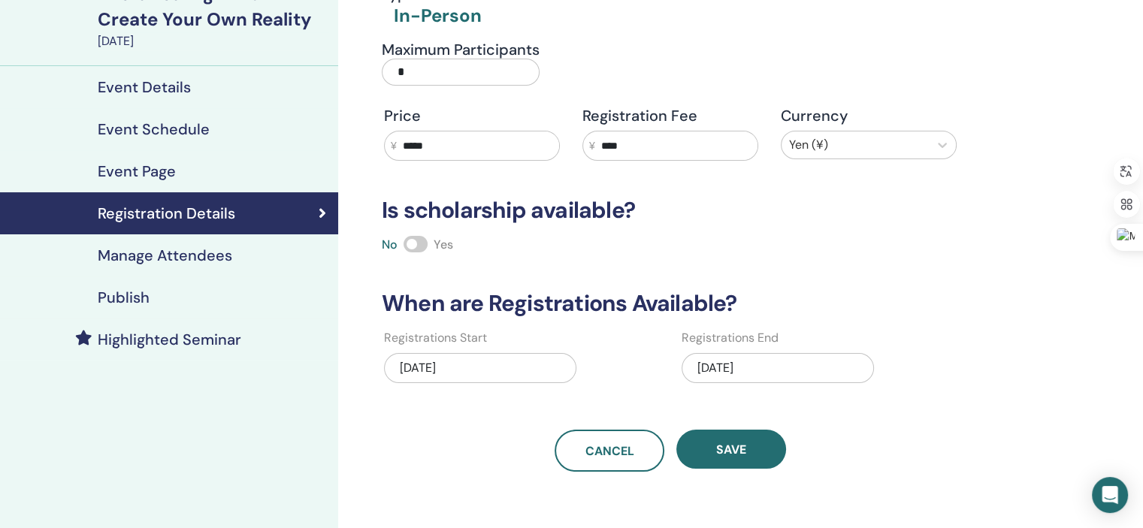
click at [237, 174] on div "Event Page" at bounding box center [169, 171] width 314 height 18
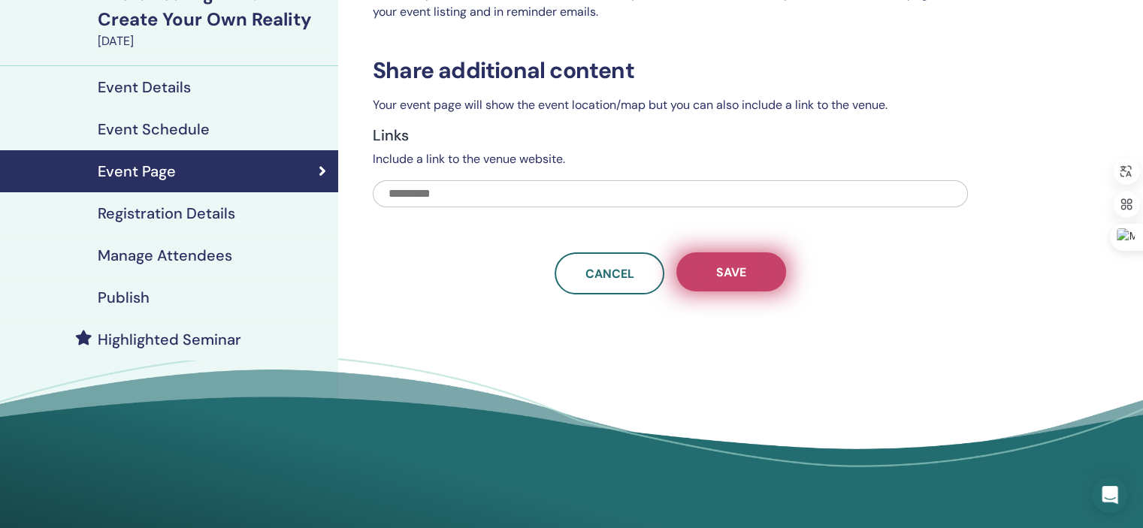
click at [734, 276] on span "Save" at bounding box center [731, 273] width 30 height 16
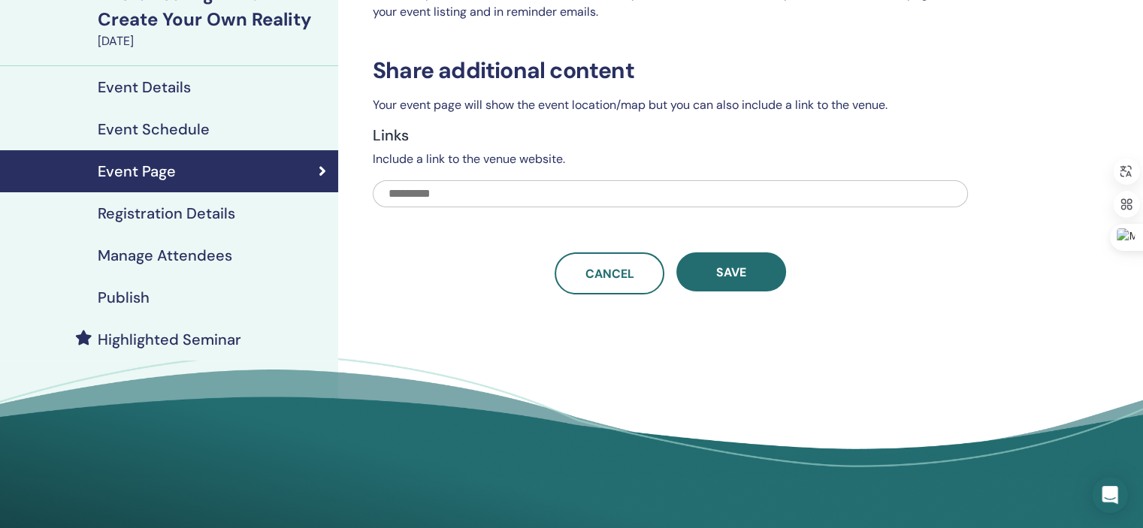
click at [132, 297] on h4 "Publish" at bounding box center [124, 298] width 52 height 18
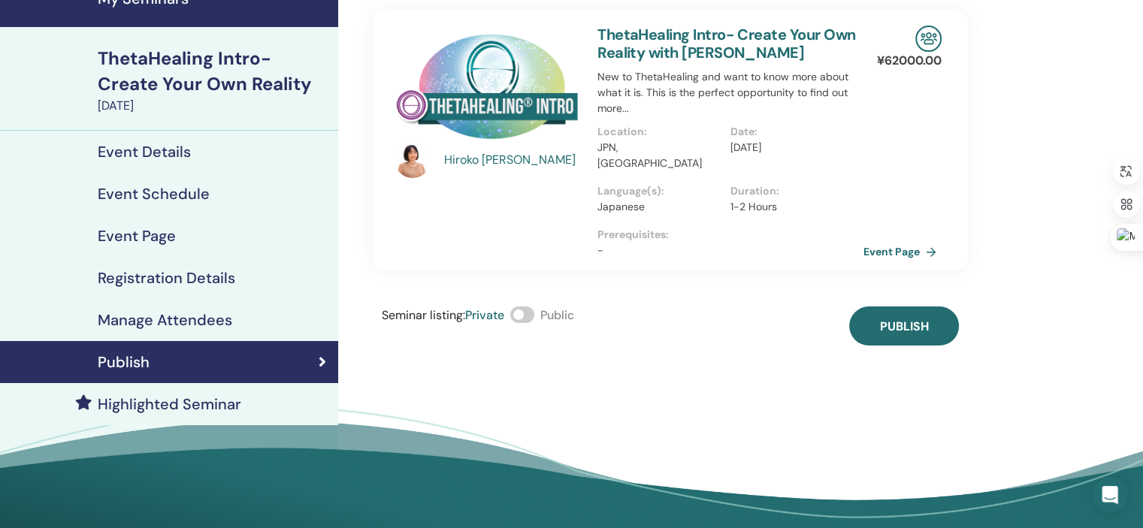
scroll to position [81, 0]
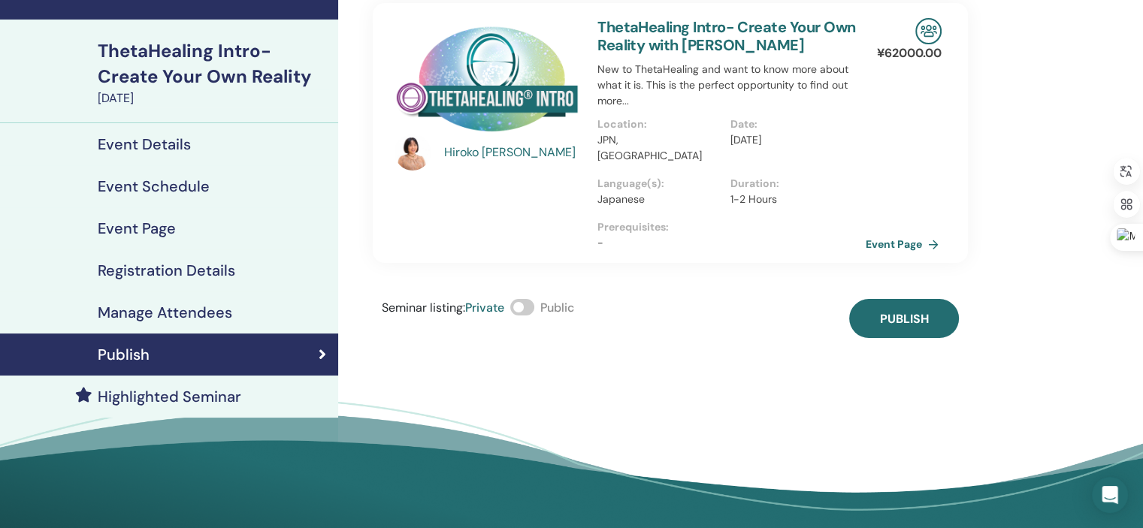
click at [888, 233] on link "Event Page" at bounding box center [905, 244] width 79 height 23
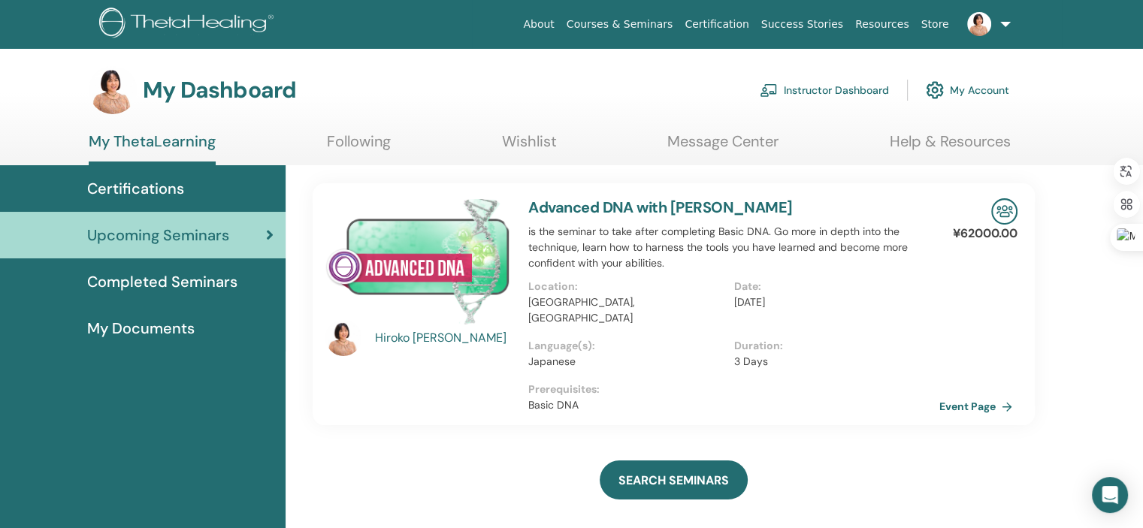
click at [974, 91] on link "My Account" at bounding box center [967, 90] width 83 height 33
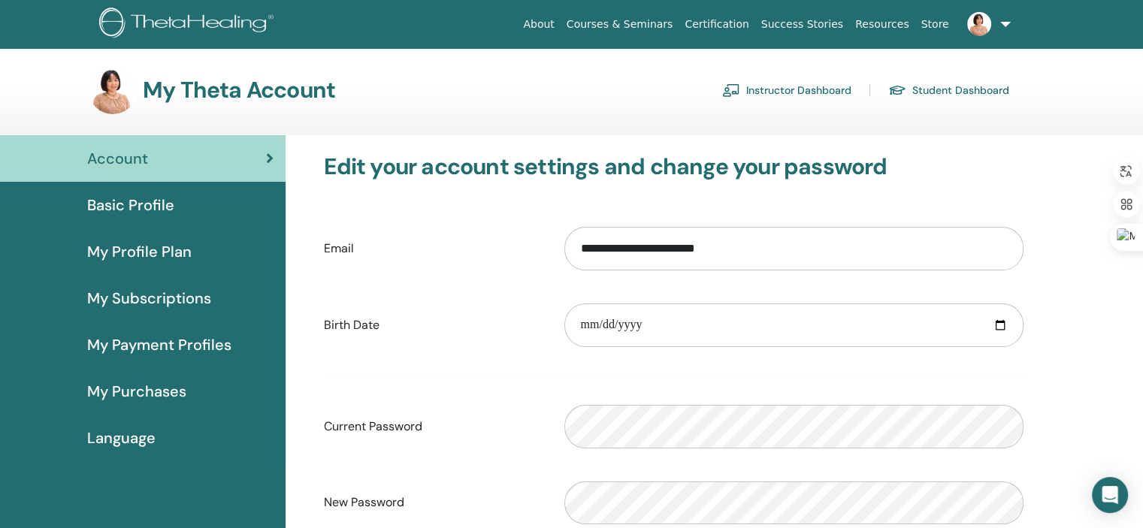
click at [159, 297] on span "My Subscriptions" at bounding box center [149, 298] width 124 height 23
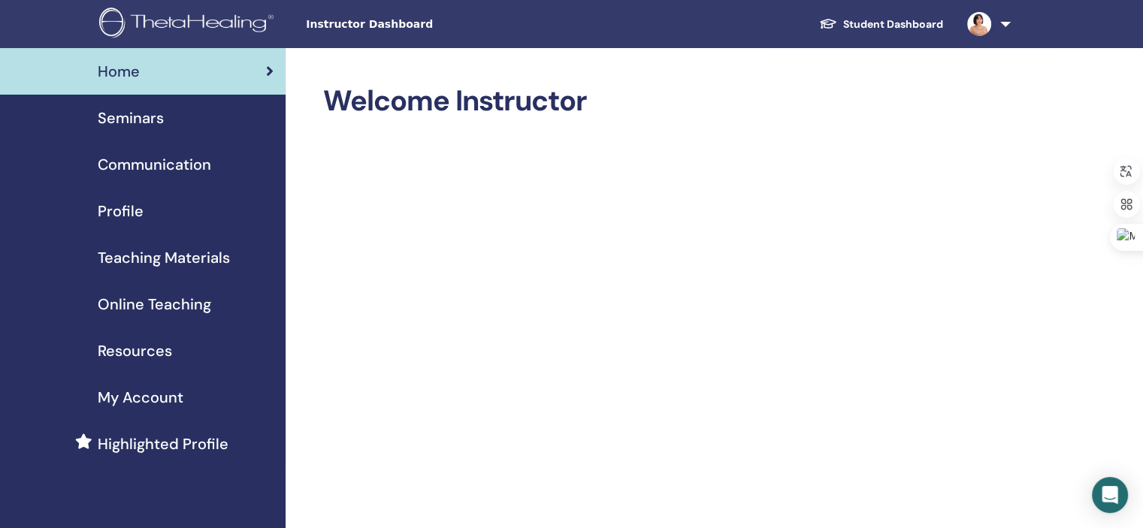
click at [147, 114] on span "Seminars" at bounding box center [131, 118] width 66 height 23
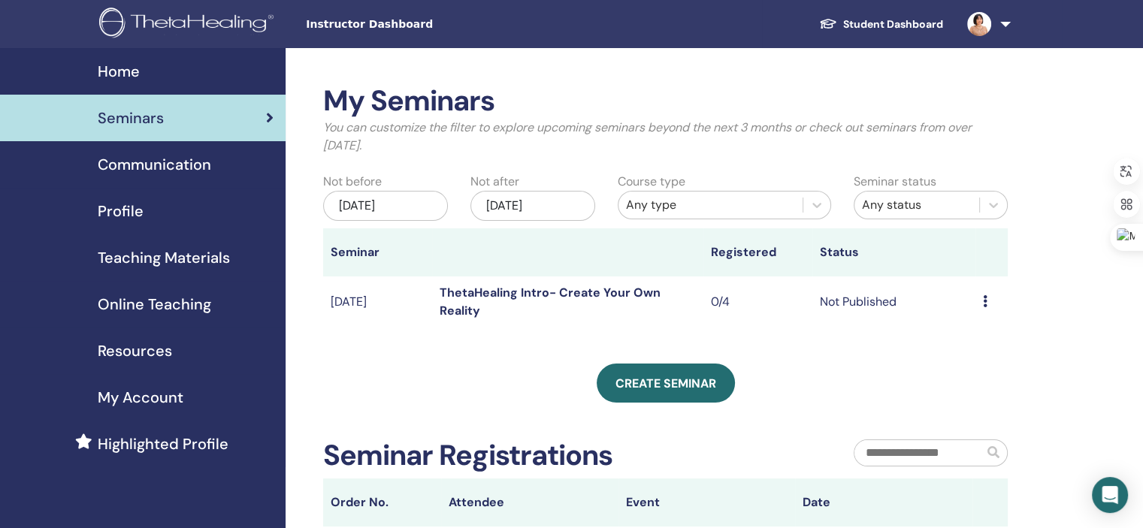
click at [984, 301] on icon at bounding box center [985, 301] width 5 height 12
click at [967, 334] on li "Edit" at bounding box center [973, 336] width 81 height 23
click at [983, 300] on icon at bounding box center [985, 301] width 5 height 12
click at [963, 336] on link "Edit" at bounding box center [955, 335] width 22 height 16
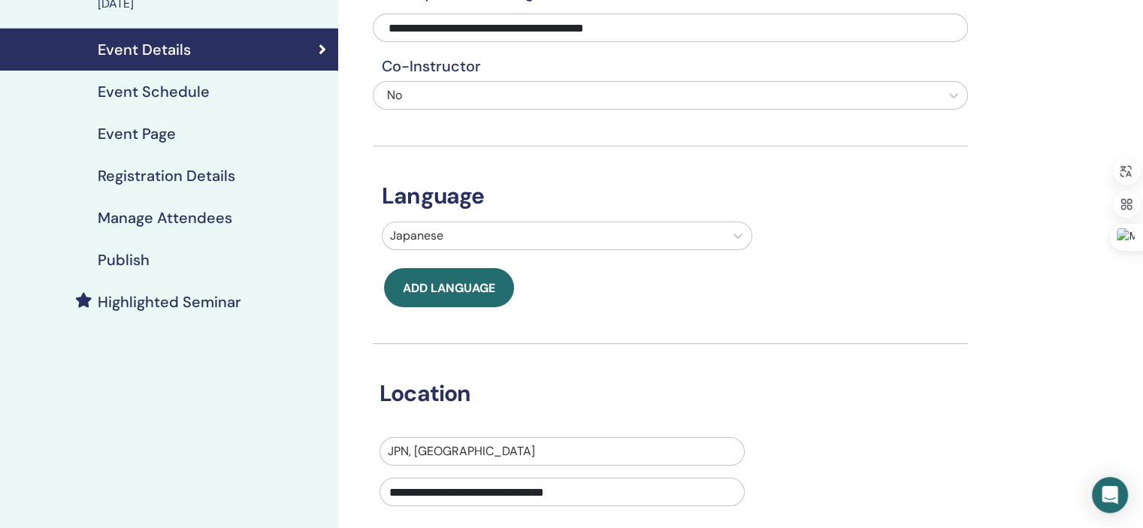
scroll to position [159, 0]
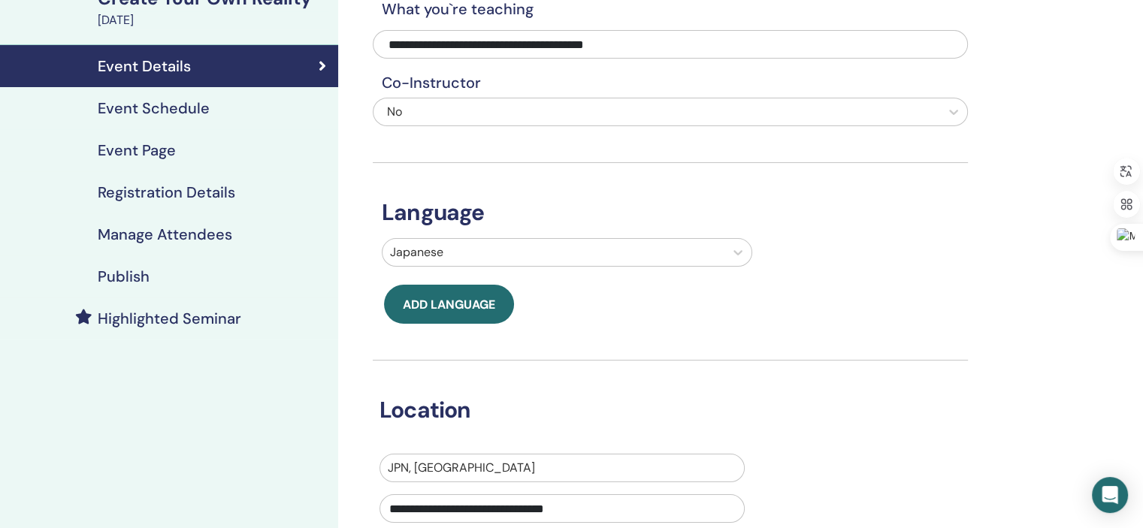
click at [192, 107] on h4 "Event Schedule" at bounding box center [154, 108] width 112 height 18
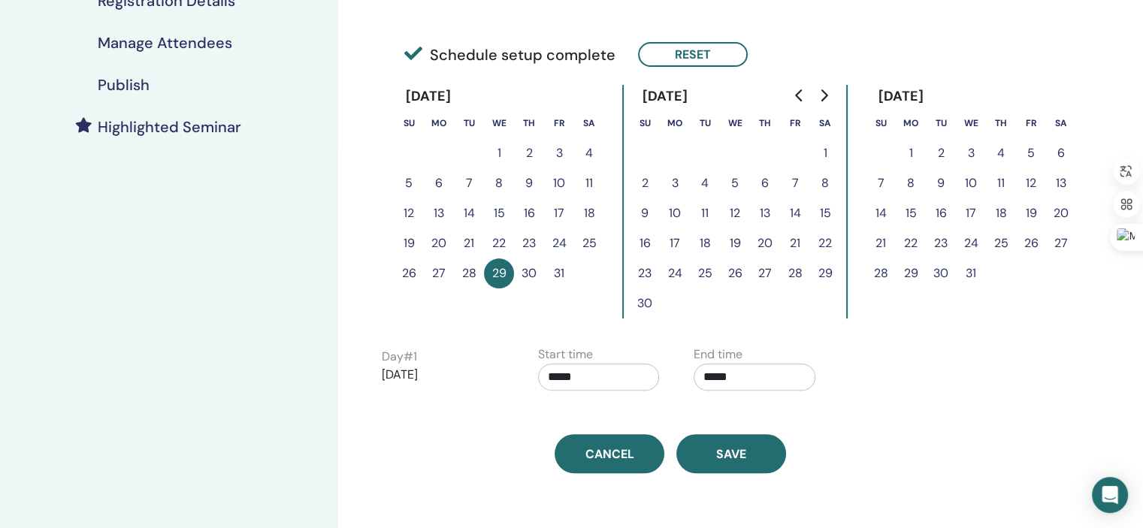
scroll to position [352, 0]
click at [553, 270] on button "31" at bounding box center [559, 272] width 30 height 30
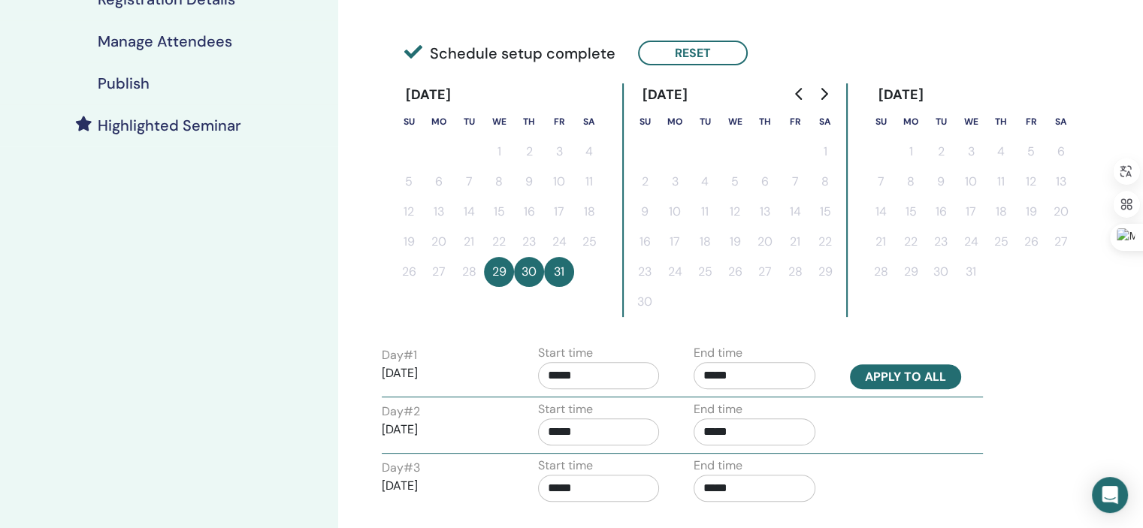
click at [928, 368] on button "Apply to all" at bounding box center [905, 377] width 111 height 25
click at [903, 378] on button "Apply to all" at bounding box center [905, 377] width 111 height 25
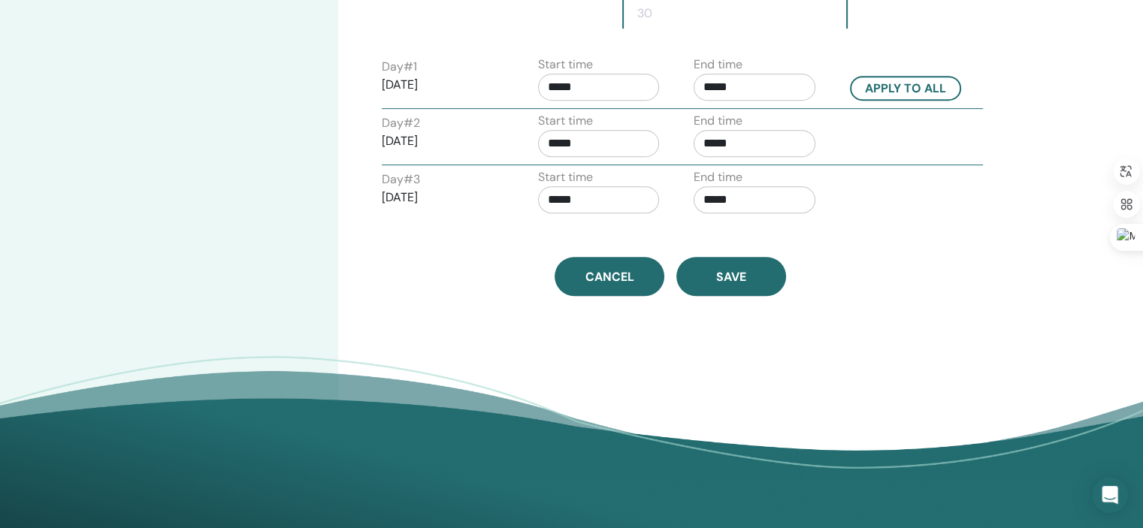
scroll to position [643, 0]
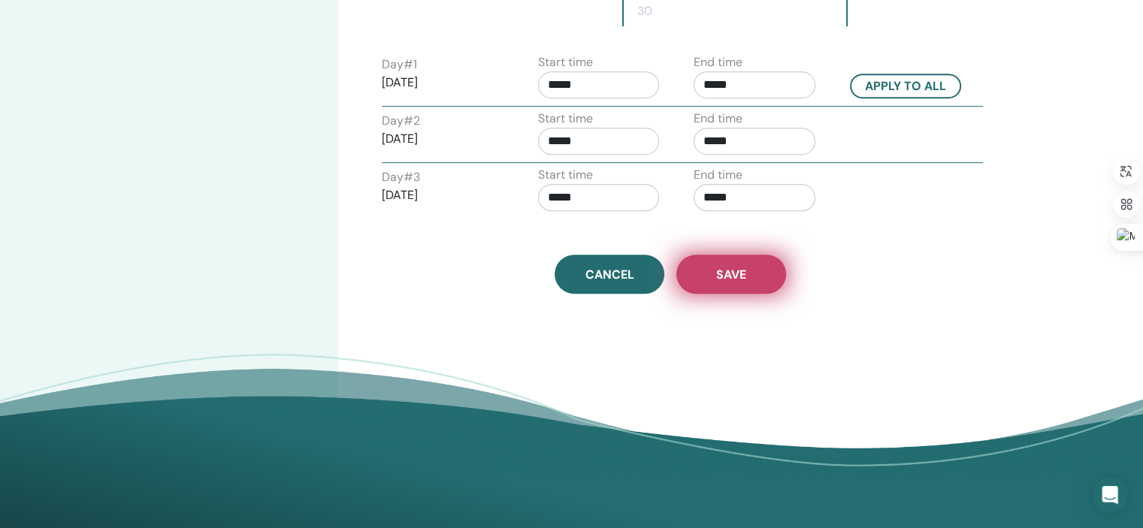
click at [717, 273] on span "Save" at bounding box center [731, 275] width 30 height 16
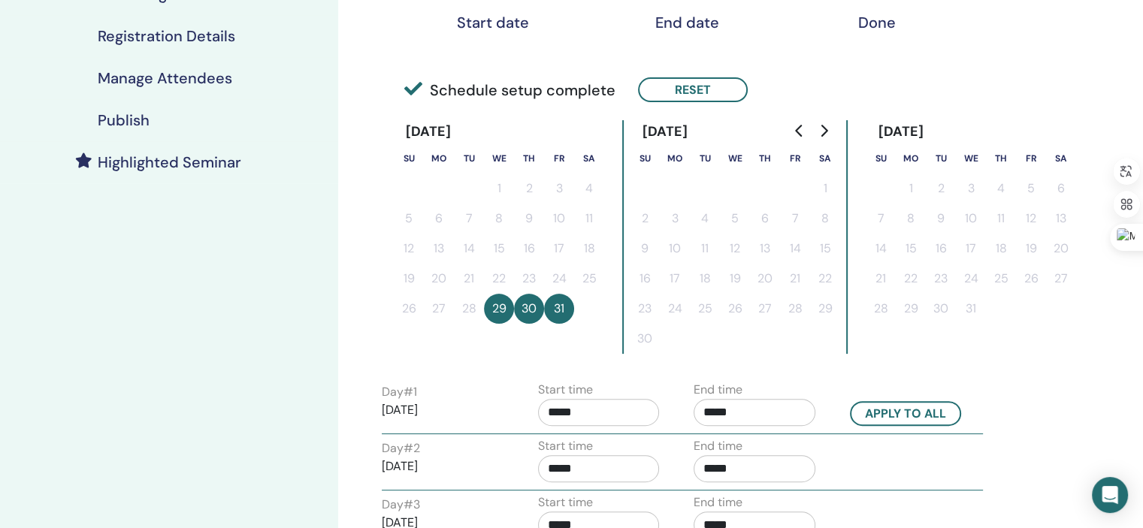
scroll to position [314, 0]
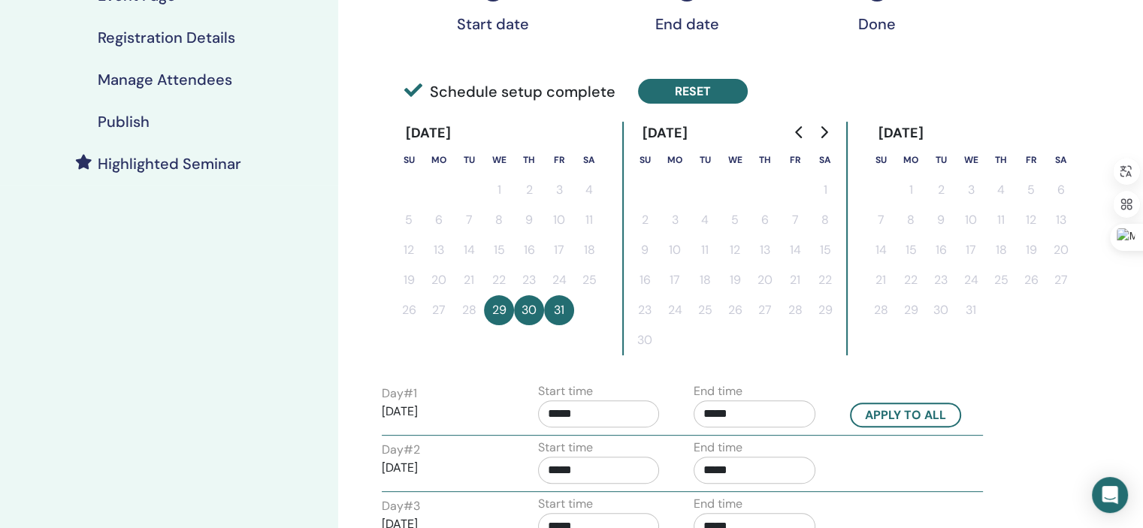
click at [680, 92] on button "Reset" at bounding box center [693, 91] width 110 height 25
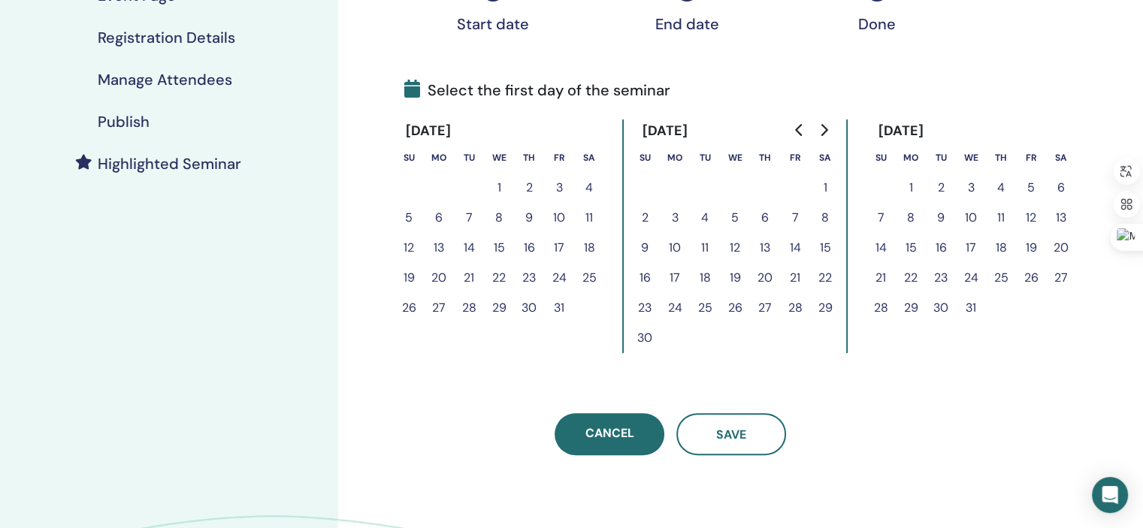
click at [498, 306] on button "29" at bounding box center [499, 308] width 30 height 30
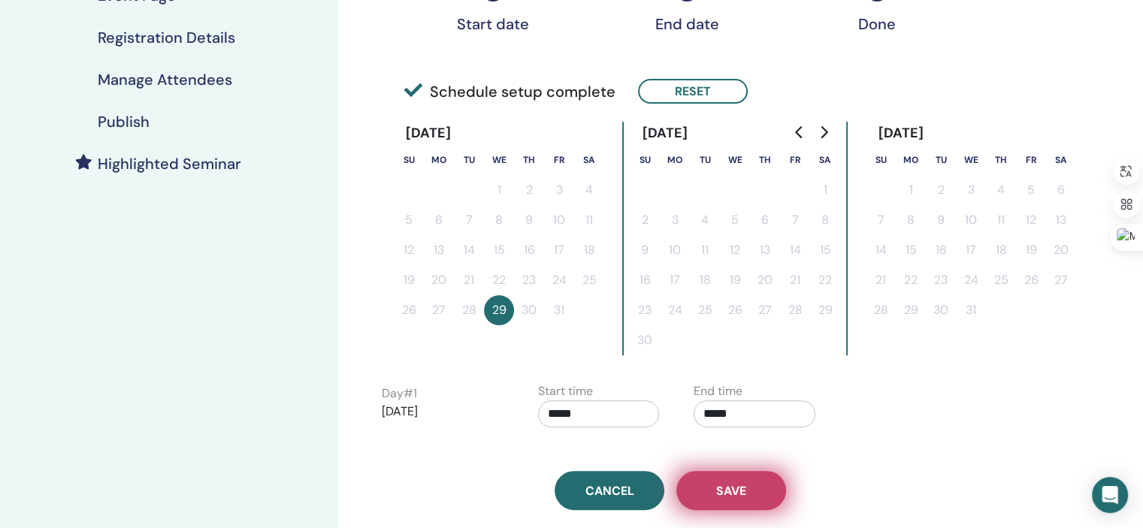
click at [713, 495] on button "Save" at bounding box center [731, 490] width 110 height 39
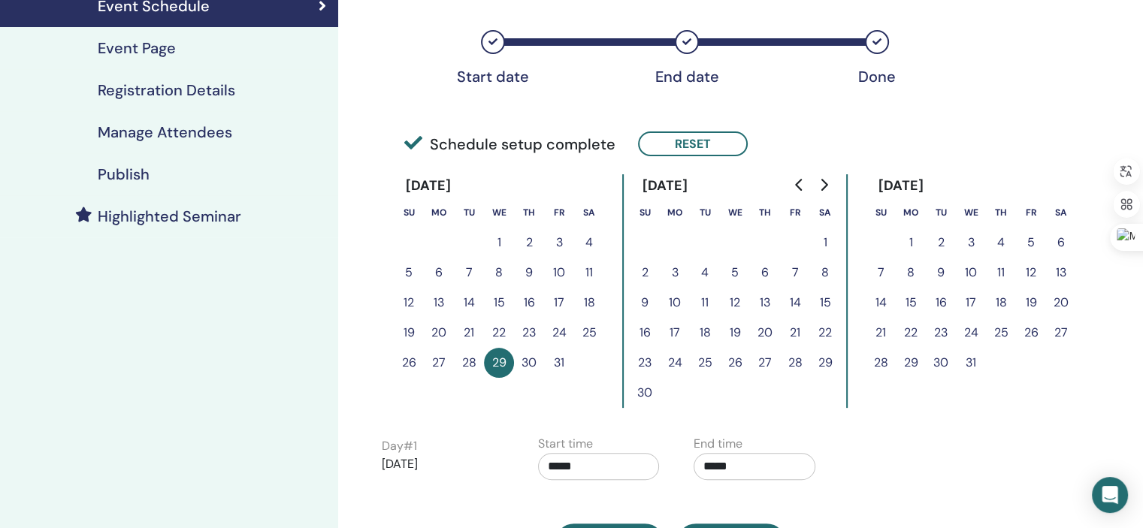
scroll to position [264, 0]
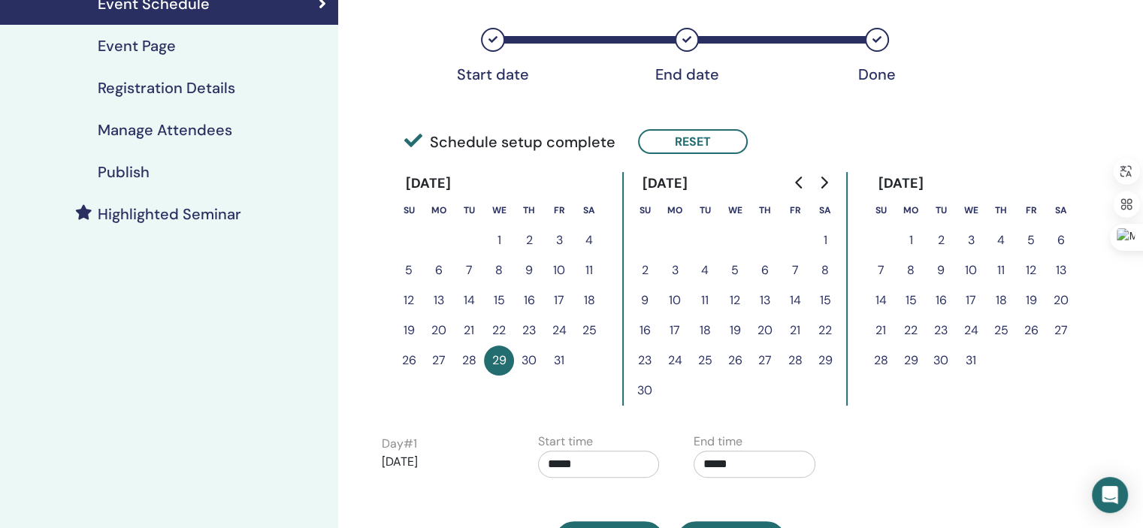
click at [559, 352] on button "31" at bounding box center [559, 361] width 30 height 30
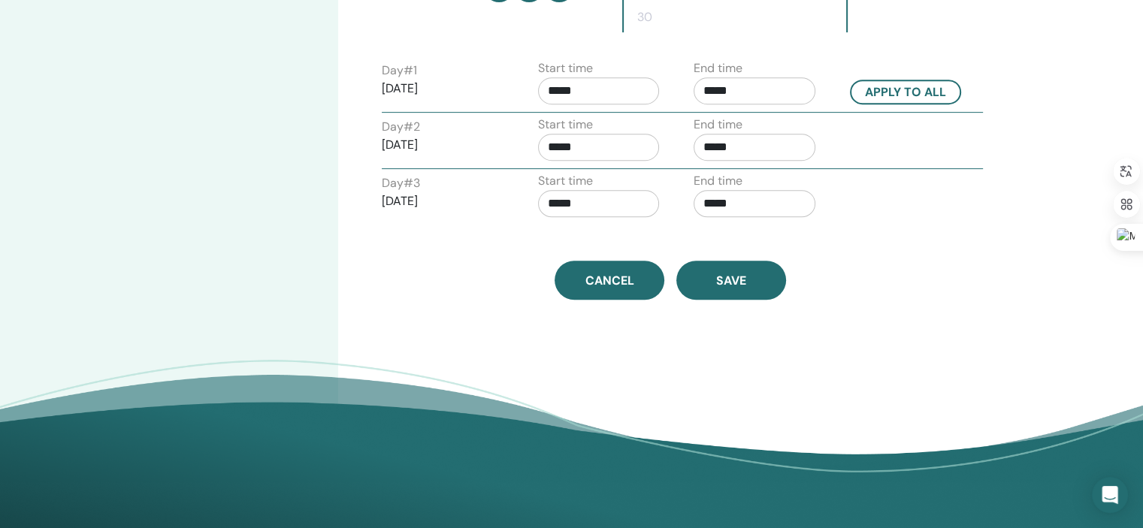
scroll to position [658, 0]
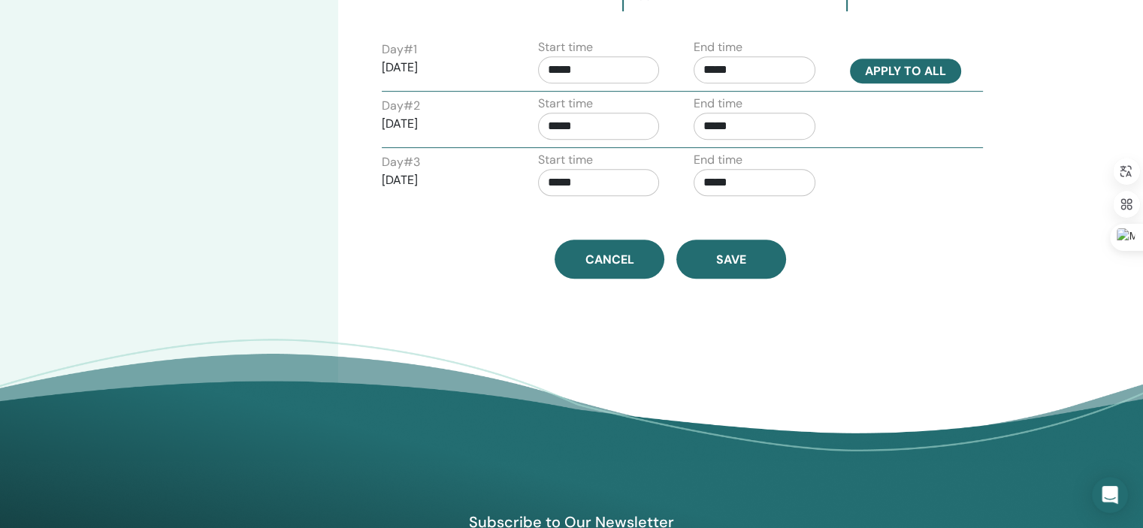
click at [889, 67] on button "Apply to all" at bounding box center [905, 71] width 111 height 25
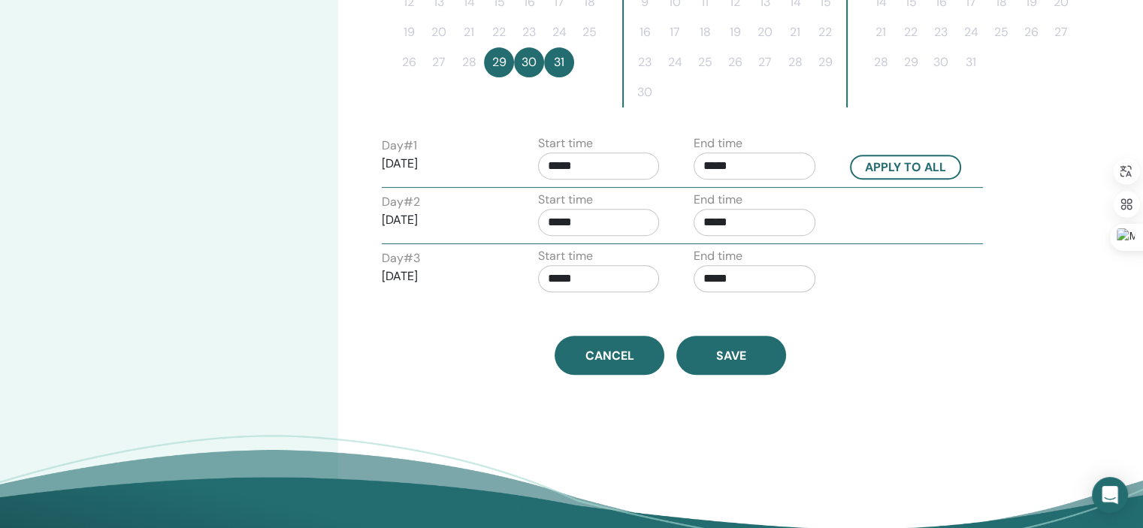
scroll to position [585, 0]
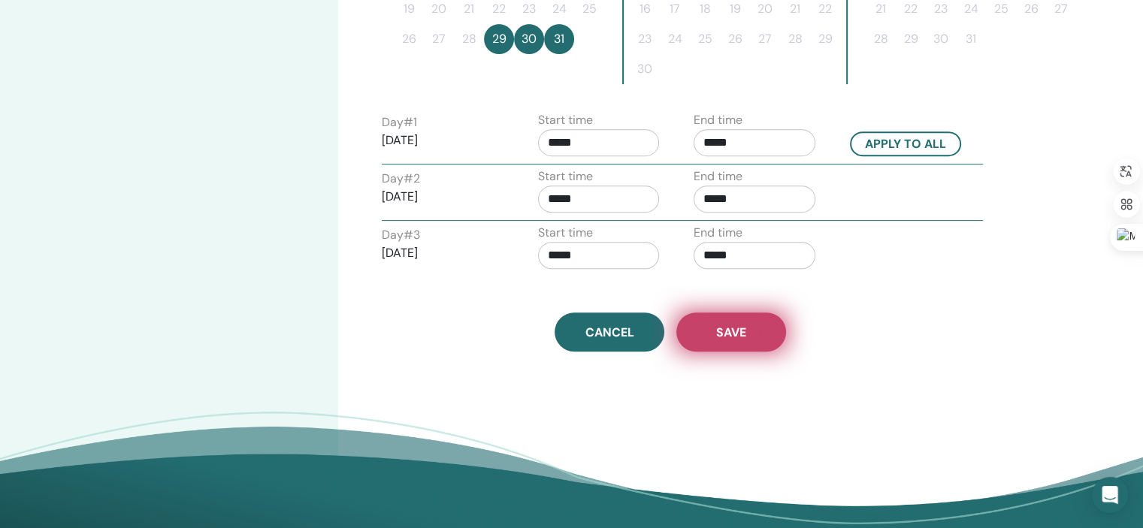
click at [725, 335] on span "Save" at bounding box center [731, 333] width 30 height 16
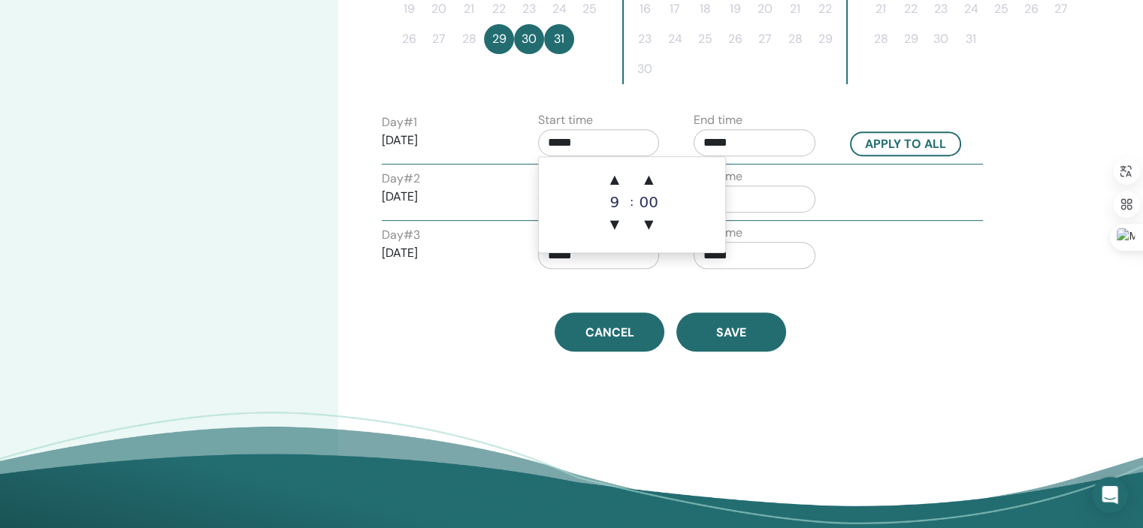
click at [591, 138] on input "*****" at bounding box center [599, 142] width 122 height 27
click at [615, 186] on span "▲" at bounding box center [615, 180] width 30 height 30
type input "*****"
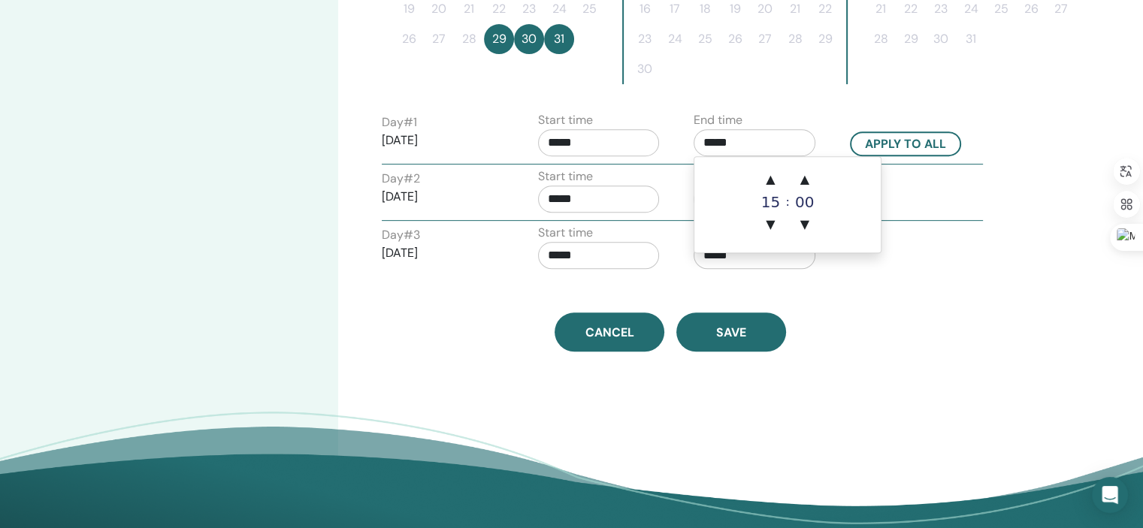
click at [746, 137] on input "*****" at bounding box center [755, 142] width 122 height 27
click at [778, 180] on span "▲" at bounding box center [770, 180] width 30 height 30
type input "*****"
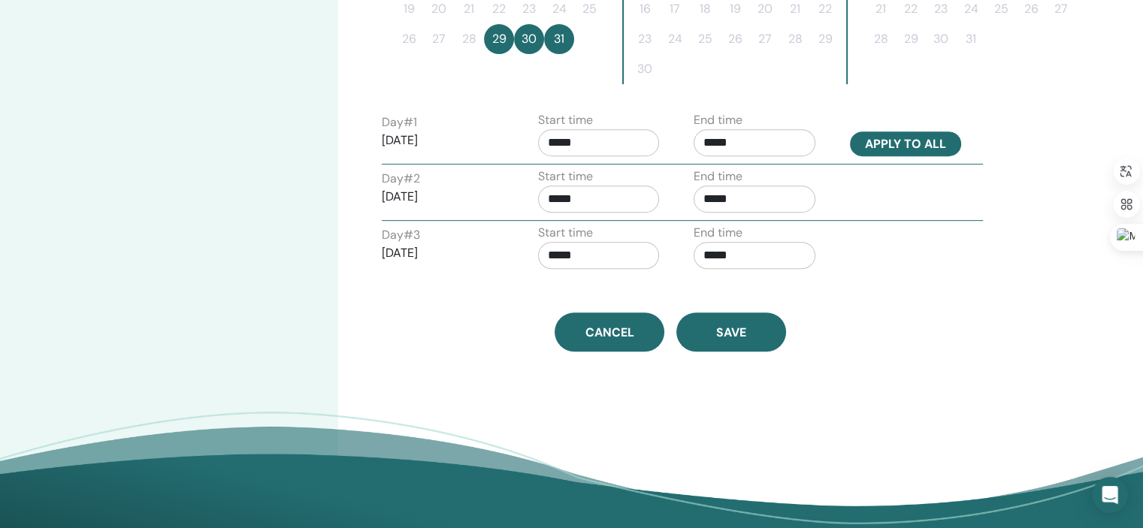
click at [884, 141] on button "Apply to all" at bounding box center [905, 144] width 111 height 25
type input "*****"
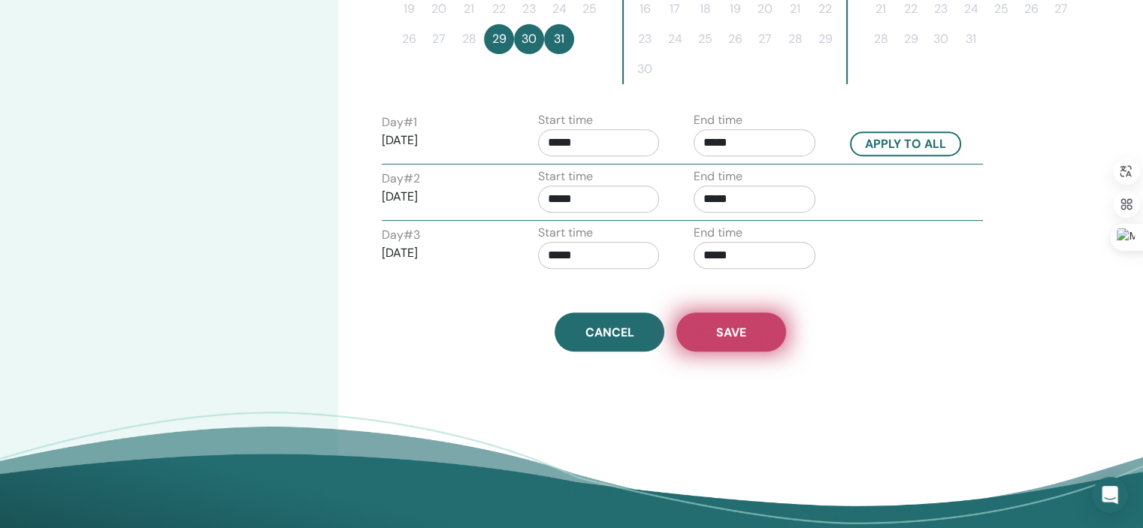
click at [721, 335] on span "Save" at bounding box center [731, 333] width 30 height 16
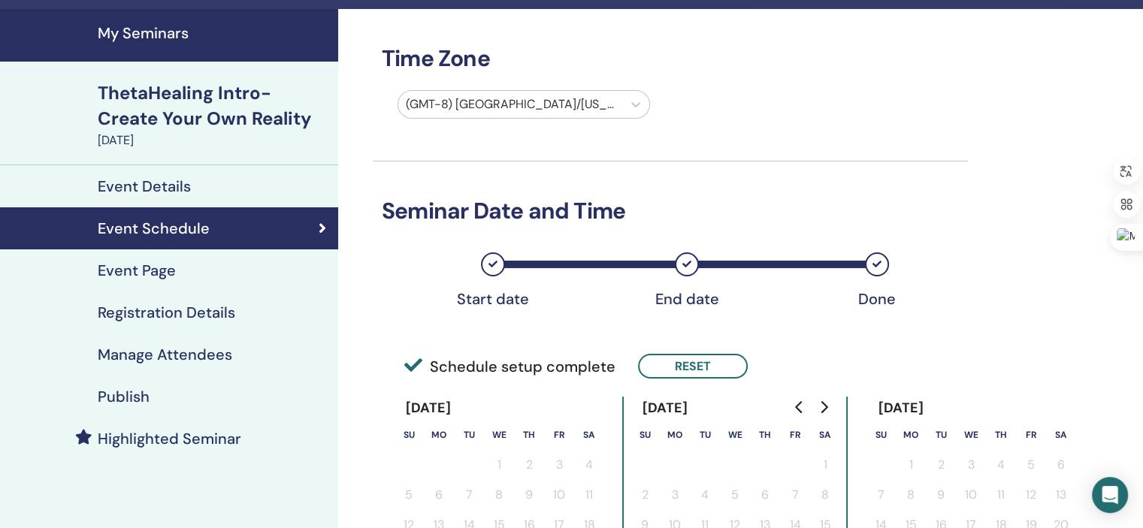
scroll to position [32, 0]
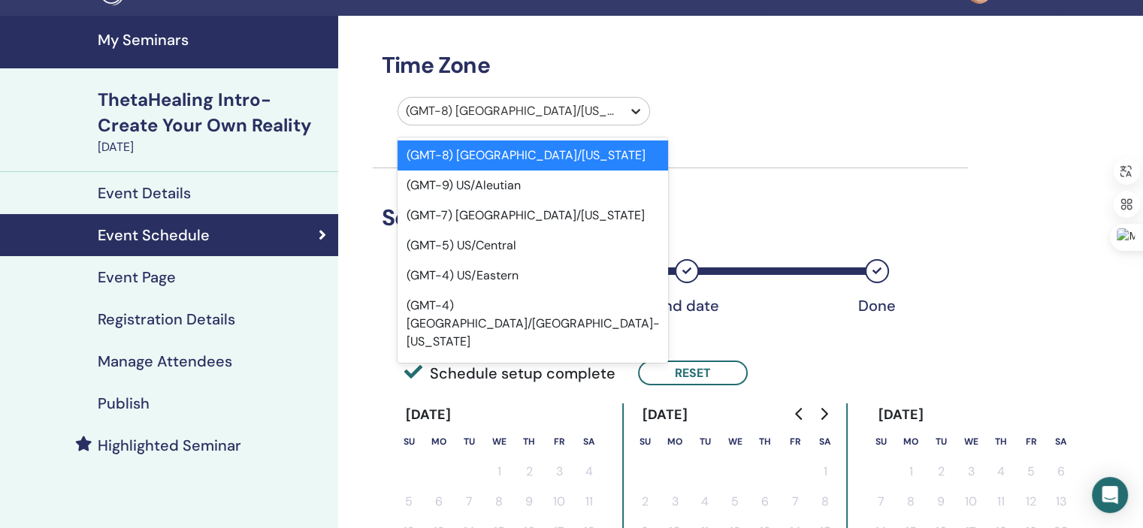
click at [637, 110] on icon at bounding box center [635, 111] width 15 height 15
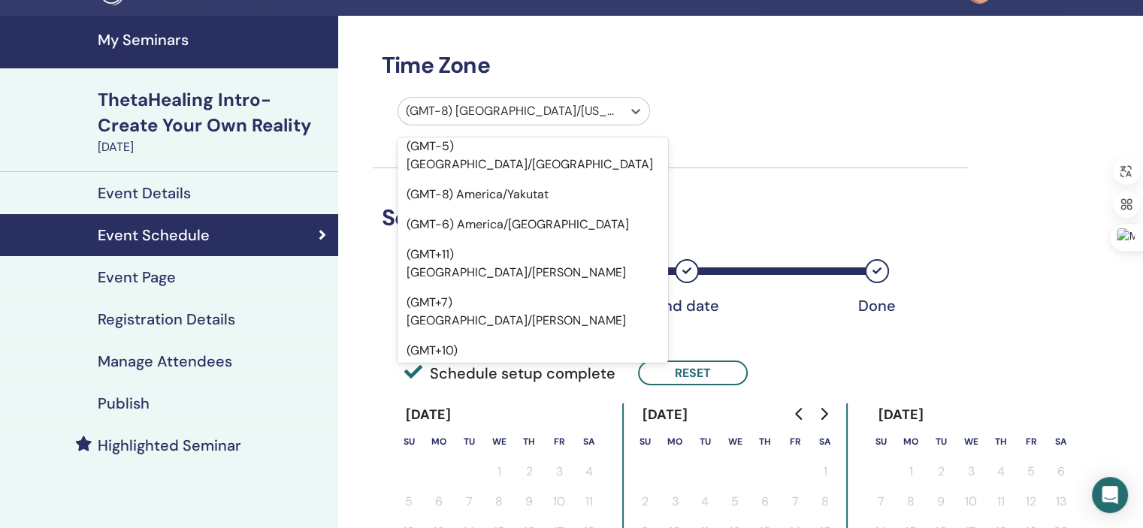
scroll to position [11050, 0]
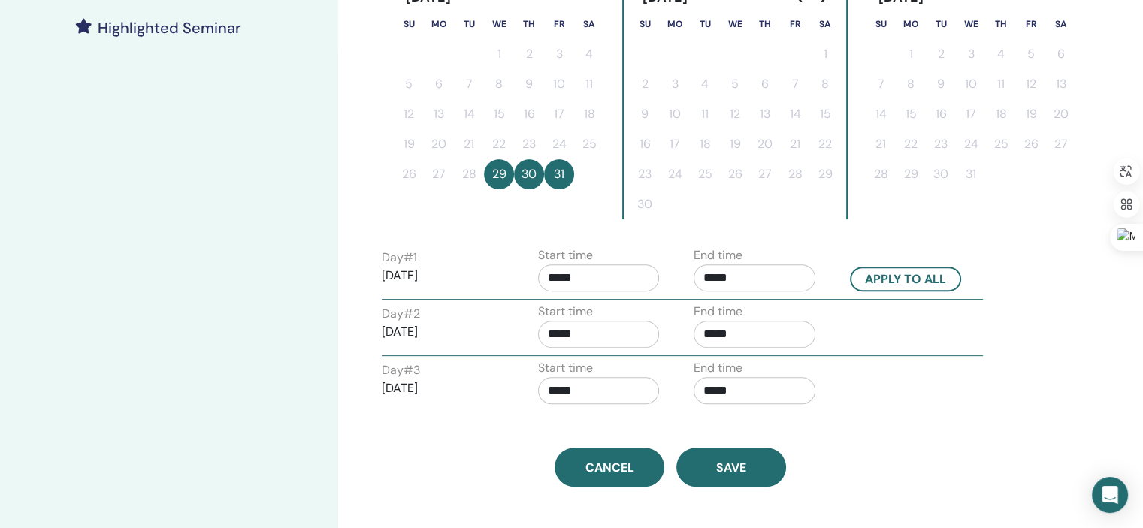
scroll to position [475, 0]
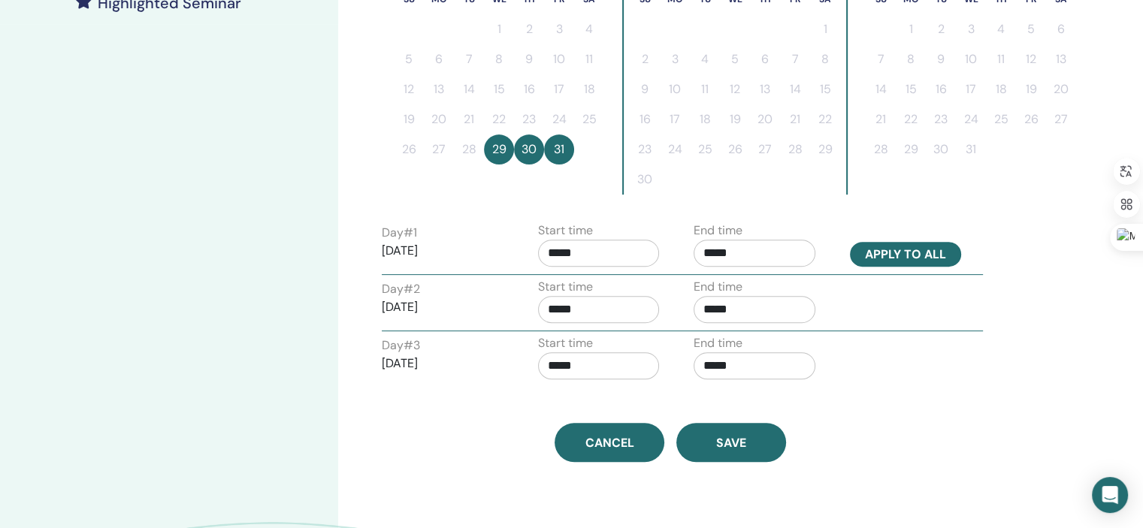
click at [905, 257] on button "Apply to all" at bounding box center [905, 254] width 111 height 25
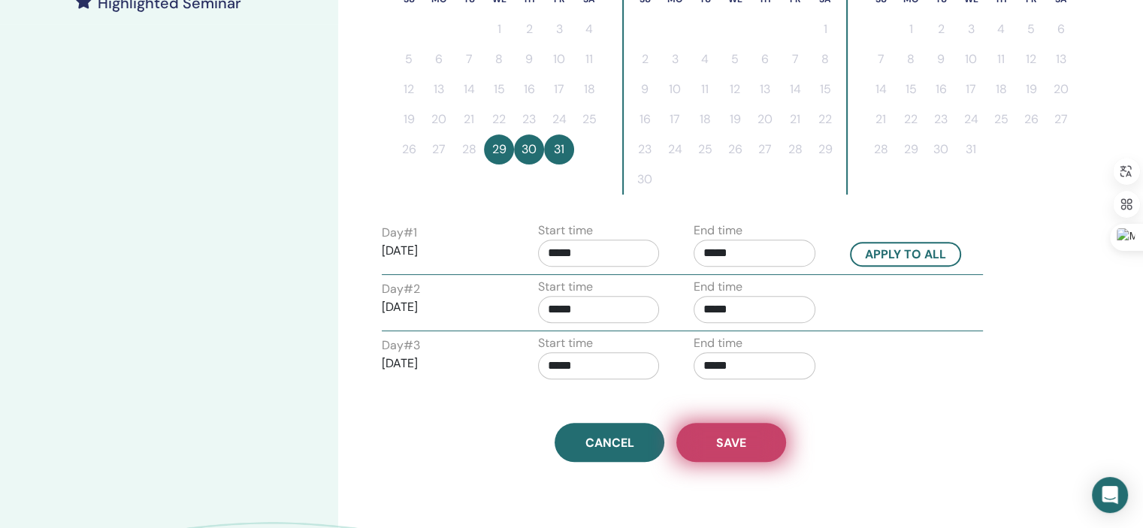
click at [734, 435] on span "Save" at bounding box center [731, 443] width 30 height 16
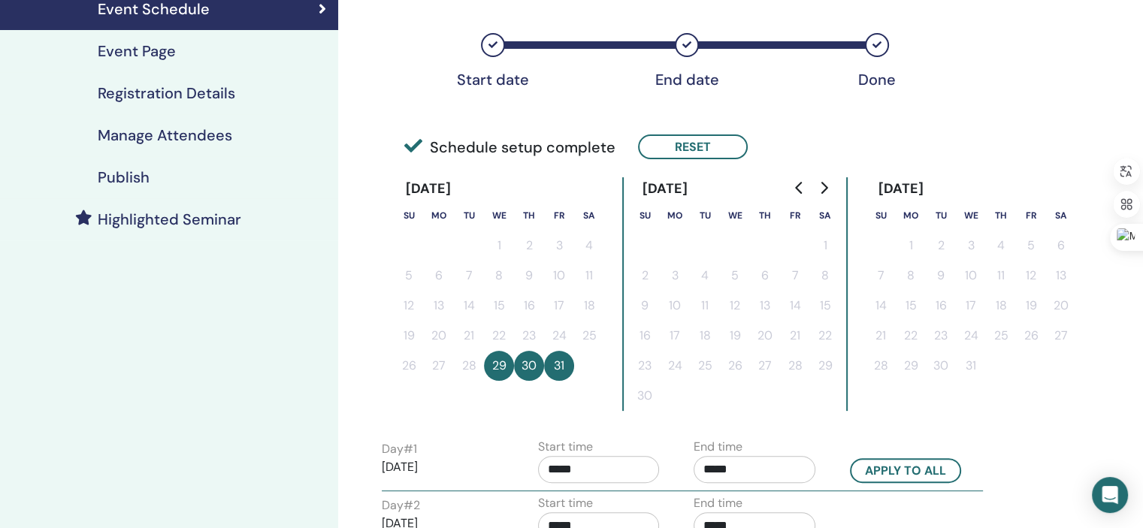
scroll to position [237, 0]
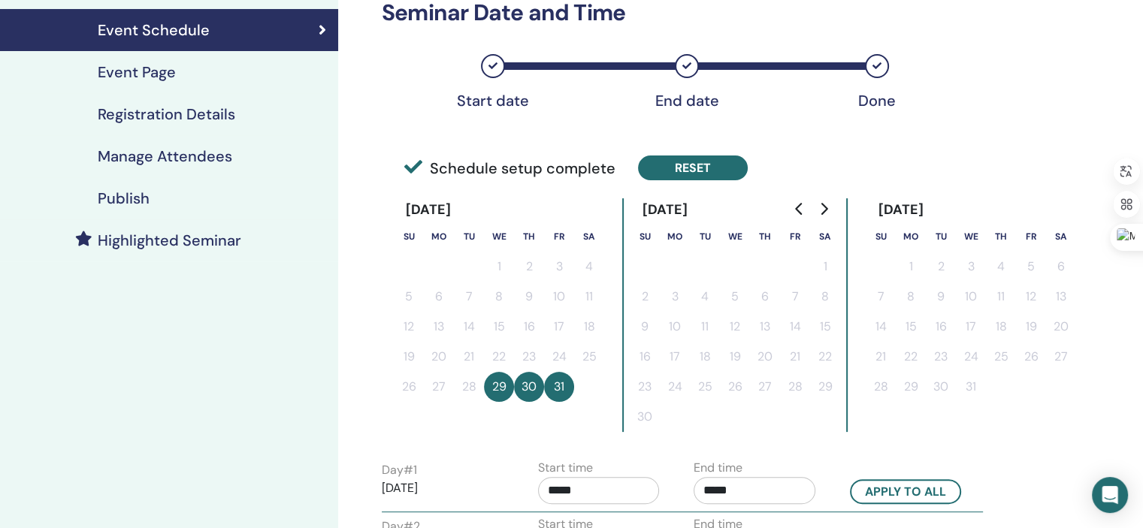
click at [664, 165] on button "Reset" at bounding box center [693, 168] width 110 height 25
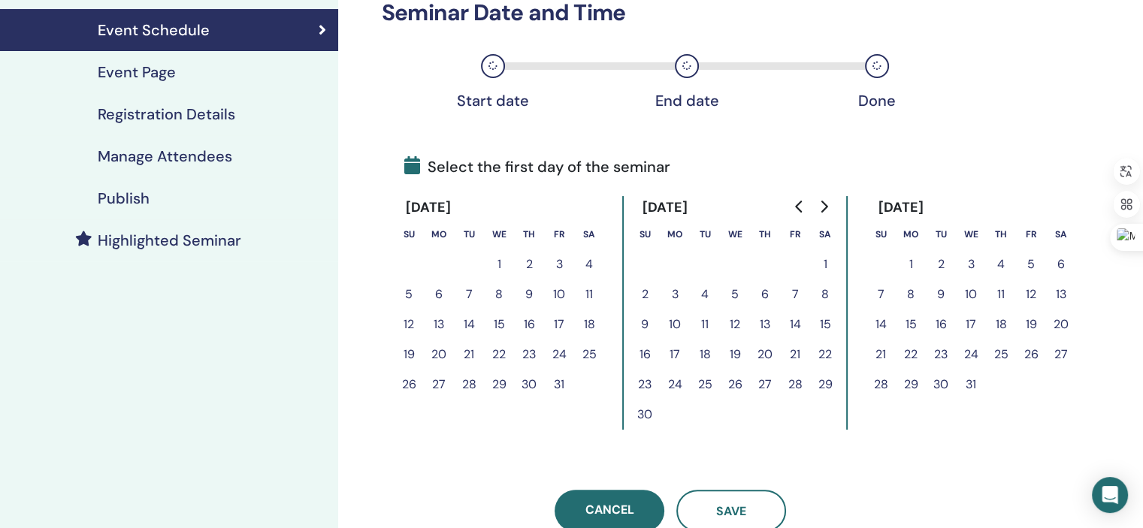
click at [496, 384] on button "29" at bounding box center [499, 385] width 30 height 30
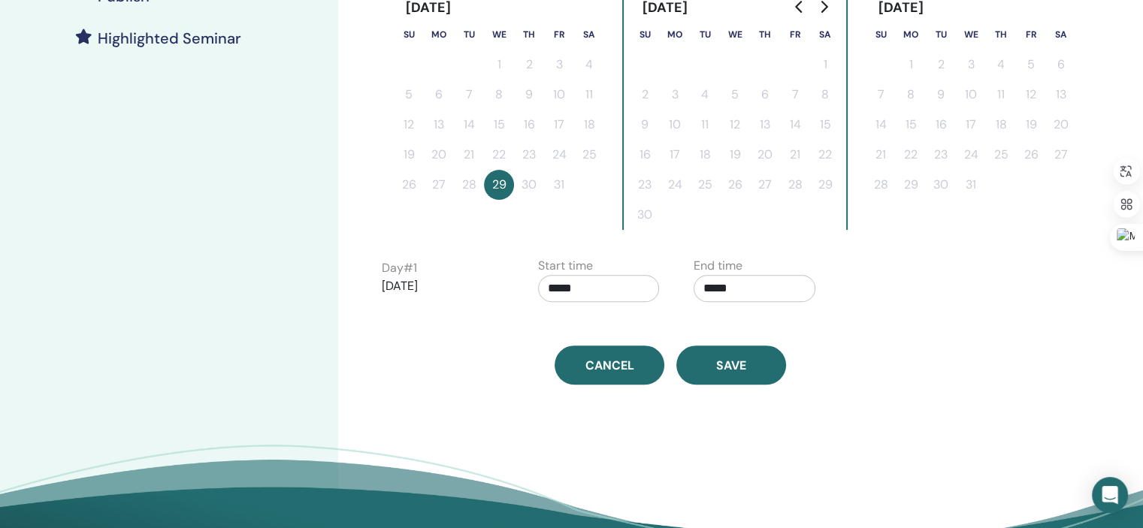
scroll to position [453, 0]
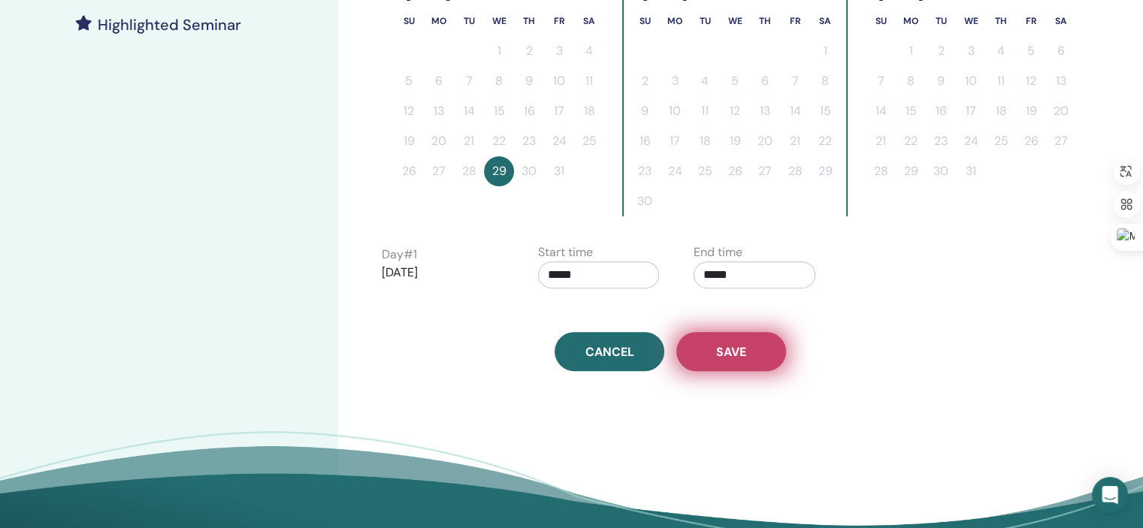
click at [703, 348] on button "Save" at bounding box center [731, 351] width 110 height 39
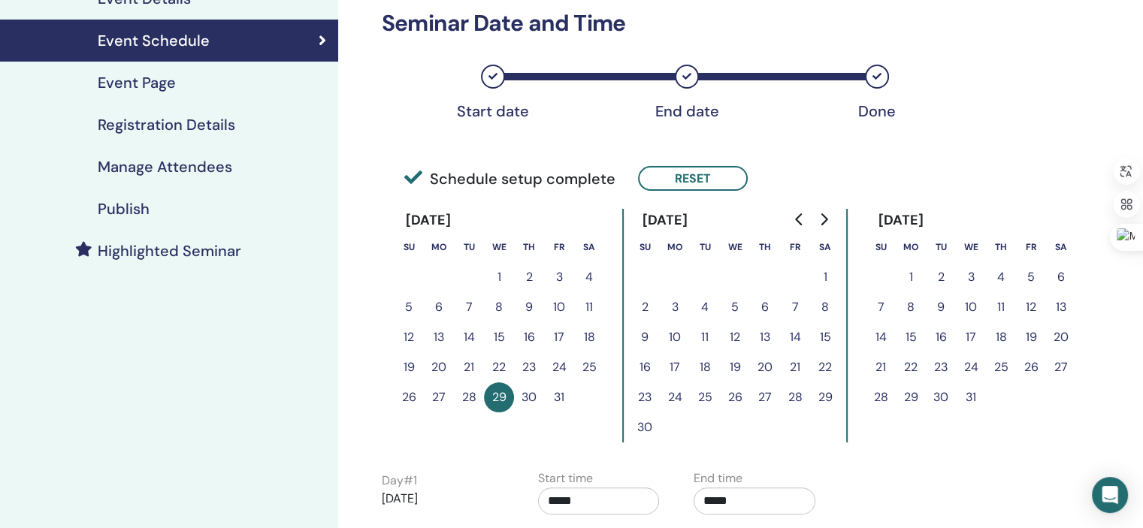
scroll to position [280, 0]
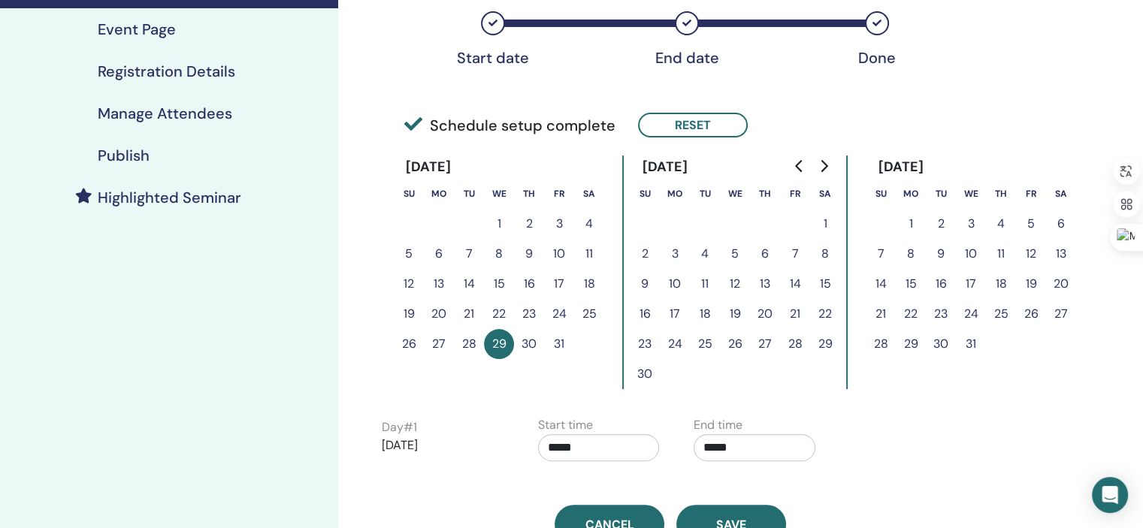
click at [553, 341] on button "31" at bounding box center [559, 344] width 30 height 30
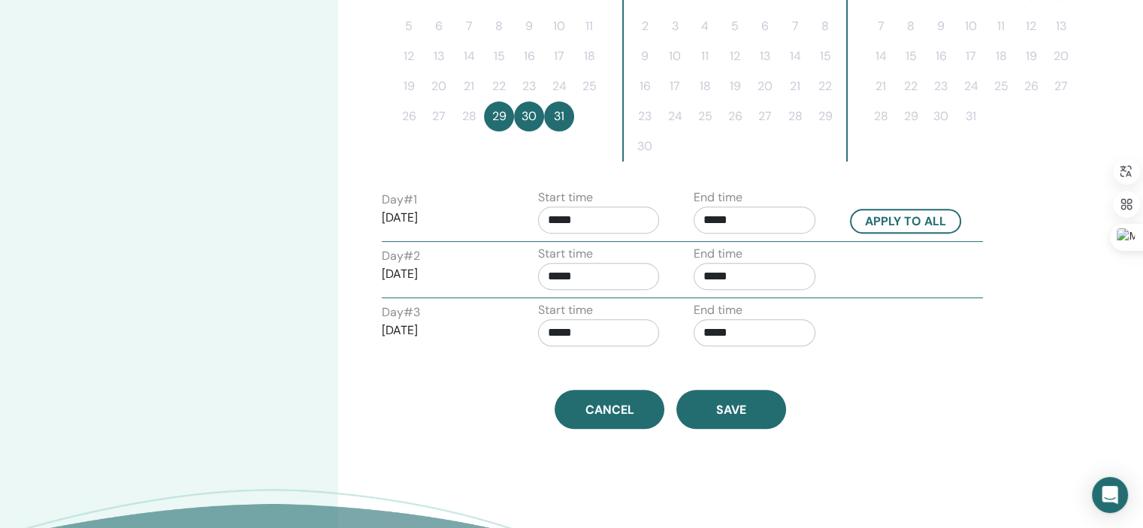
scroll to position [547, 0]
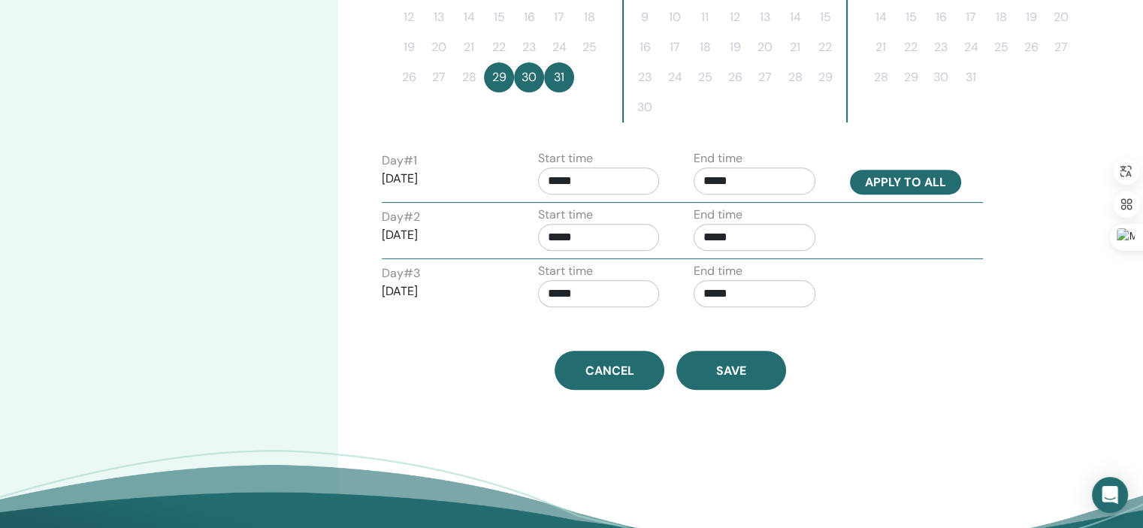
click at [899, 183] on button "Apply to all" at bounding box center [905, 182] width 111 height 25
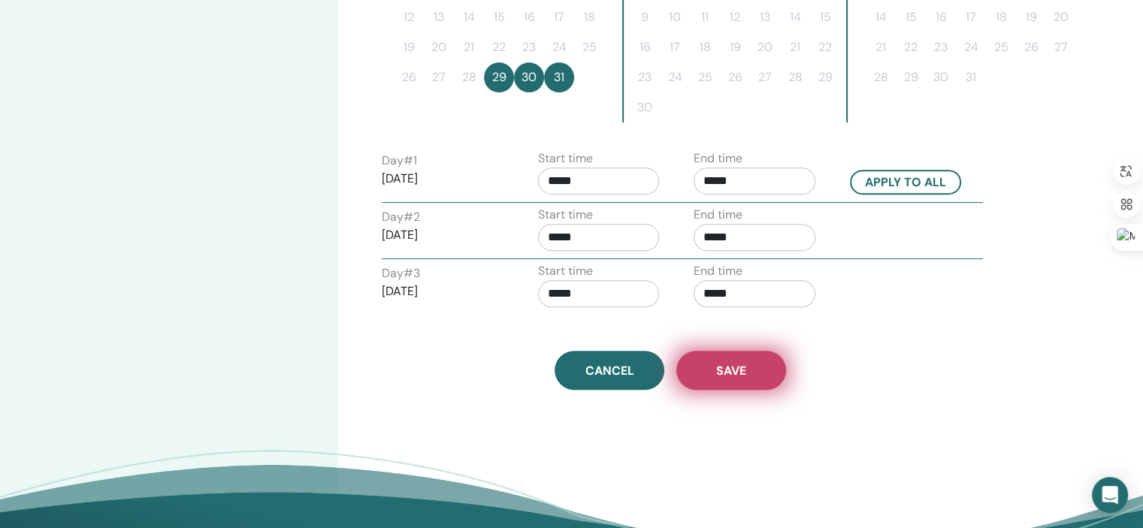
click at [706, 366] on button "Save" at bounding box center [731, 370] width 110 height 39
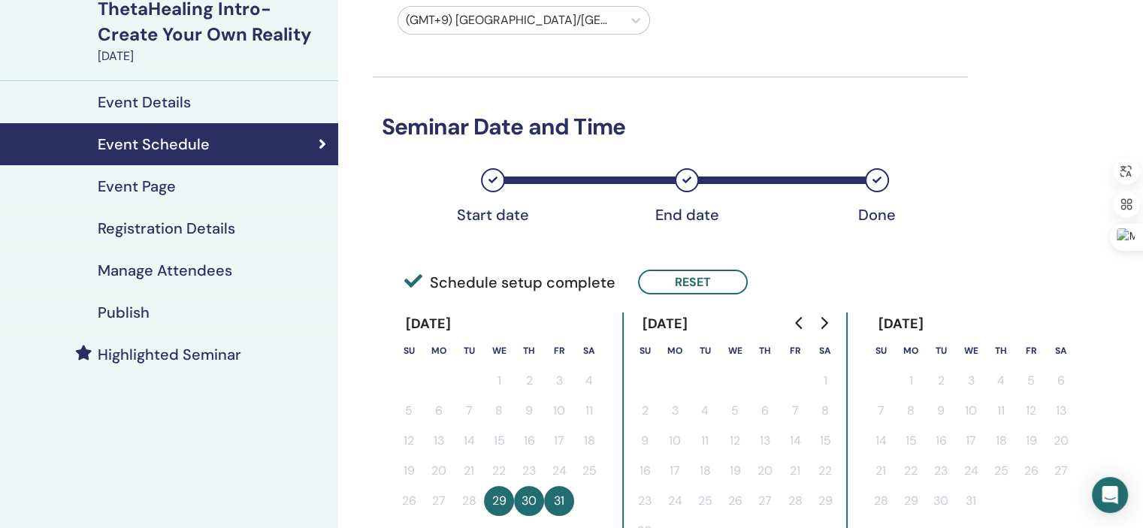
scroll to position [135, 0]
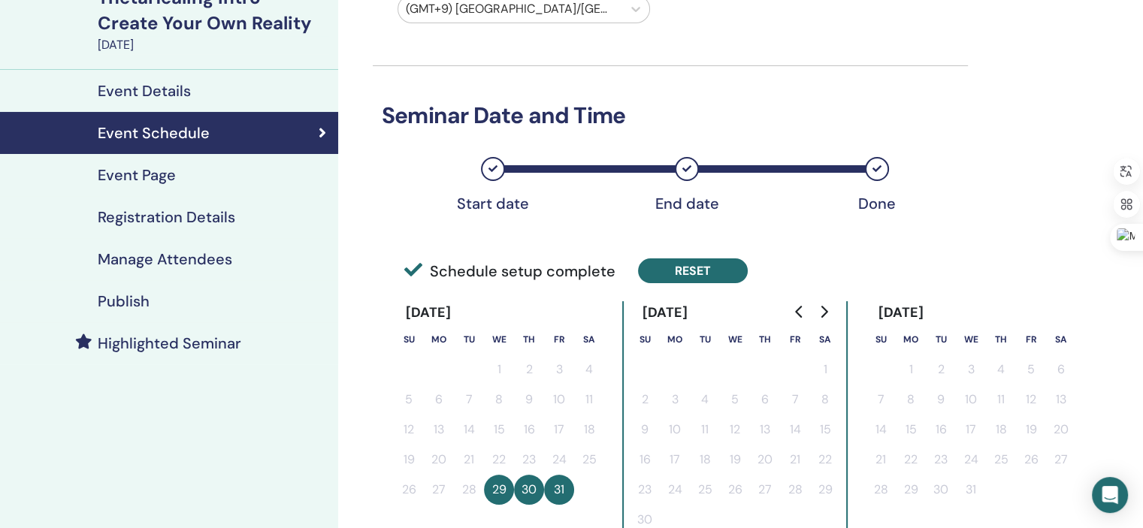
click at [652, 268] on button "Reset" at bounding box center [693, 271] width 110 height 25
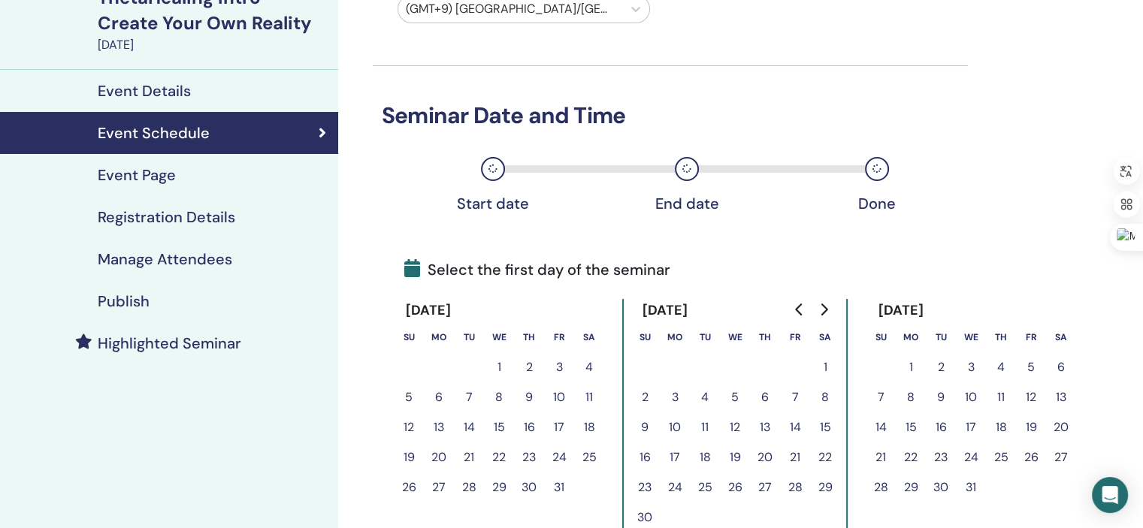
scroll to position [419, 0]
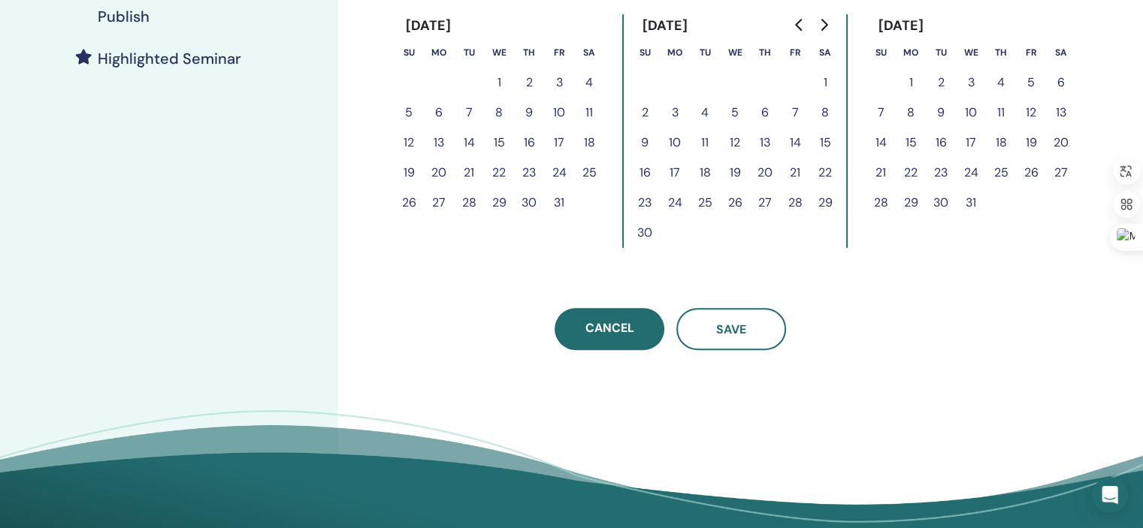
click at [502, 201] on button "29" at bounding box center [499, 203] width 30 height 30
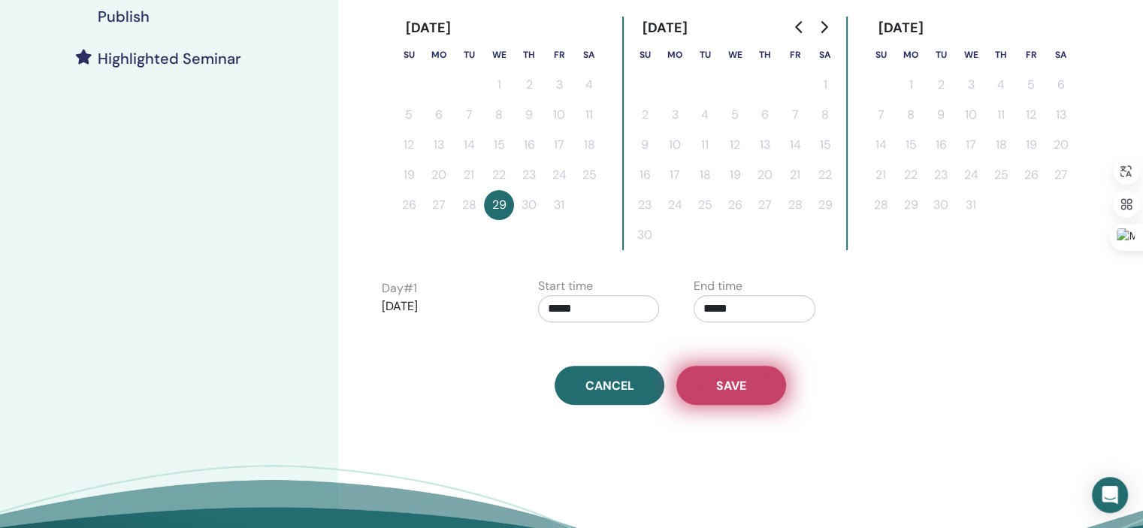
click at [737, 385] on span "Save" at bounding box center [731, 386] width 30 height 16
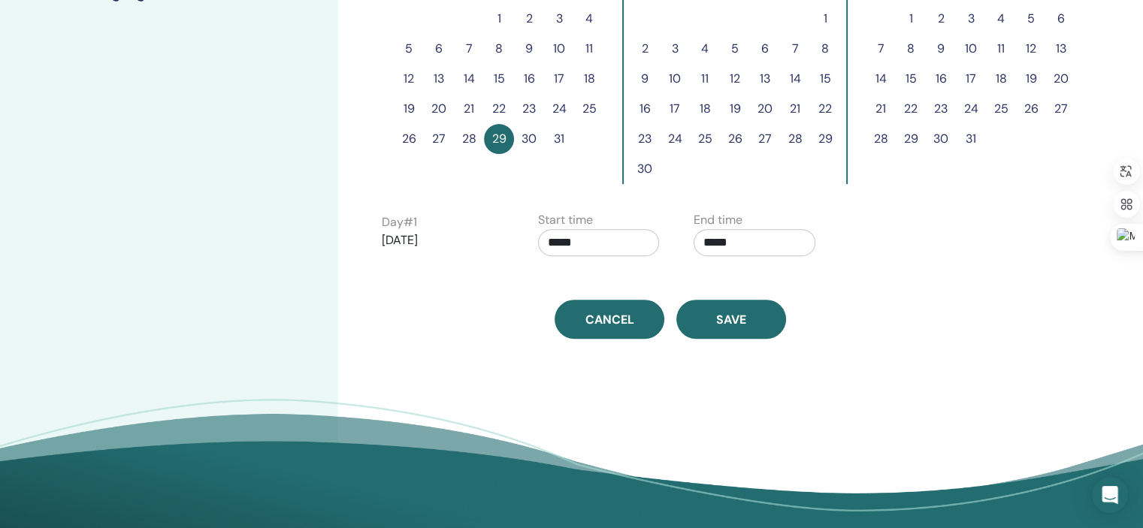
scroll to position [501, 0]
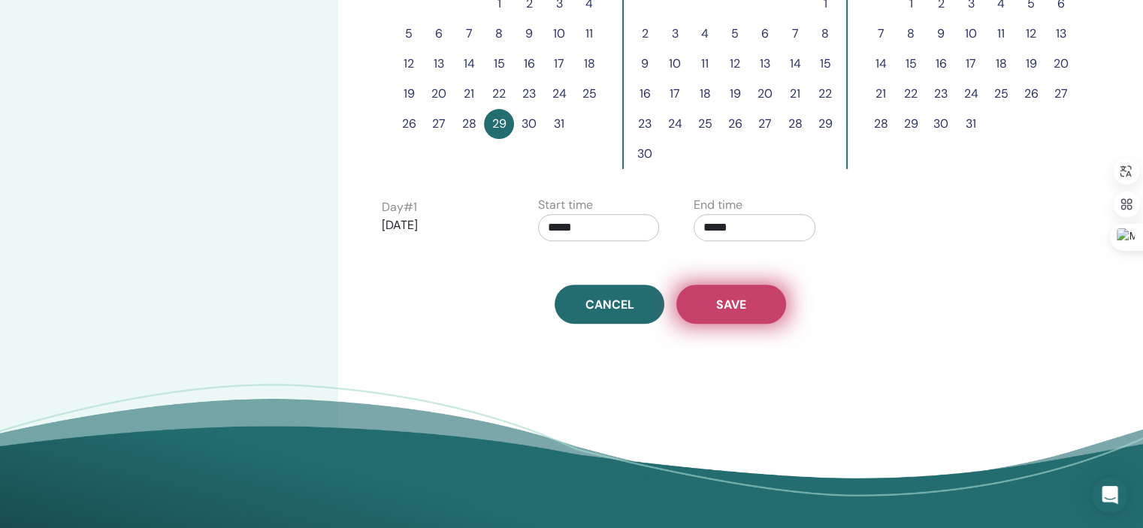
click at [736, 317] on button "Save" at bounding box center [731, 304] width 110 height 39
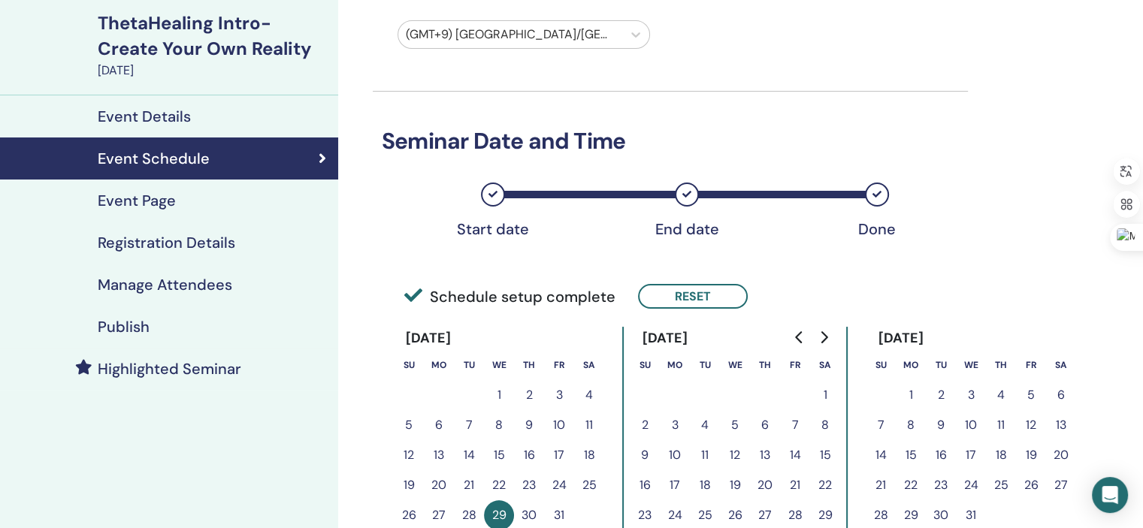
scroll to position [107, 0]
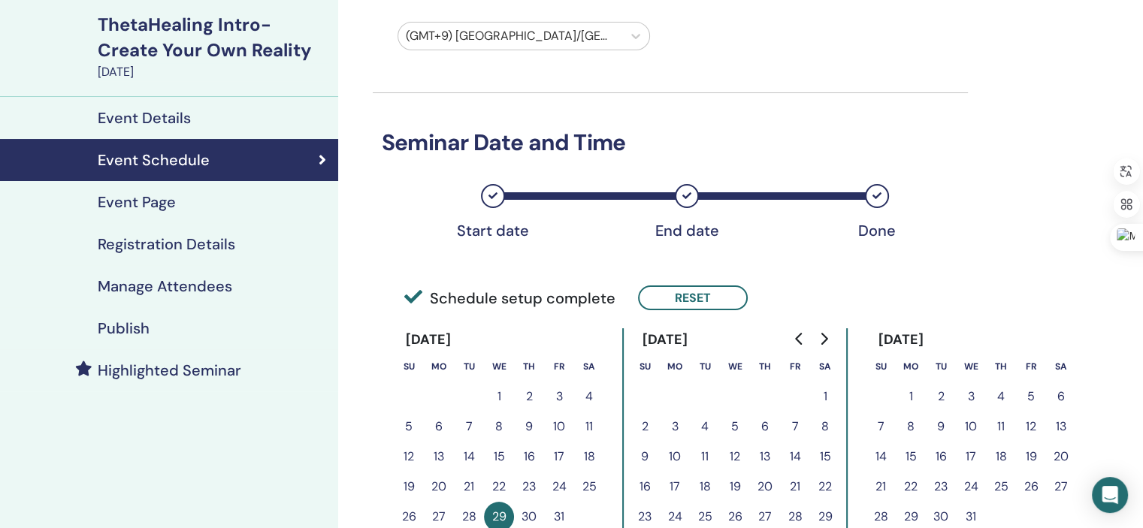
click at [685, 192] on icon at bounding box center [686, 196] width 9 height 9
click at [189, 213] on link "Event Page" at bounding box center [169, 202] width 338 height 42
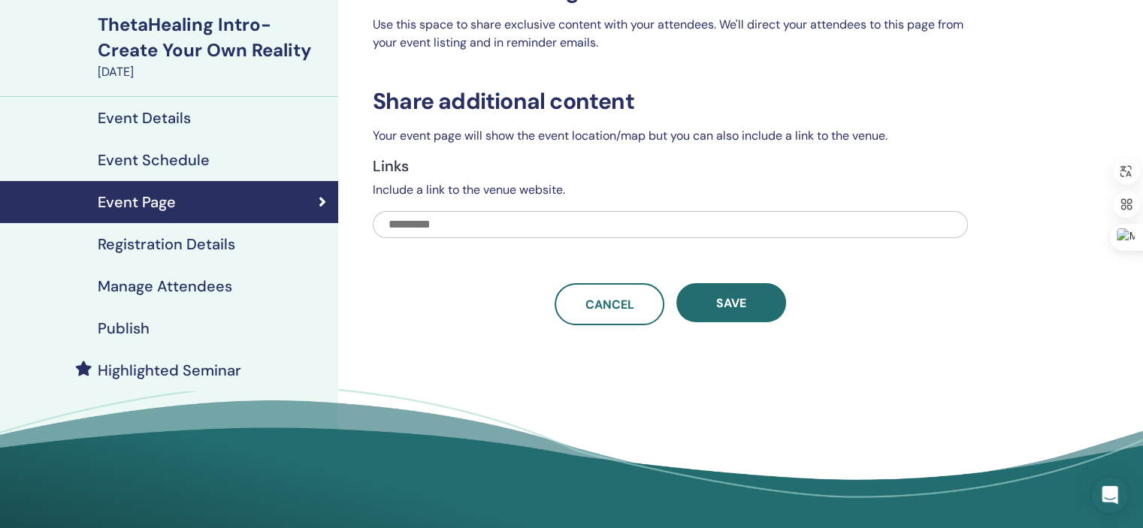
click at [167, 244] on h4 "Registration Details" at bounding box center [167, 244] width 138 height 18
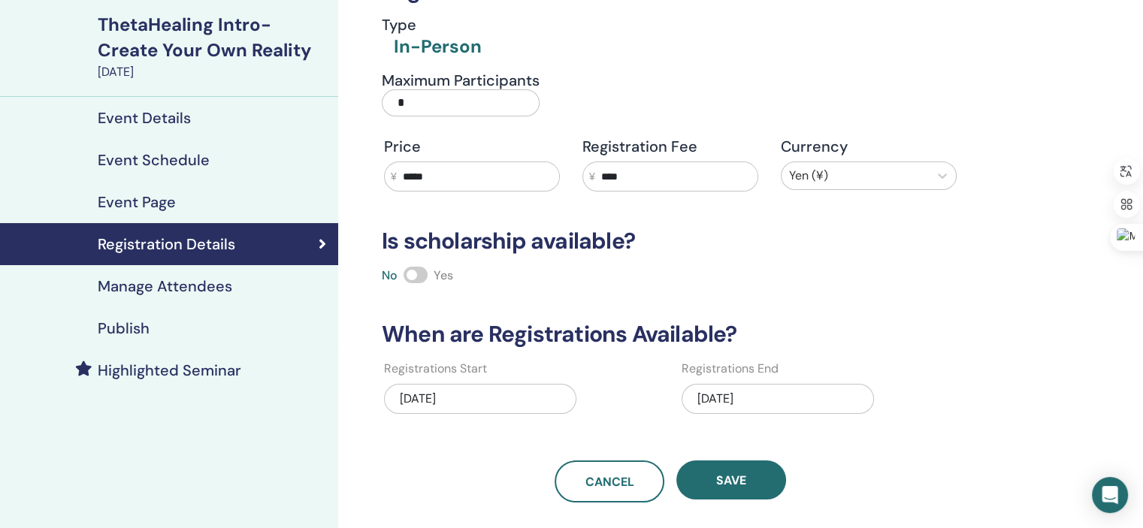
drag, startPoint x: 658, startPoint y: 174, endPoint x: 591, endPoint y: 176, distance: 67.7
click at [591, 176] on div "¥ ****" at bounding box center [670, 177] width 176 height 30
type input "*"
click at [411, 174] on input "*****" at bounding box center [478, 176] width 162 height 29
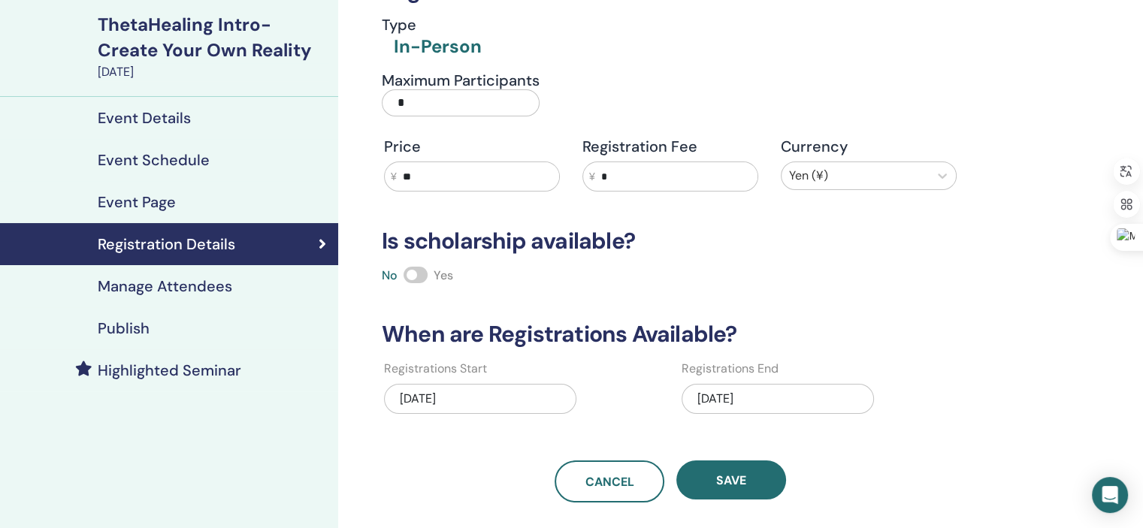
type input "*"
type input "*****"
click at [608, 175] on input "*" at bounding box center [676, 176] width 162 height 29
type input "*****"
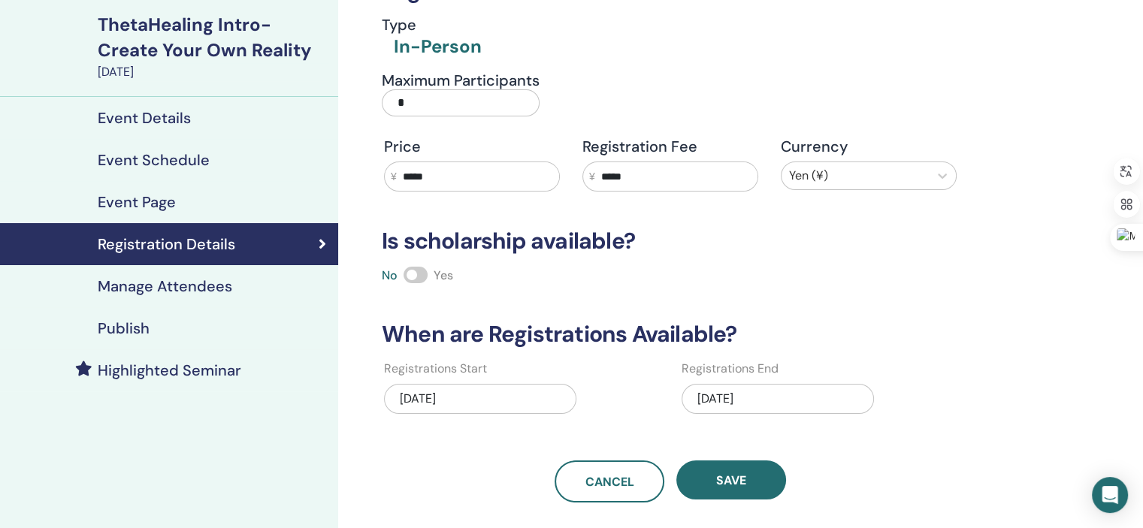
click at [911, 282] on div "No Yes" at bounding box center [670, 276] width 595 height 18
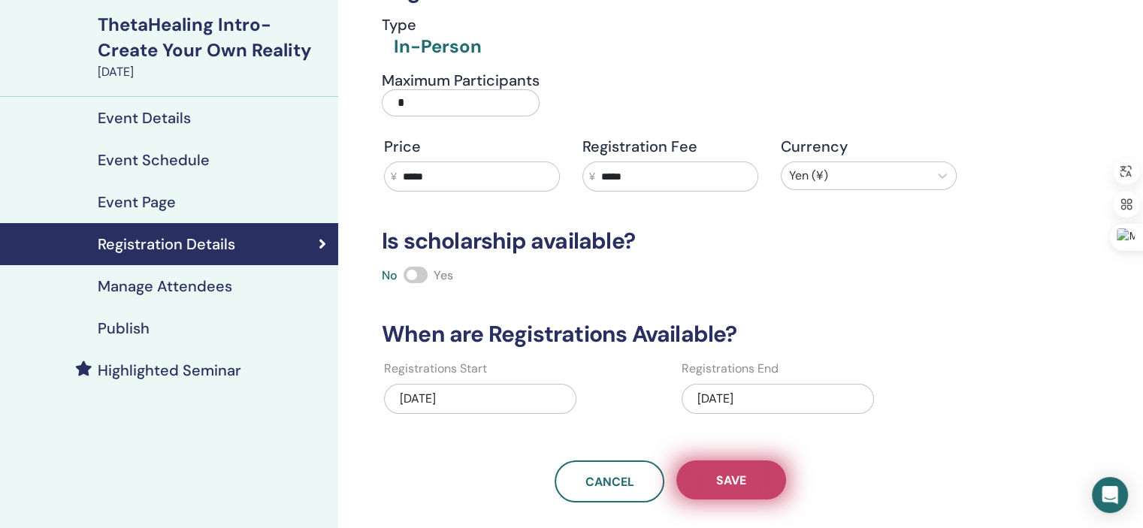
click at [721, 480] on span "Save" at bounding box center [731, 481] width 30 height 16
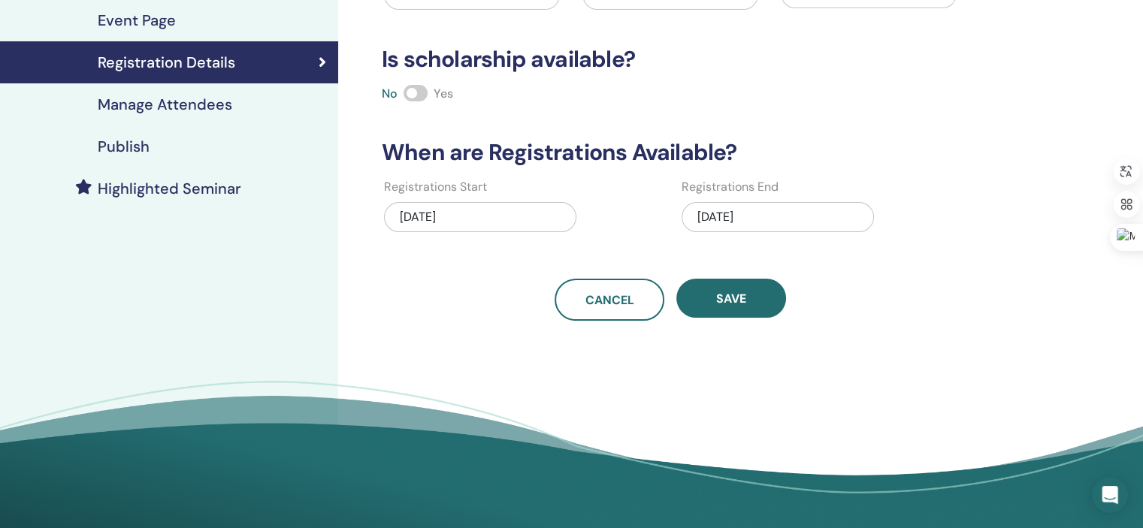
scroll to position [292, 0]
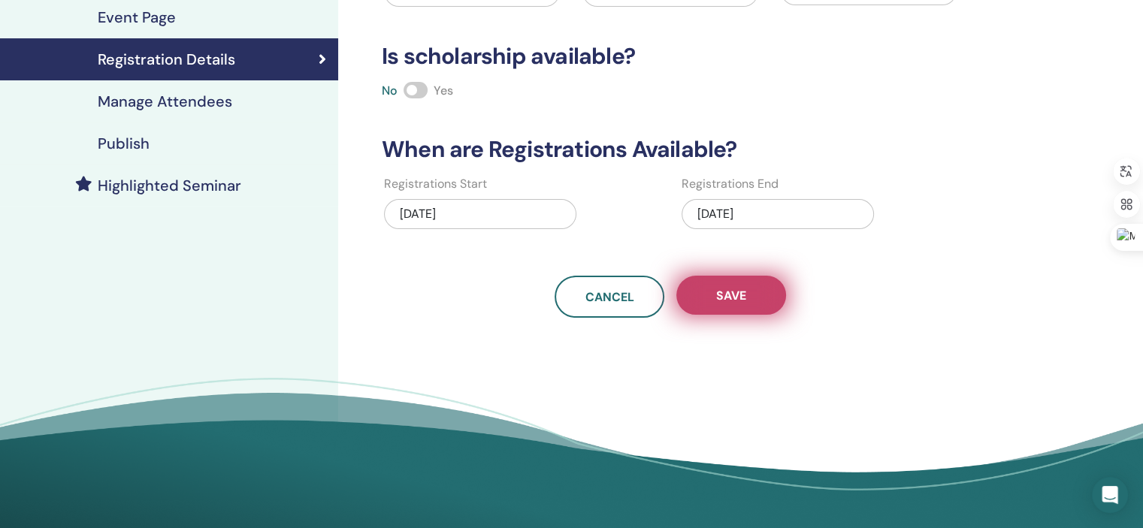
click at [764, 290] on button "Save" at bounding box center [731, 295] width 110 height 39
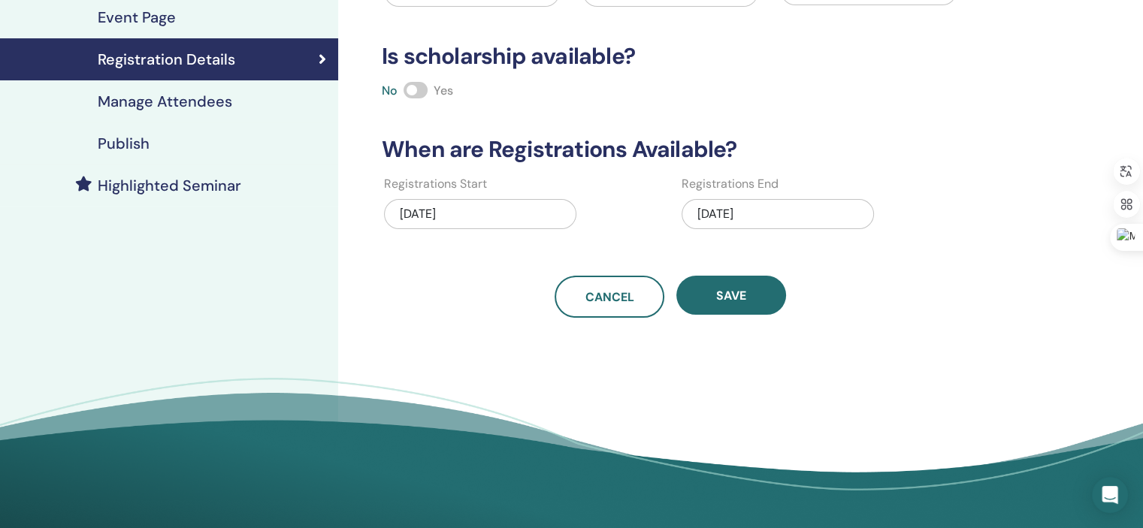
click at [157, 101] on h4 "Manage Attendees" at bounding box center [165, 101] width 135 height 18
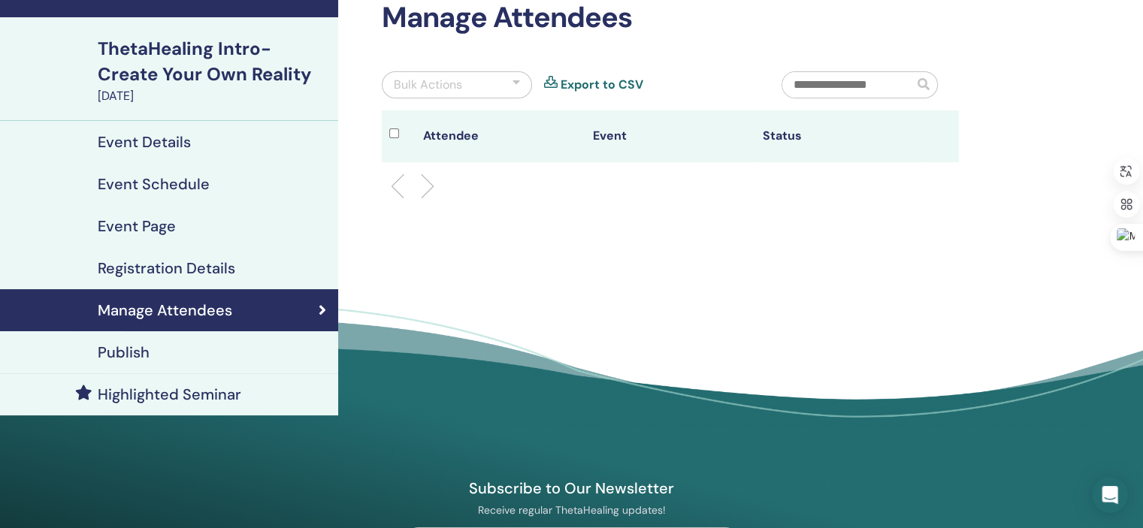
scroll to position [87, 0]
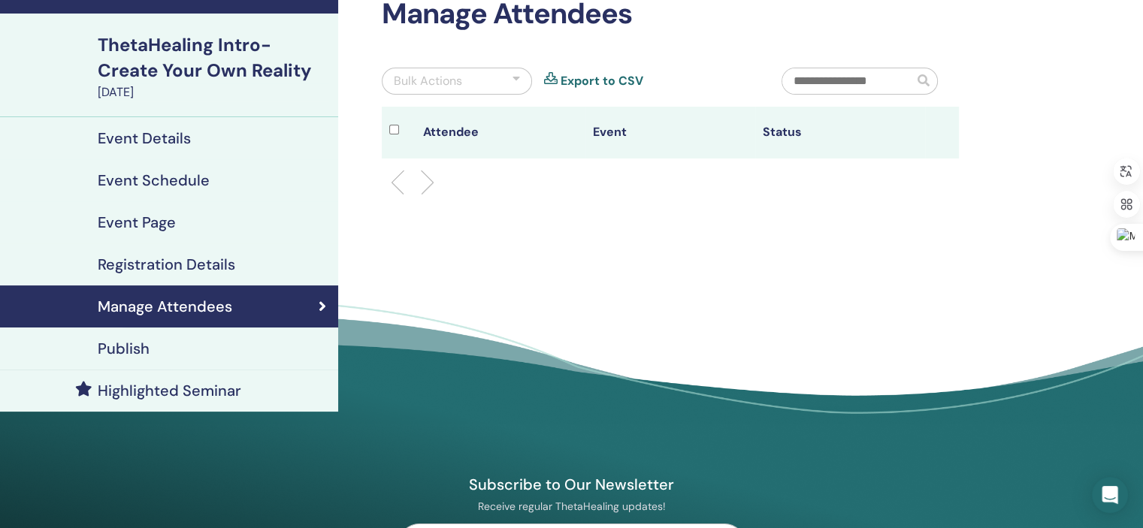
click at [184, 351] on div "Publish" at bounding box center [169, 349] width 314 height 18
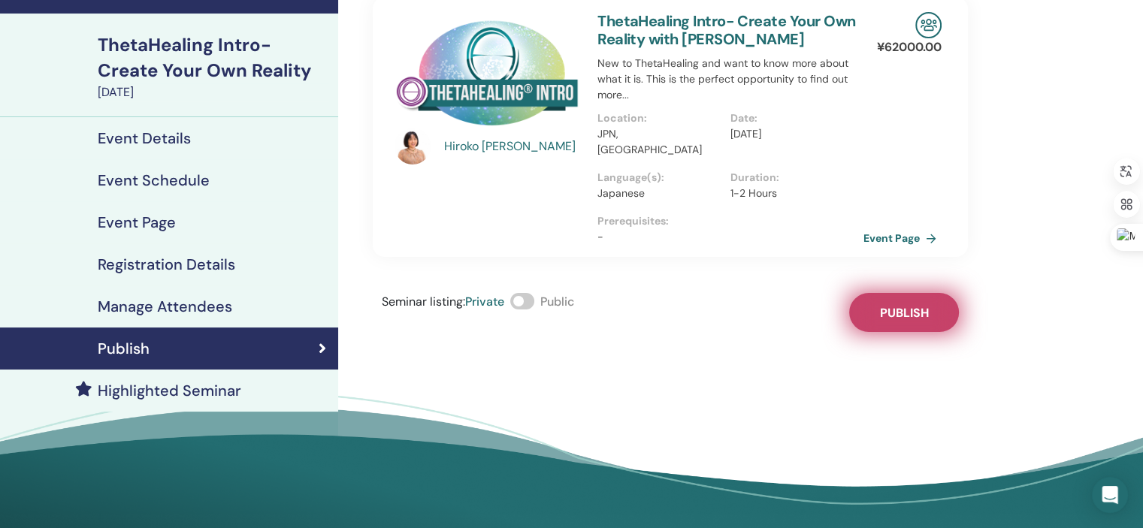
click at [883, 305] on span "Publish" at bounding box center [904, 313] width 49 height 16
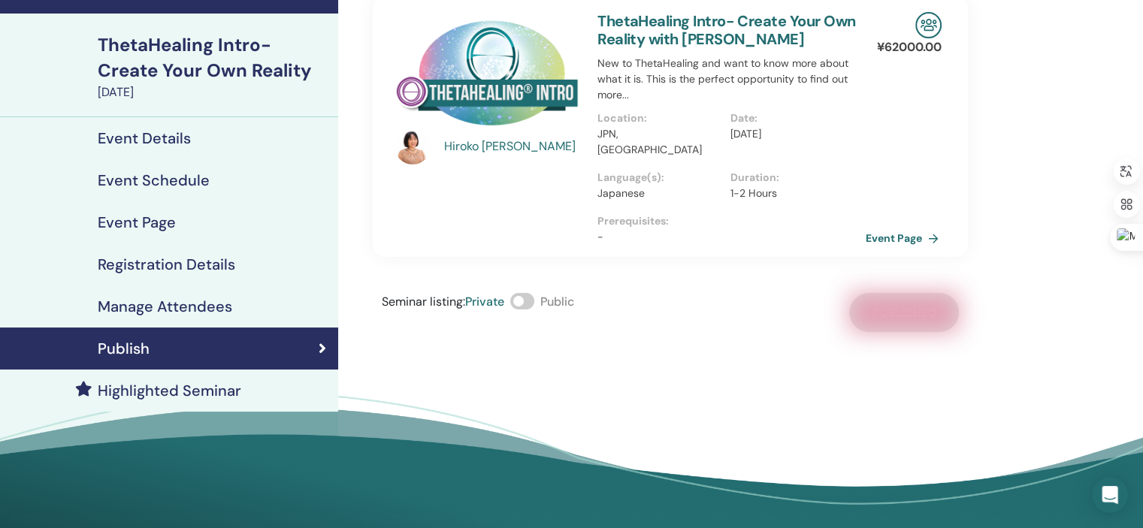
click at [884, 227] on link "Event Page" at bounding box center [905, 238] width 79 height 23
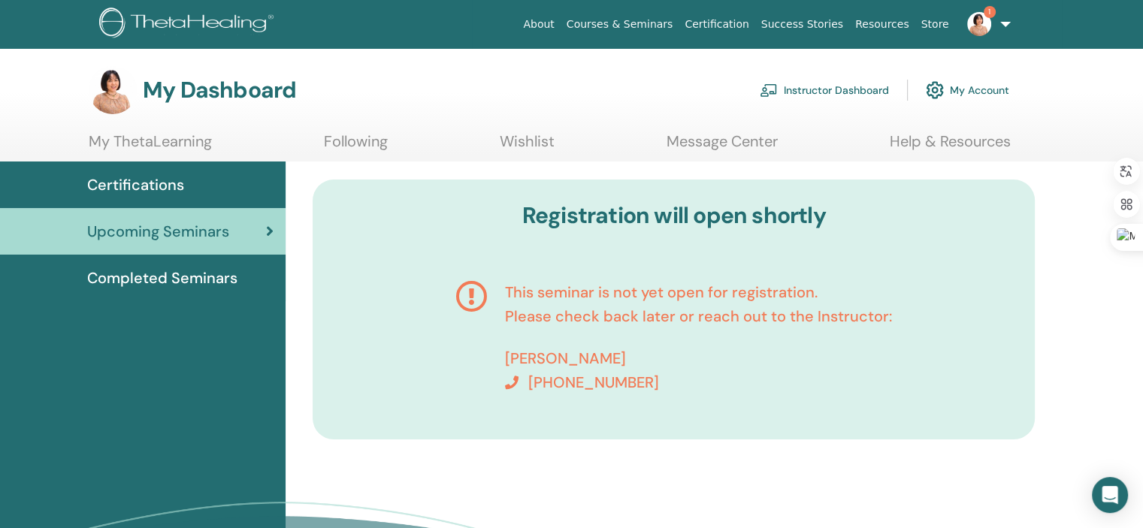
click at [162, 187] on span "Certifications" at bounding box center [135, 185] width 97 height 23
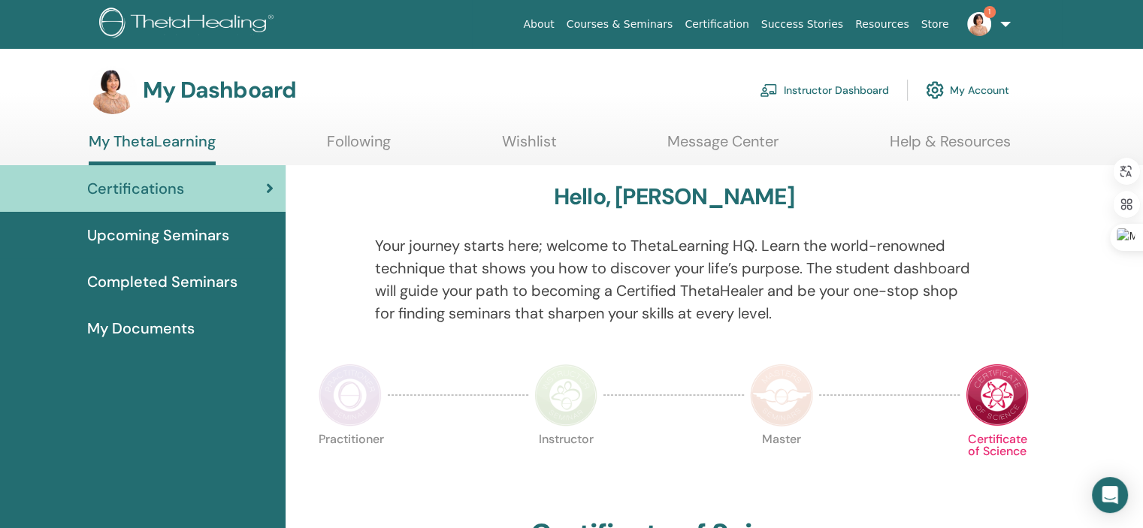
click at [809, 89] on link "Instructor Dashboard" at bounding box center [824, 90] width 129 height 33
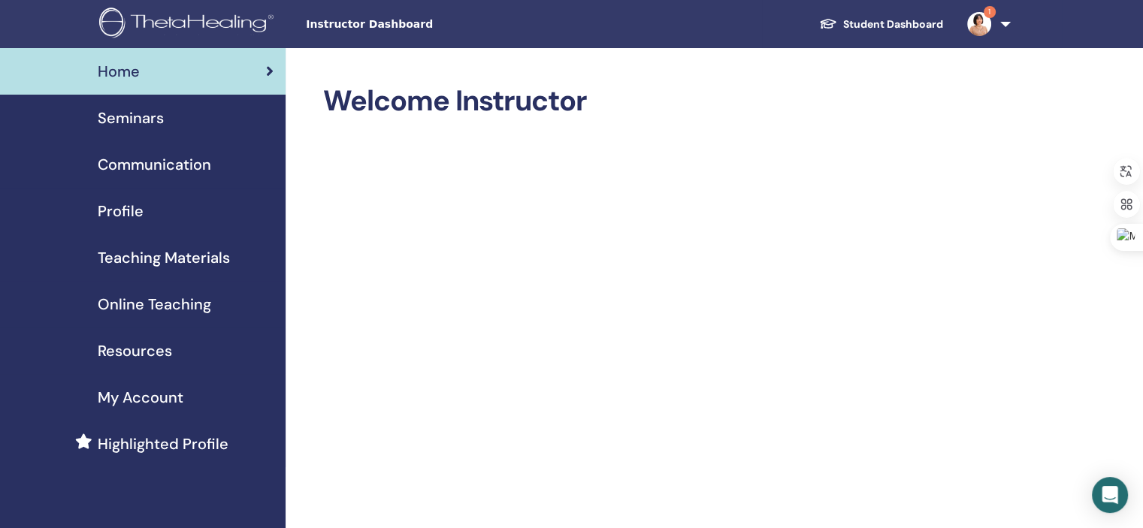
click at [177, 126] on div "Seminars" at bounding box center [143, 118] width 262 height 23
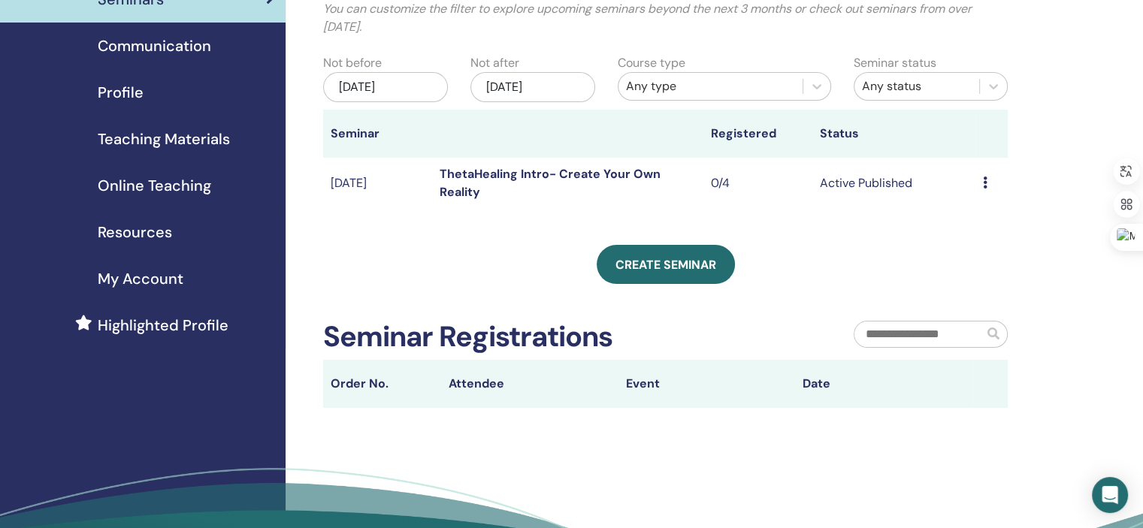
scroll to position [116, 0]
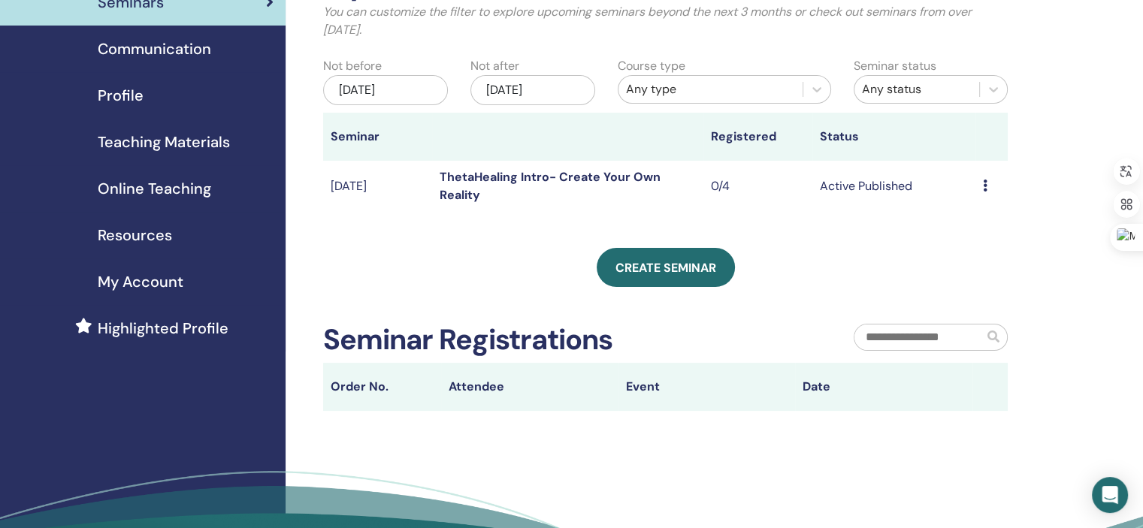
click at [580, 178] on link "ThetaHealing Intro- Create Your Own Reality" at bounding box center [550, 186] width 221 height 34
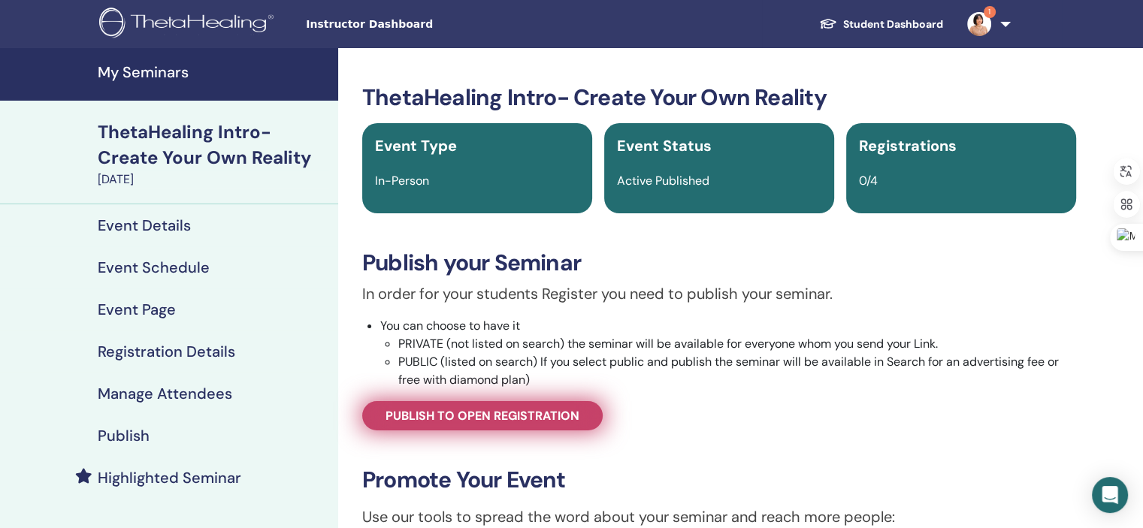
click at [541, 417] on span "Publish to open registration" at bounding box center [483, 416] width 194 height 16
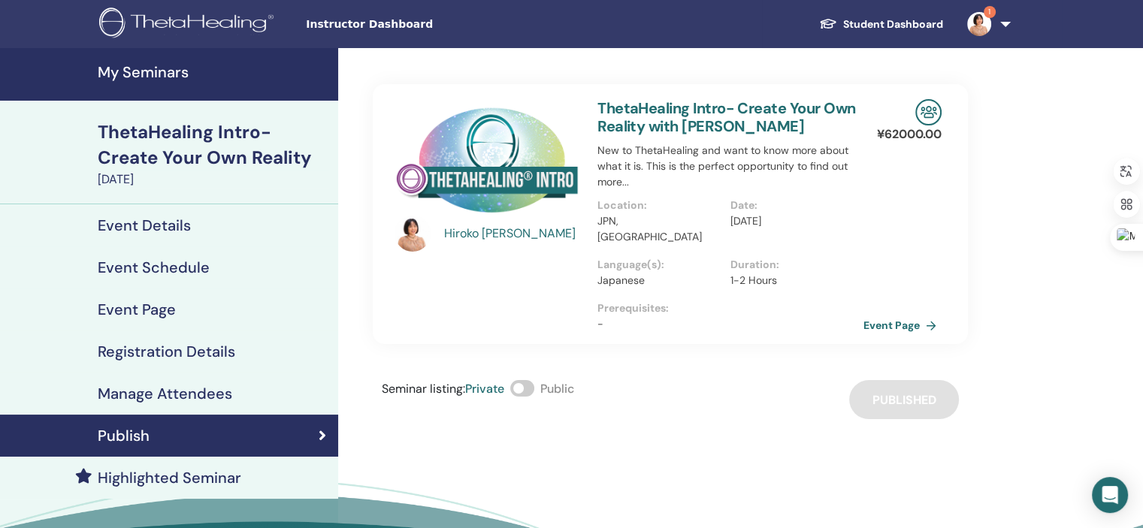
drag, startPoint x: 521, startPoint y: 371, endPoint x: 531, endPoint y: 371, distance: 10.5
click at [531, 380] on span at bounding box center [522, 388] width 24 height 17
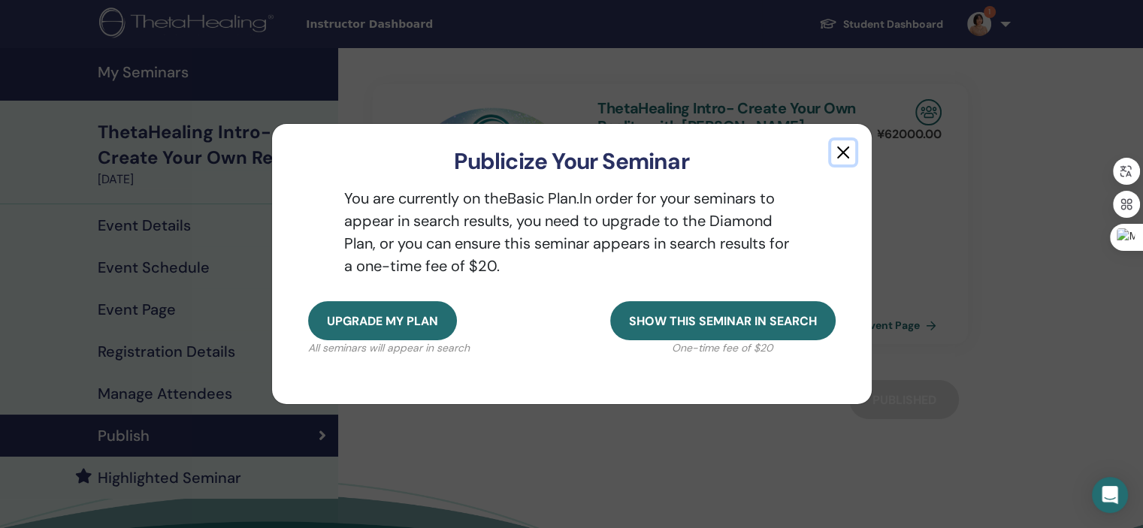
click at [843, 150] on button "button" at bounding box center [843, 153] width 24 height 24
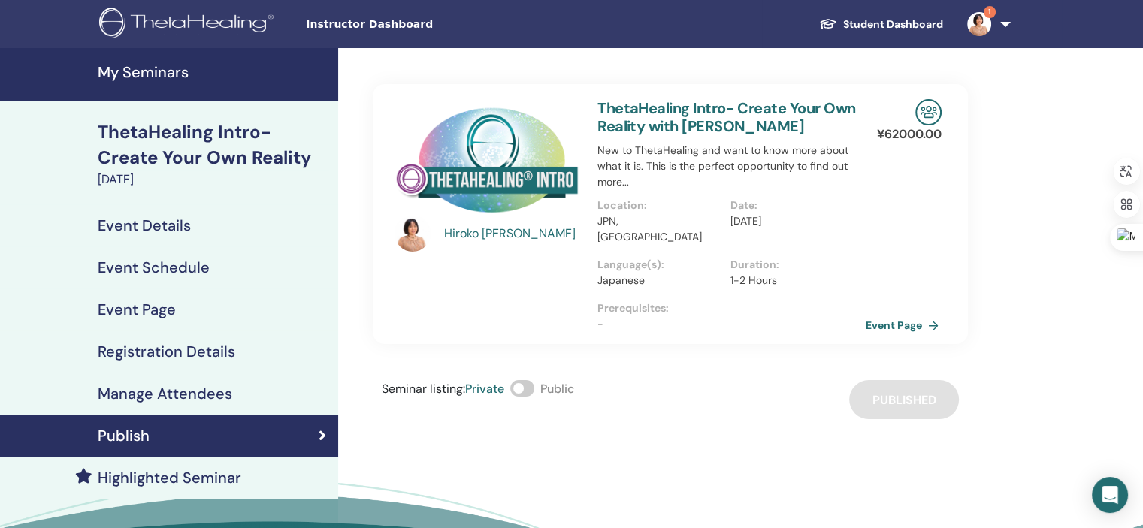
click at [891, 314] on link "Event Page" at bounding box center [905, 325] width 79 height 23
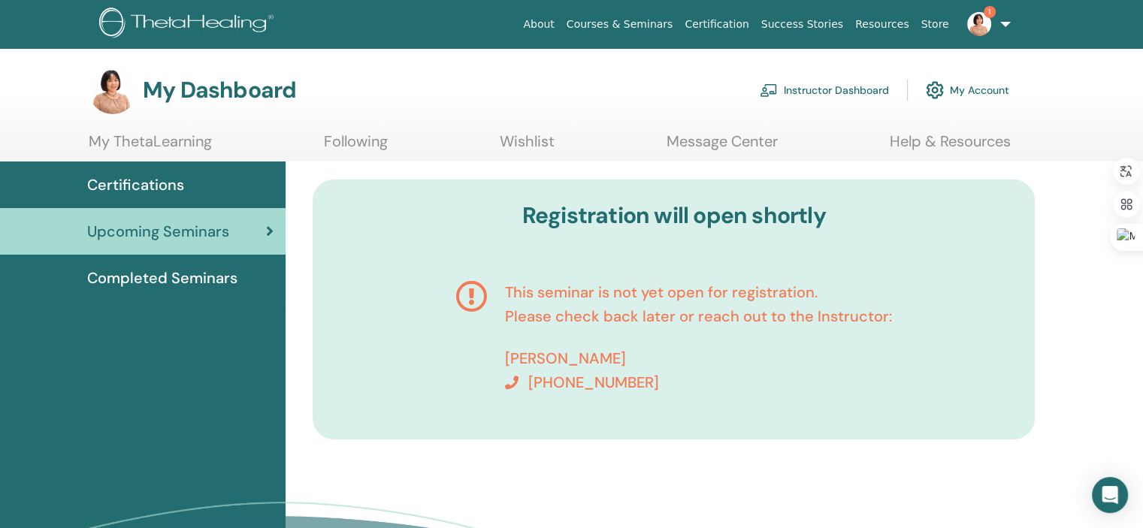
click at [180, 282] on span "Completed Seminars" at bounding box center [162, 278] width 150 height 23
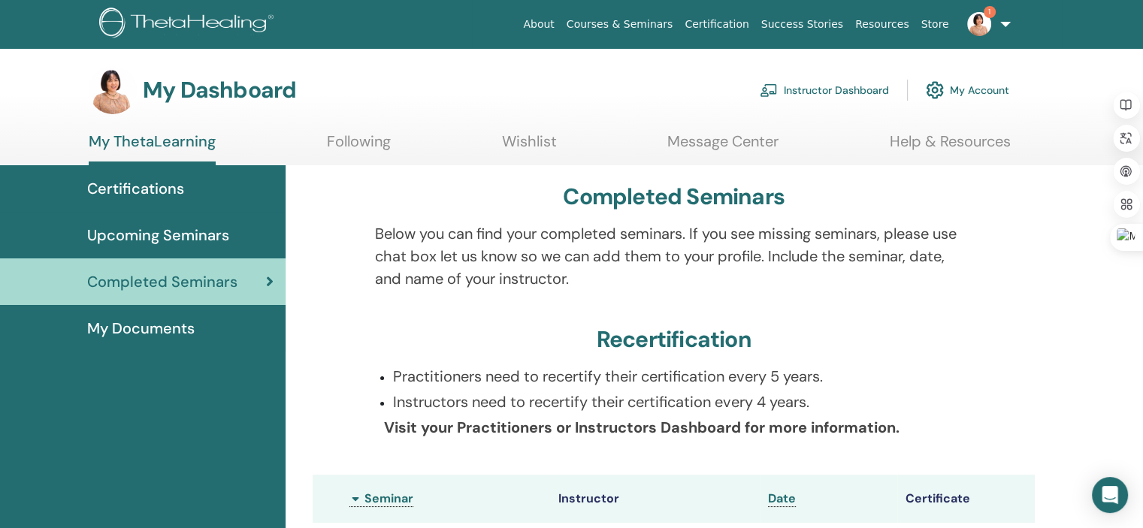
click at [166, 192] on span "Certifications" at bounding box center [135, 188] width 97 height 23
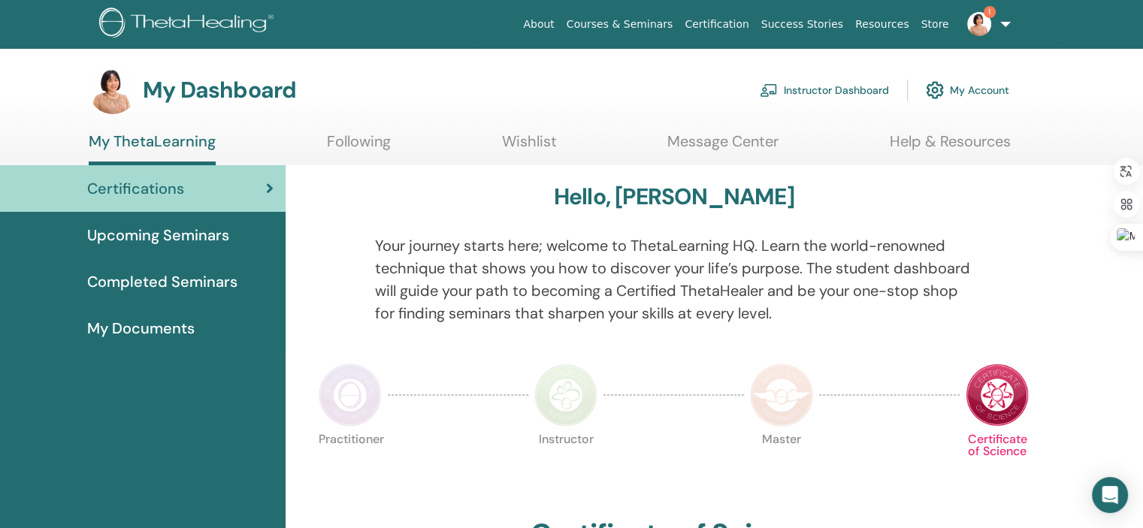
click at [830, 94] on link "Instructor Dashboard" at bounding box center [824, 90] width 129 height 33
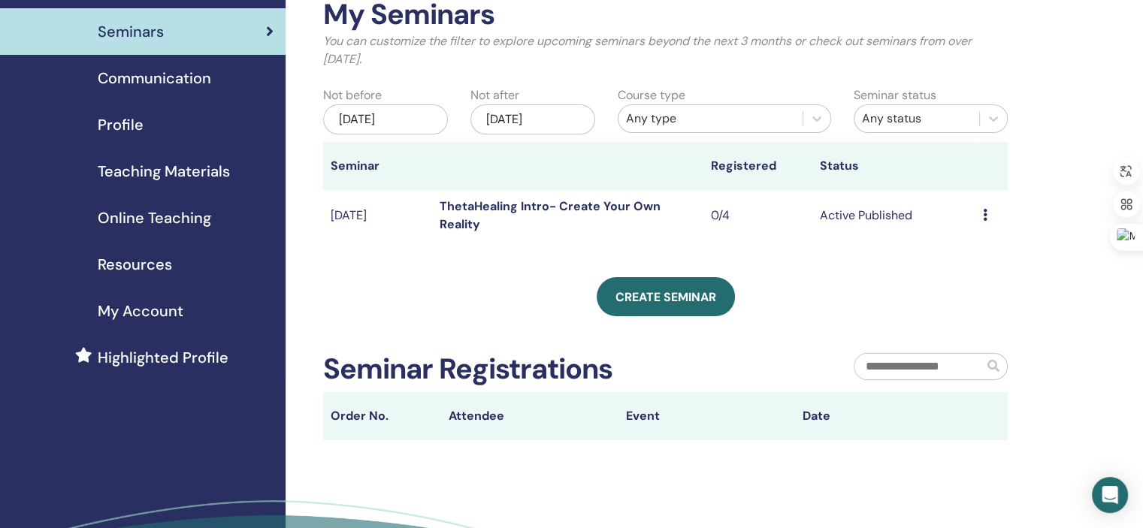
scroll to position [83, 0]
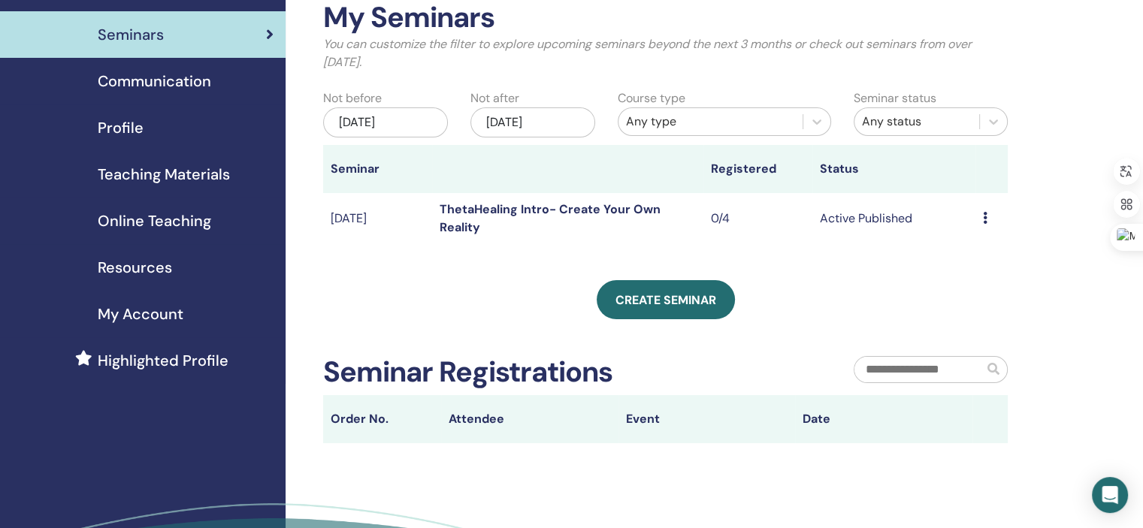
click at [488, 210] on link "ThetaHealing Intro- Create Your Own Reality" at bounding box center [550, 218] width 221 height 34
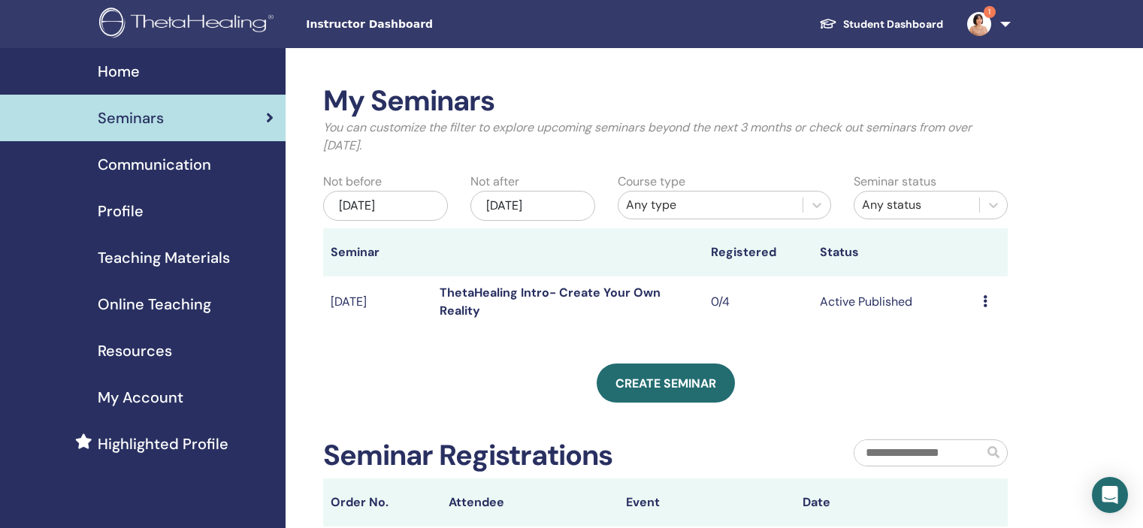
scroll to position [83, 0]
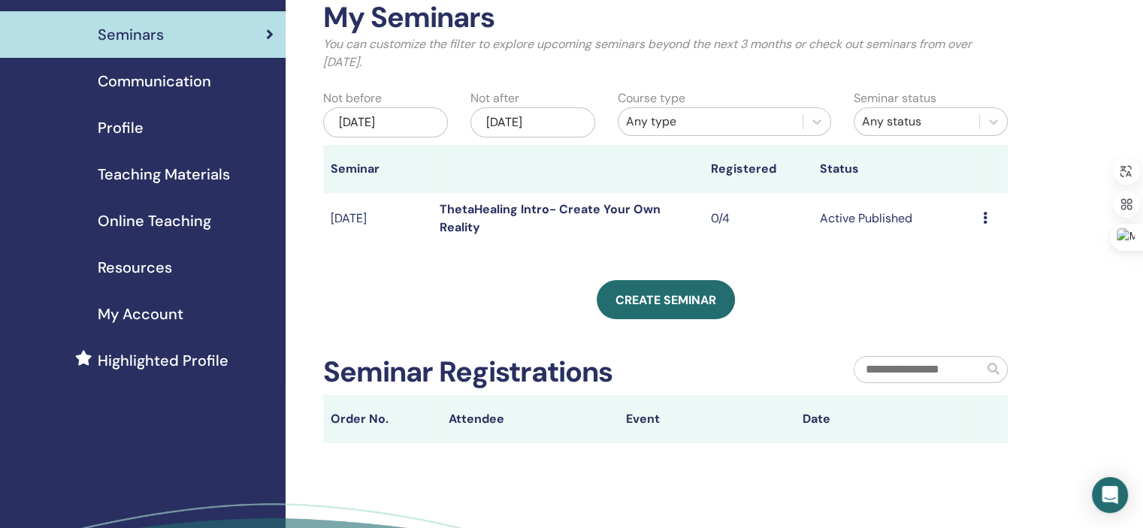
click at [983, 219] on icon at bounding box center [985, 218] width 5 height 12
click at [962, 255] on link "Edit" at bounding box center [954, 255] width 22 height 16
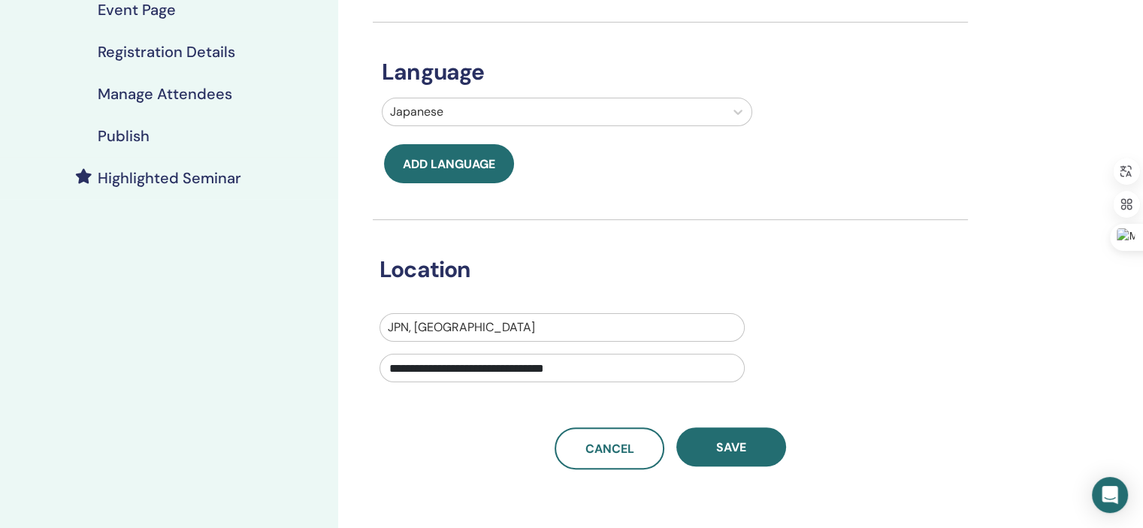
scroll to position [320, 0]
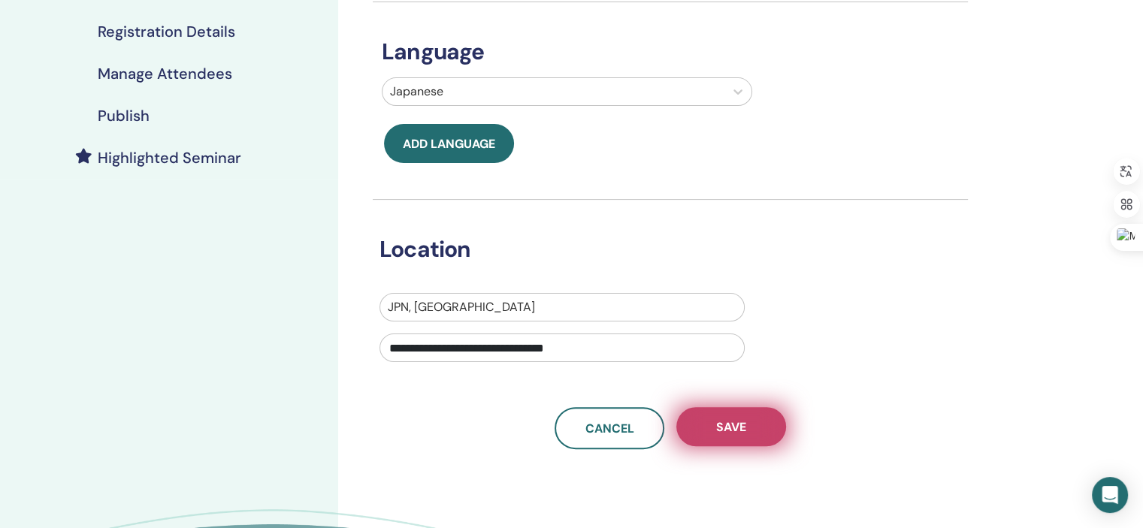
click at [731, 423] on span "Save" at bounding box center [731, 427] width 30 height 16
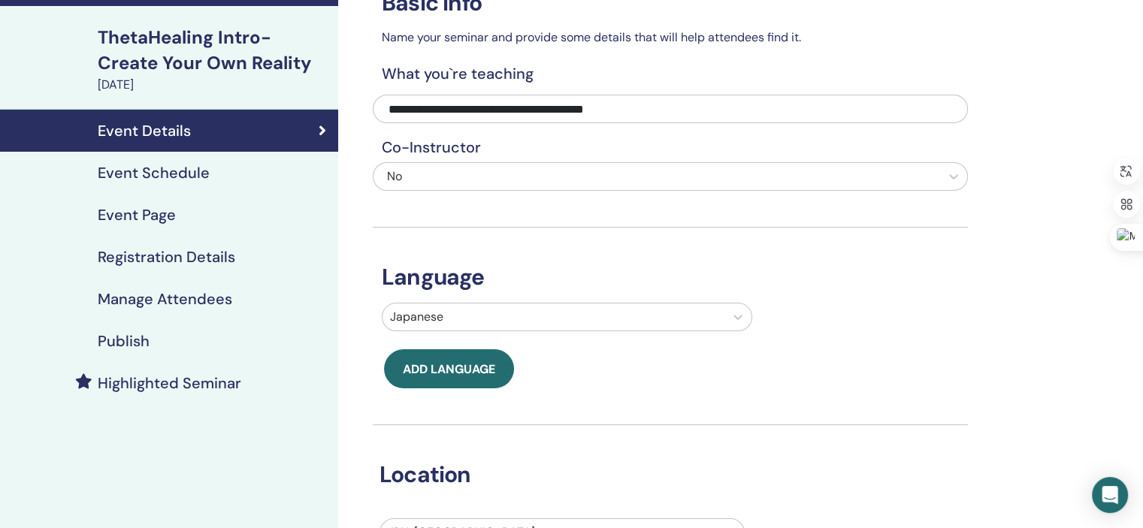
scroll to position [93, 0]
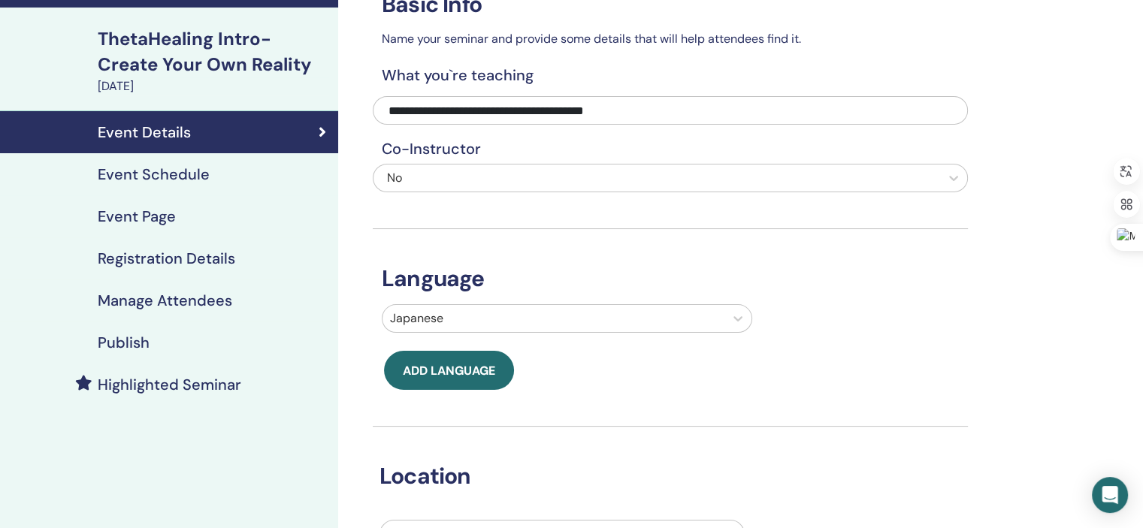
click at [221, 181] on div "Event Schedule" at bounding box center [169, 174] width 314 height 18
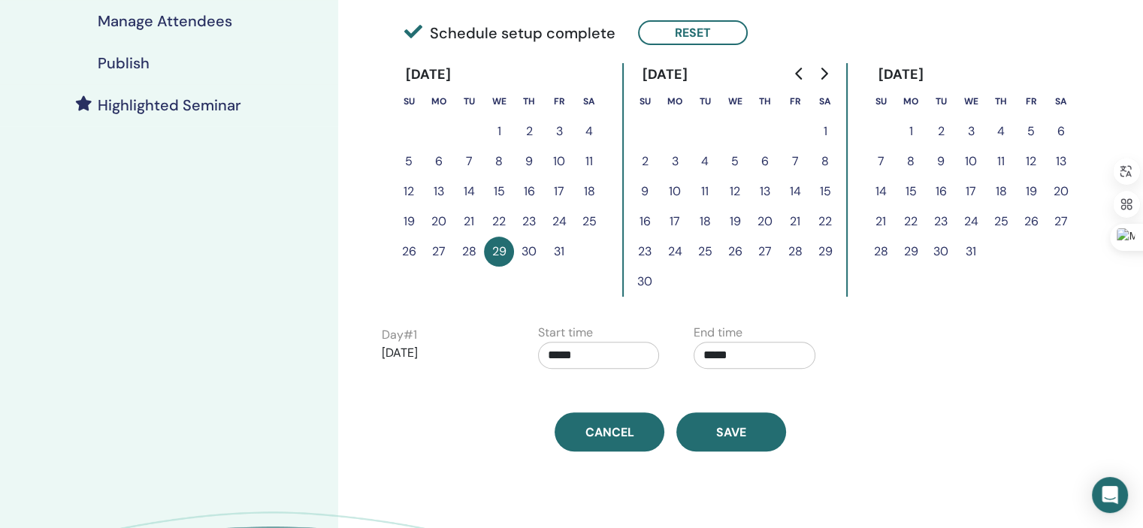
scroll to position [383, 0]
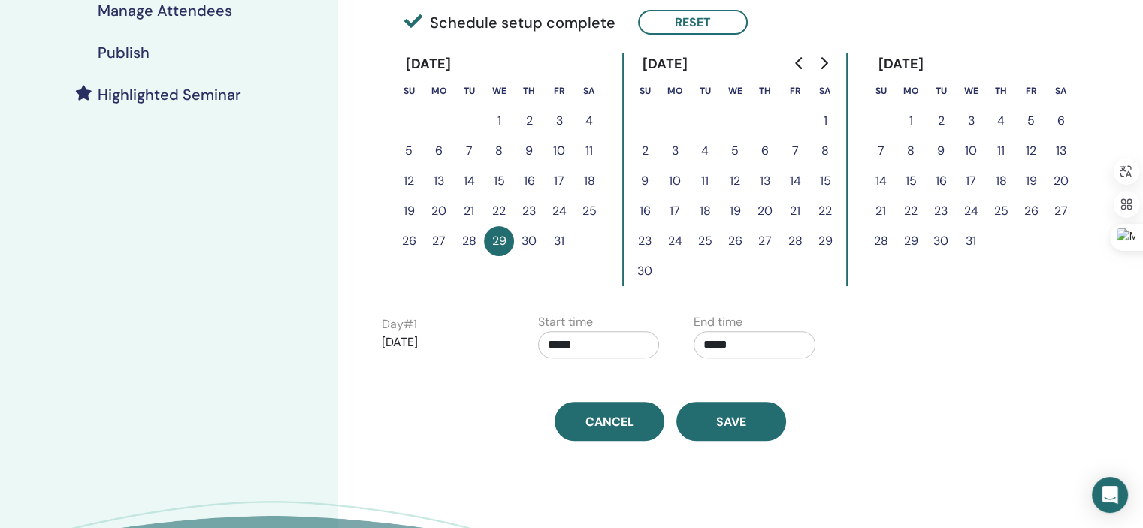
click at [522, 240] on button "30" at bounding box center [529, 241] width 30 height 30
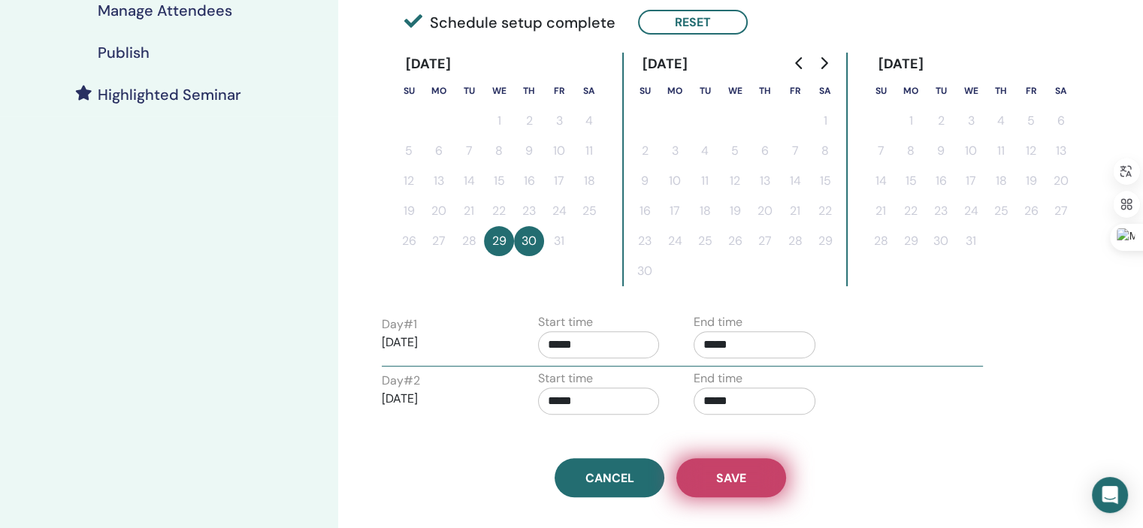
click at [716, 476] on span "Save" at bounding box center [731, 478] width 30 height 16
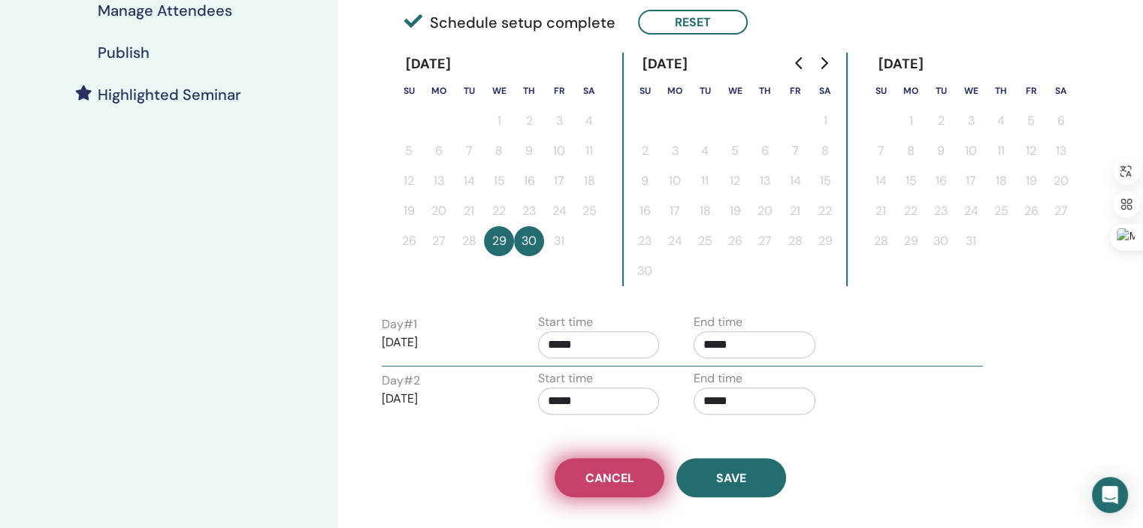
click at [613, 483] on span "Cancel" at bounding box center [609, 478] width 49 height 16
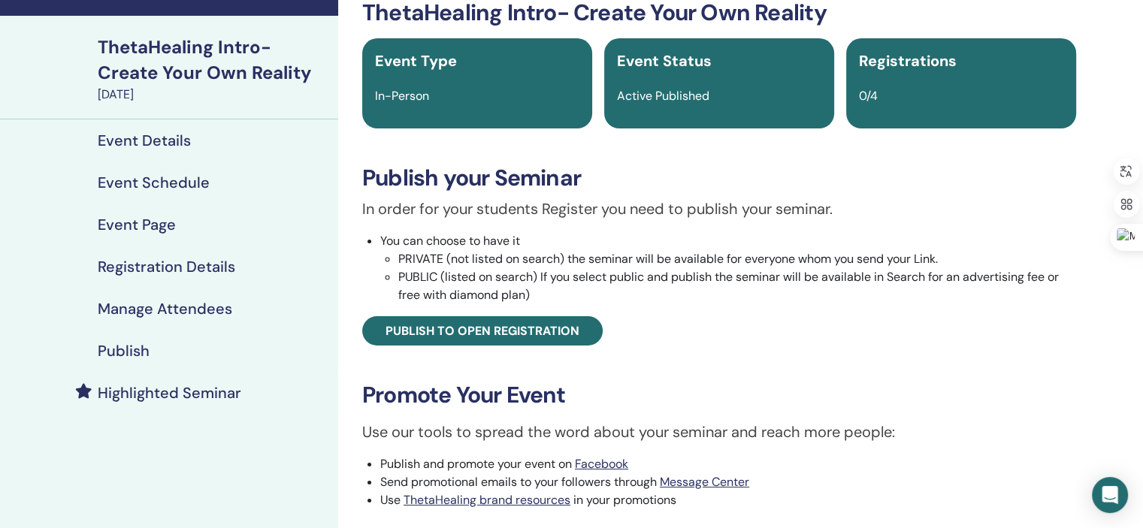
scroll to position [108, 0]
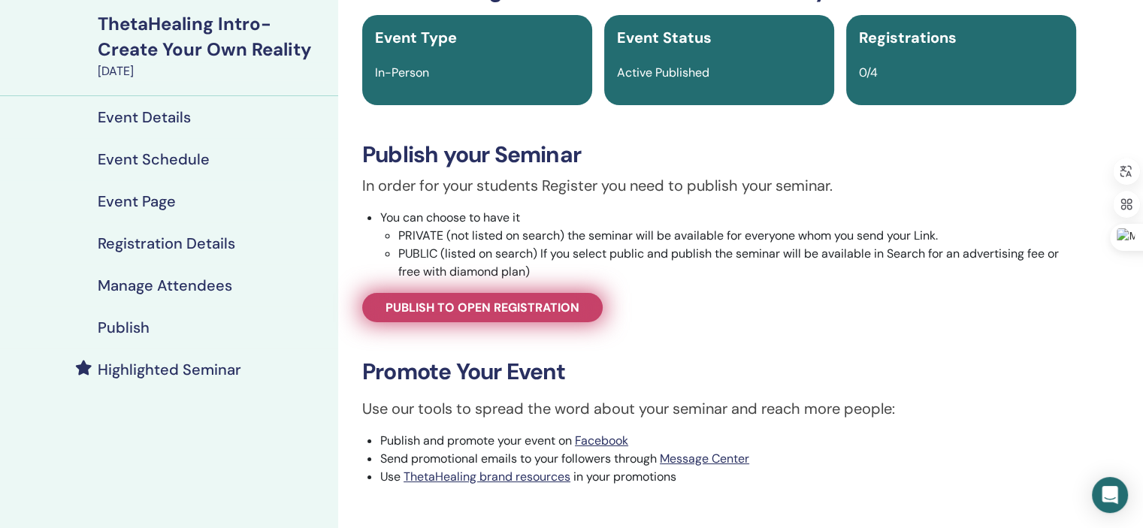
click at [461, 309] on span "Publish to open registration" at bounding box center [483, 308] width 194 height 16
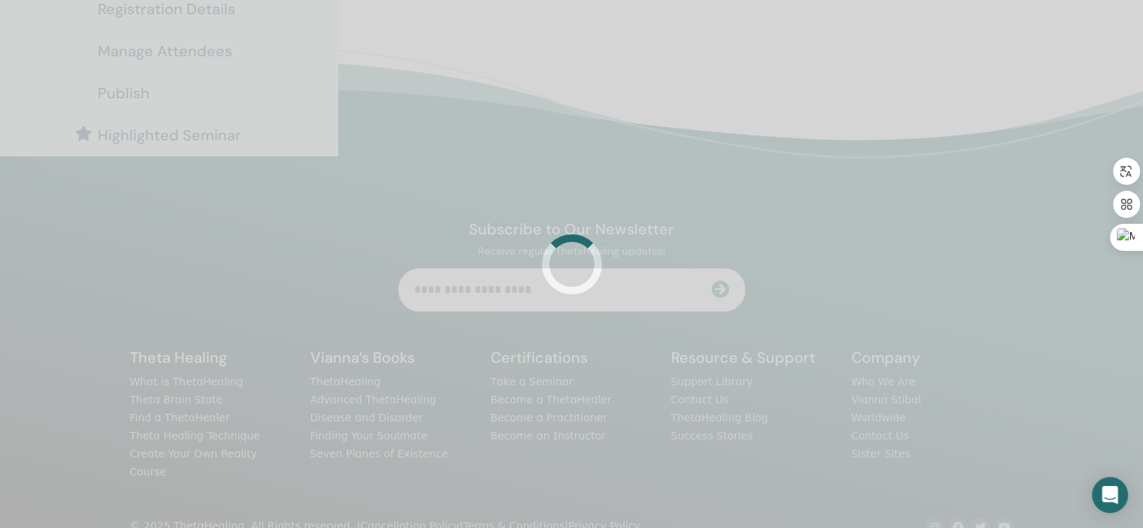
scroll to position [358, 0]
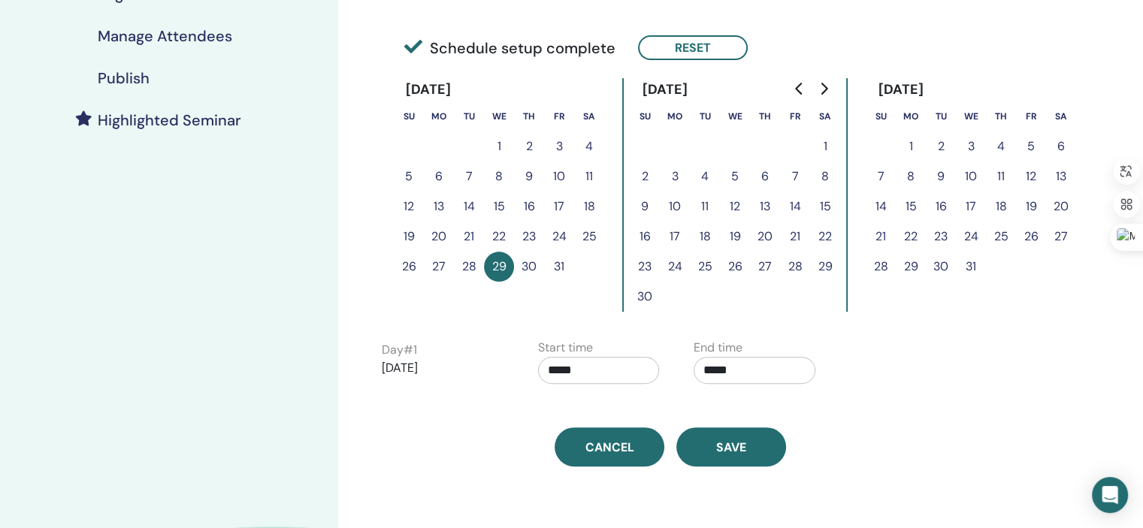
click at [532, 265] on button "30" at bounding box center [529, 267] width 30 height 30
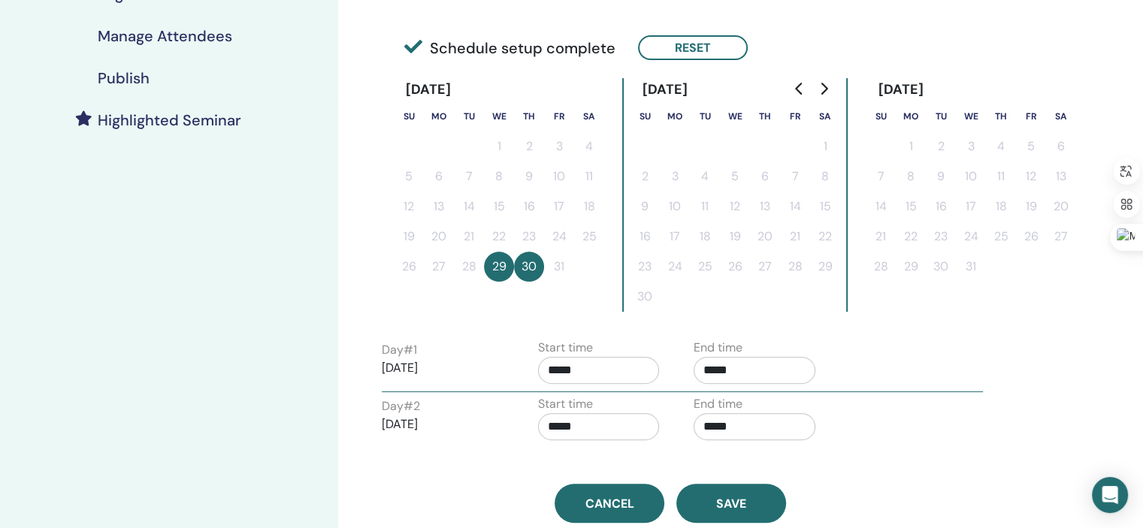
click at [495, 266] on button "29" at bounding box center [499, 267] width 30 height 30
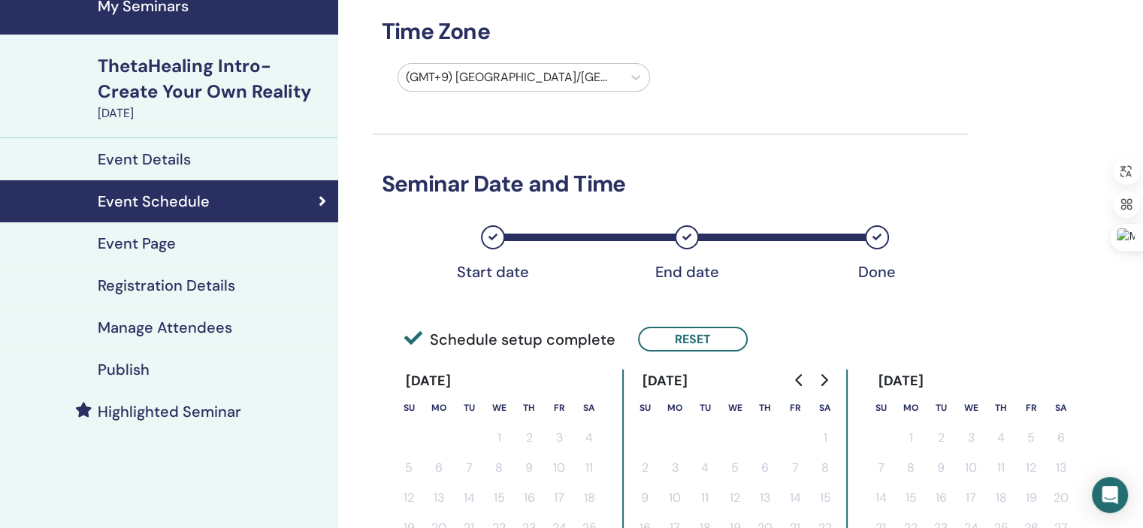
scroll to position [134, 0]
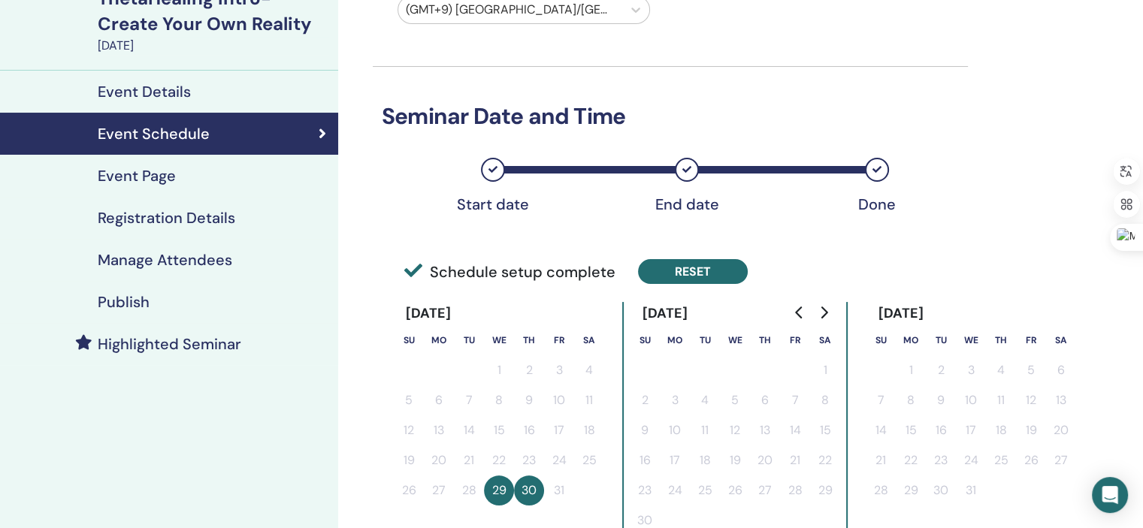
click at [685, 277] on button "Reset" at bounding box center [693, 271] width 110 height 25
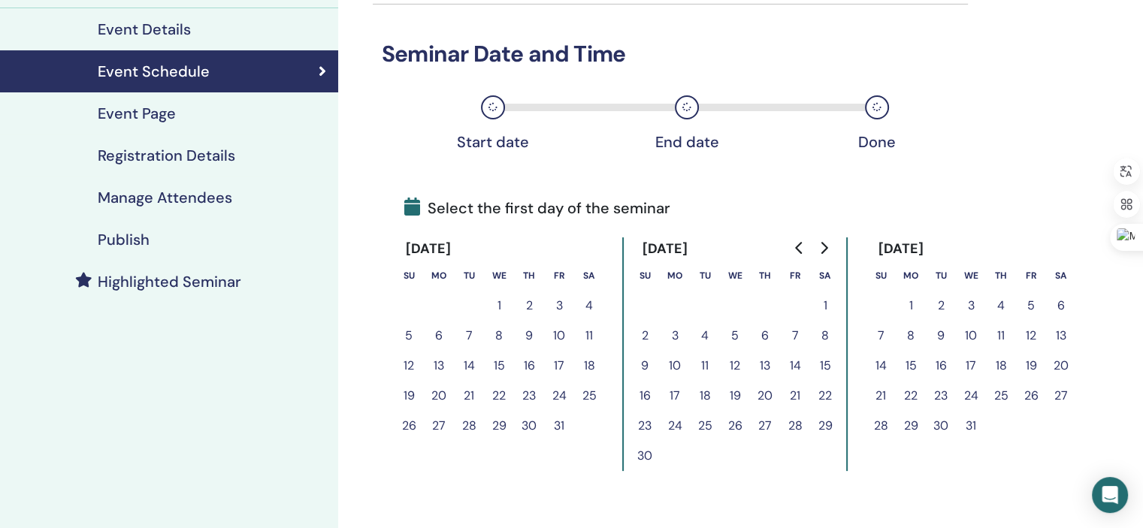
scroll to position [249, 0]
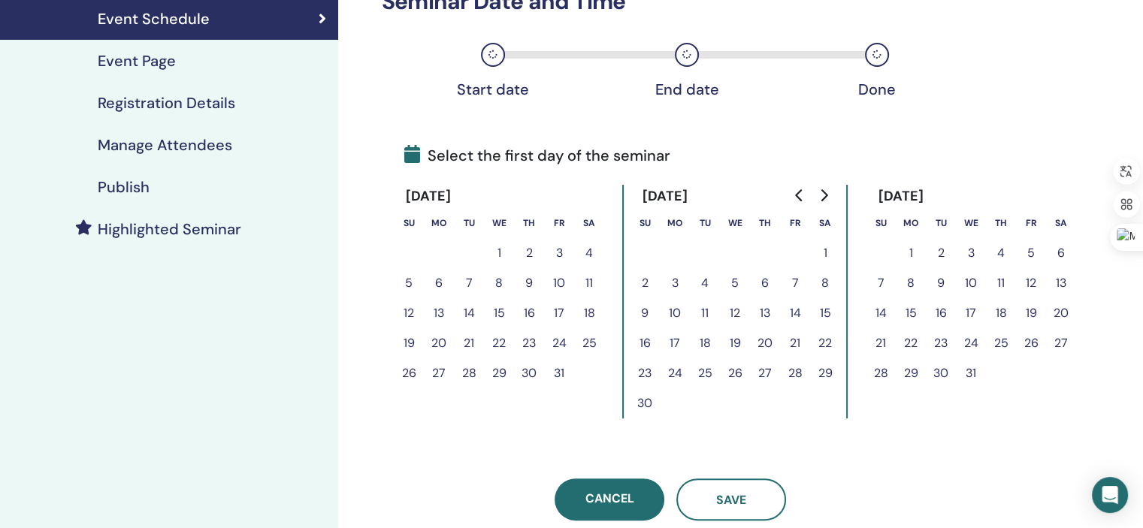
click at [497, 369] on button "29" at bounding box center [499, 373] width 30 height 30
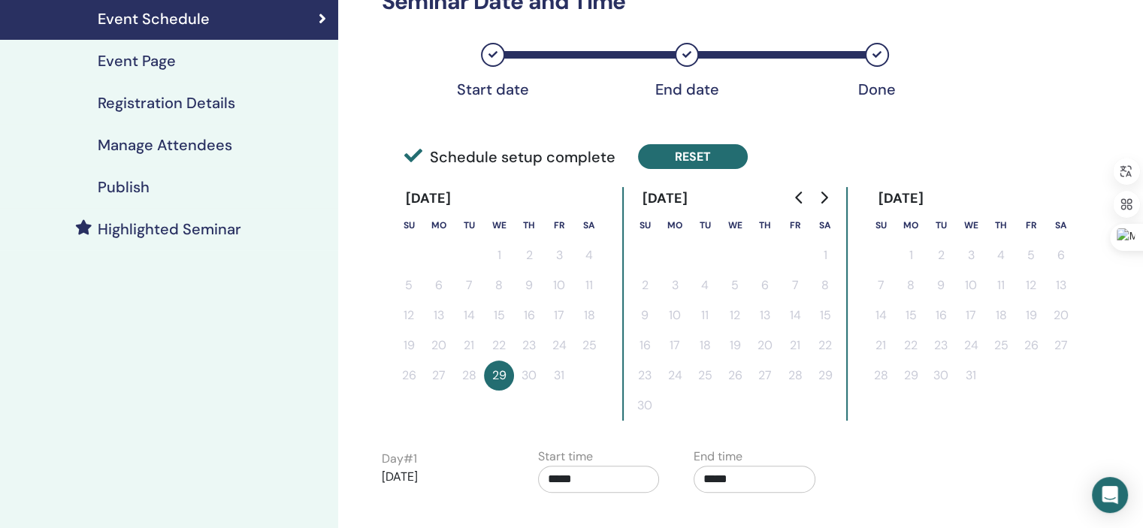
click at [687, 162] on button "Reset" at bounding box center [693, 156] width 110 height 25
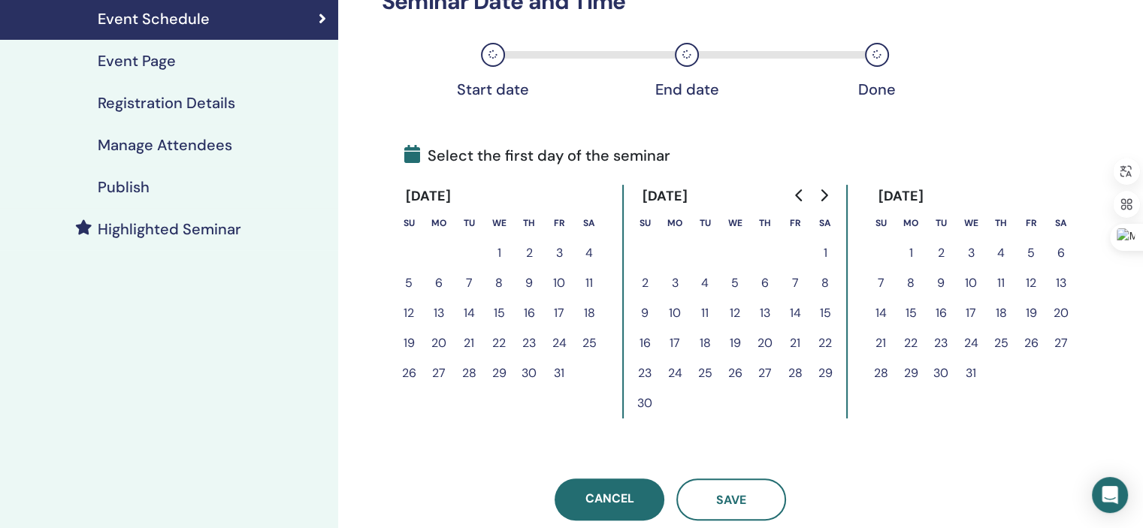
click at [496, 372] on button "29" at bounding box center [499, 373] width 30 height 30
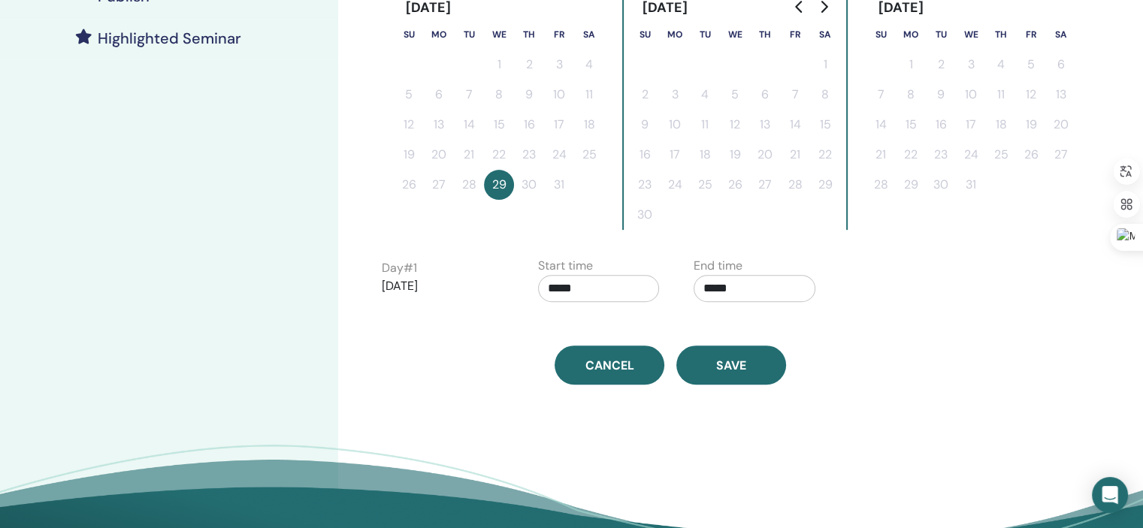
scroll to position [443, 0]
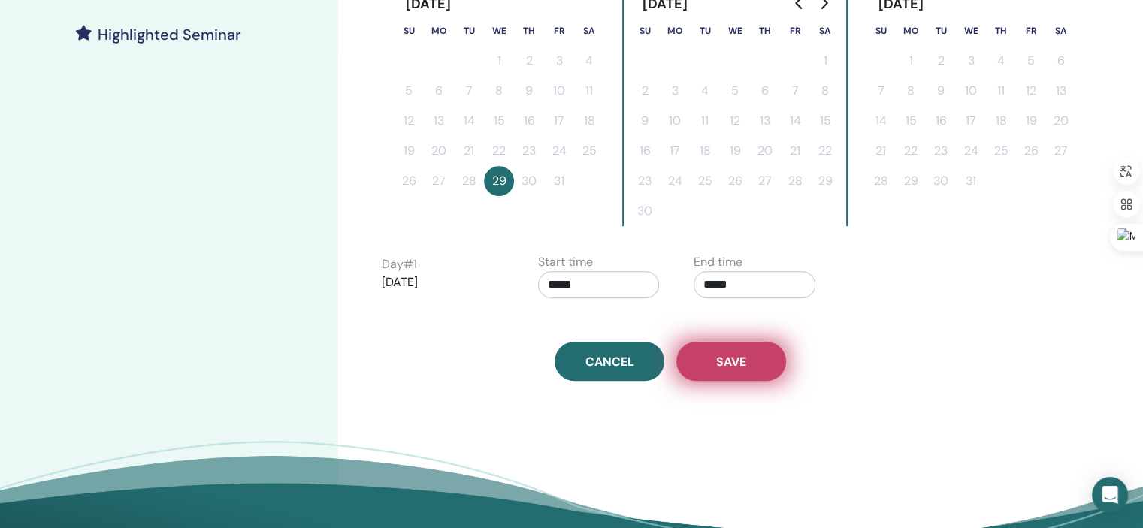
click at [712, 374] on button "Save" at bounding box center [731, 361] width 110 height 39
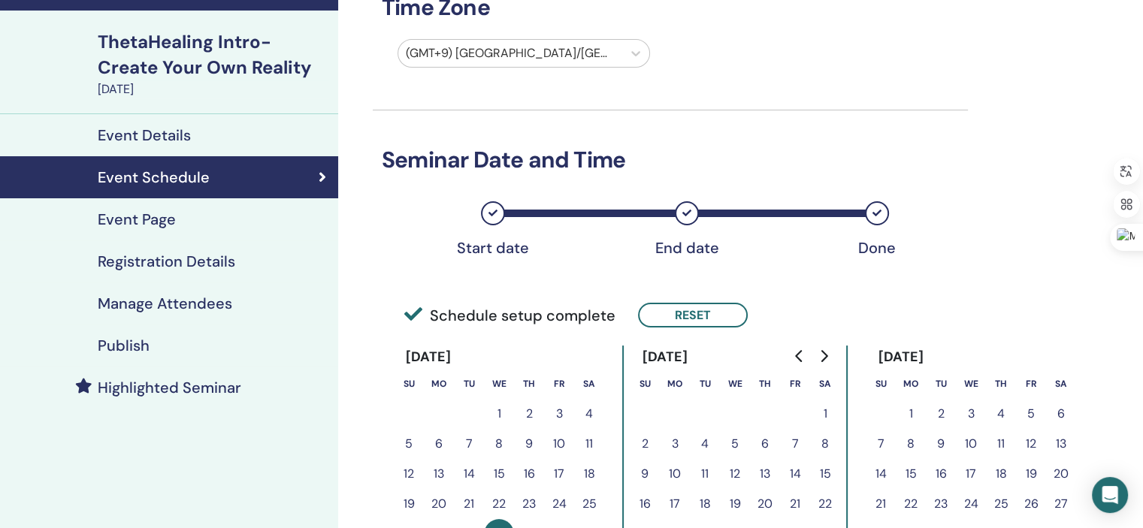
scroll to position [80, 0]
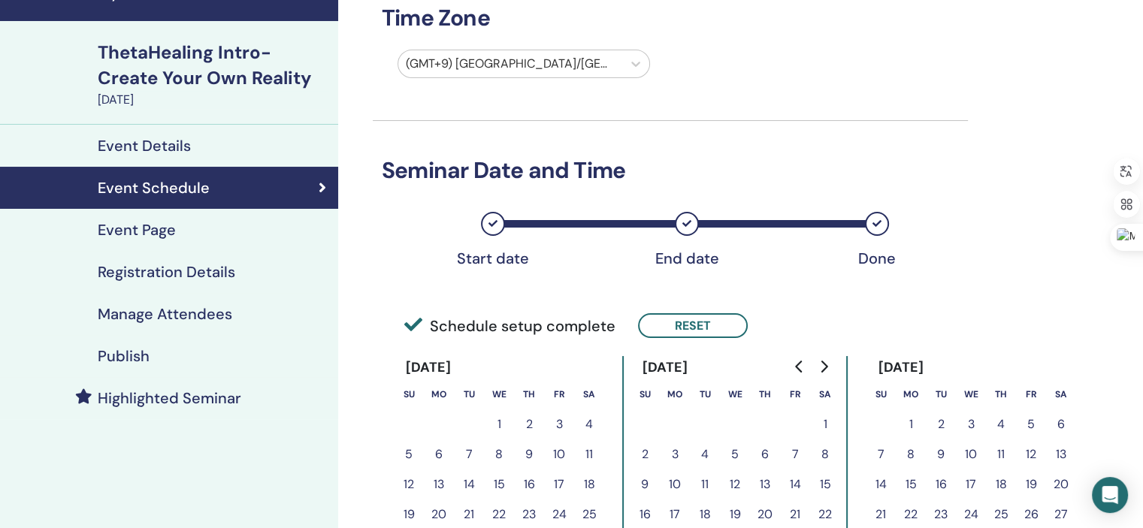
click at [150, 357] on div "Publish" at bounding box center [169, 356] width 314 height 18
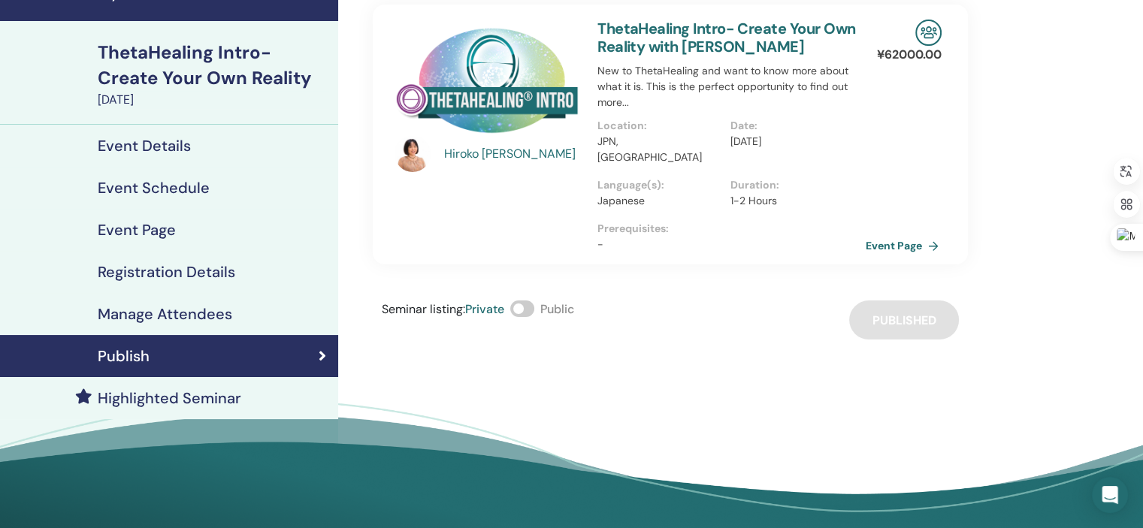
click at [891, 234] on link "Event Page" at bounding box center [905, 245] width 79 height 23
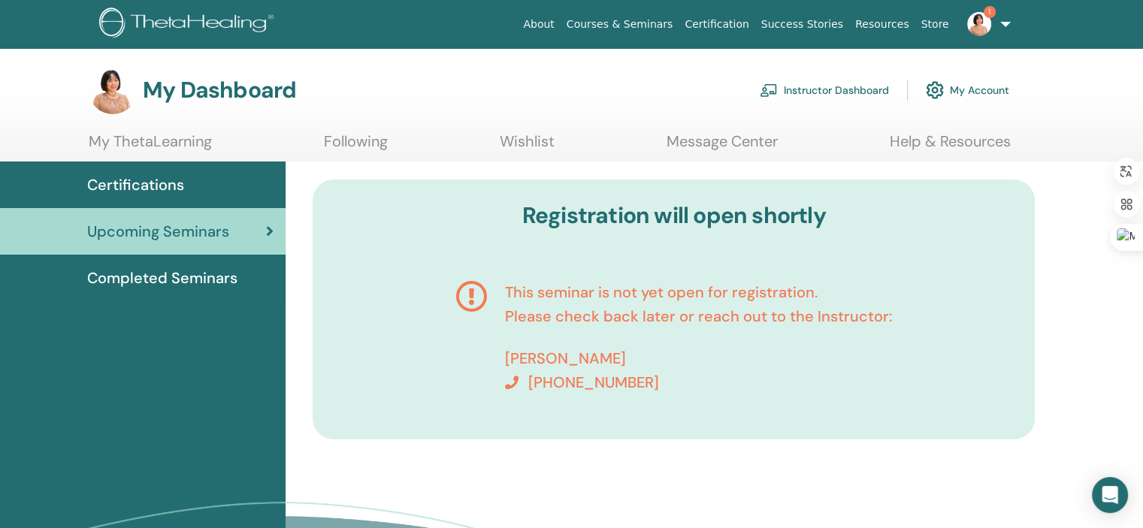
click at [139, 279] on span "Completed Seminars" at bounding box center [162, 278] width 150 height 23
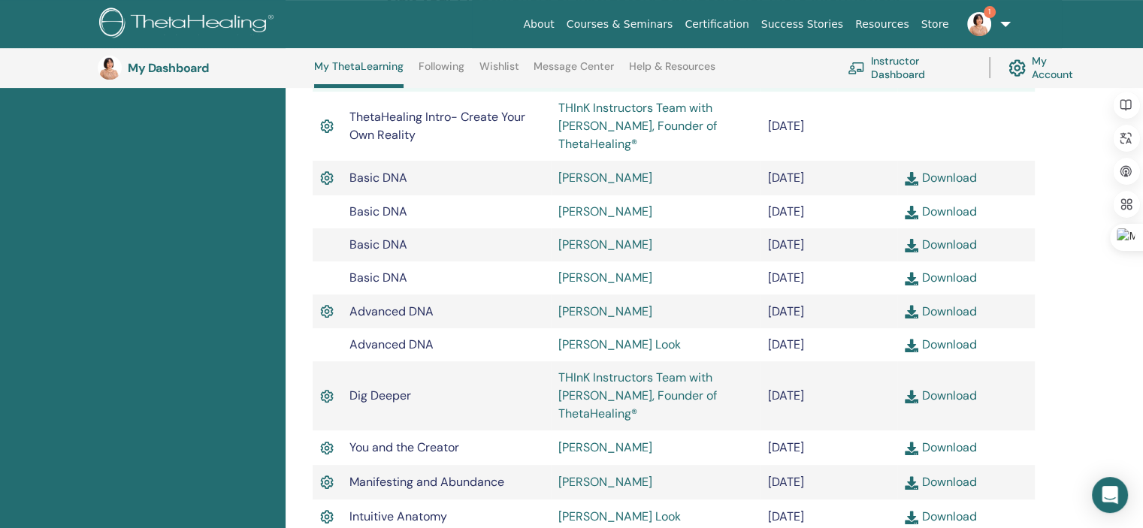
scroll to position [486, 0]
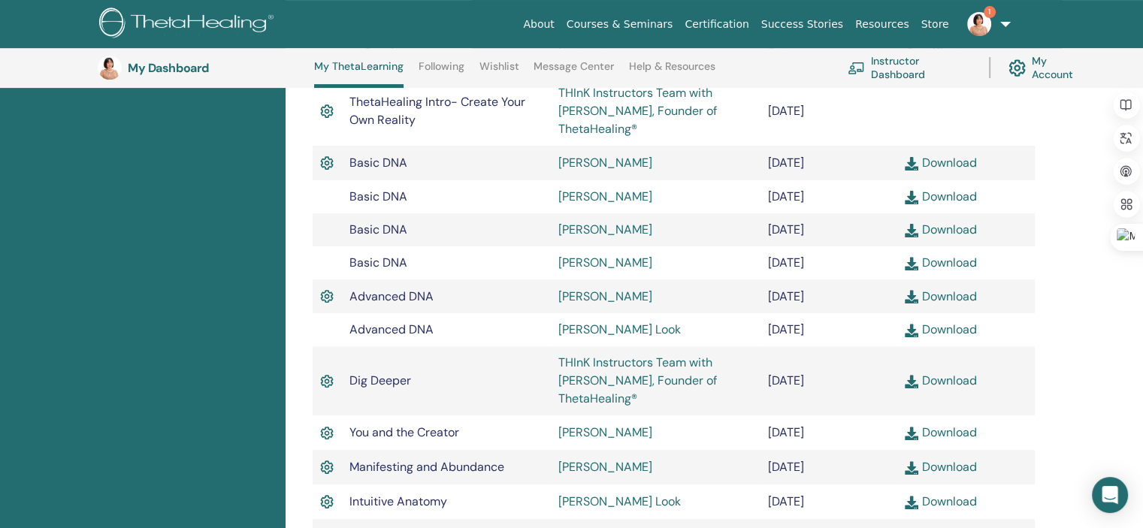
click at [963, 168] on link "Download" at bounding box center [940, 163] width 71 height 16
click at [942, 166] on link "Download" at bounding box center [940, 163] width 71 height 16
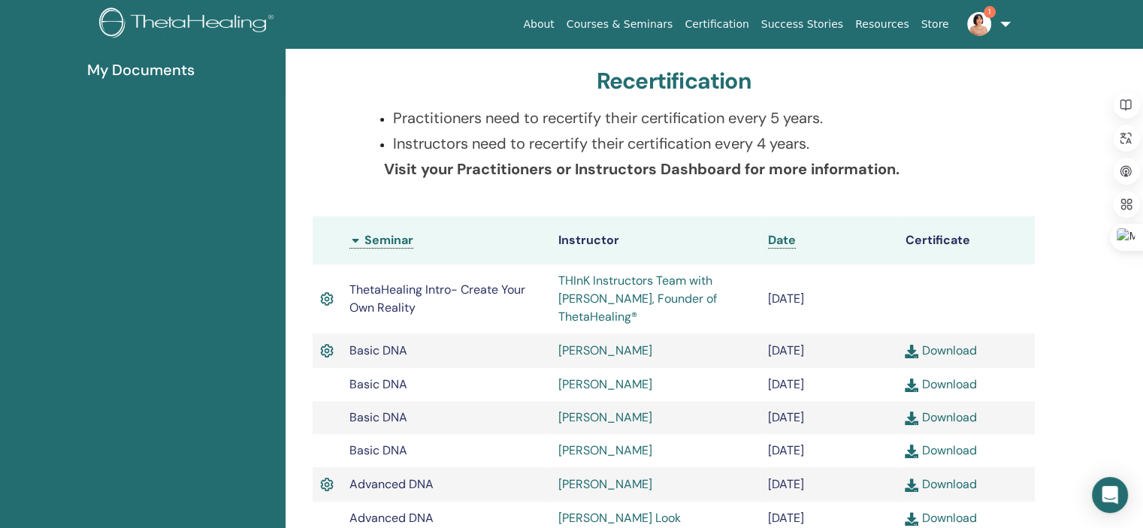
scroll to position [0, 0]
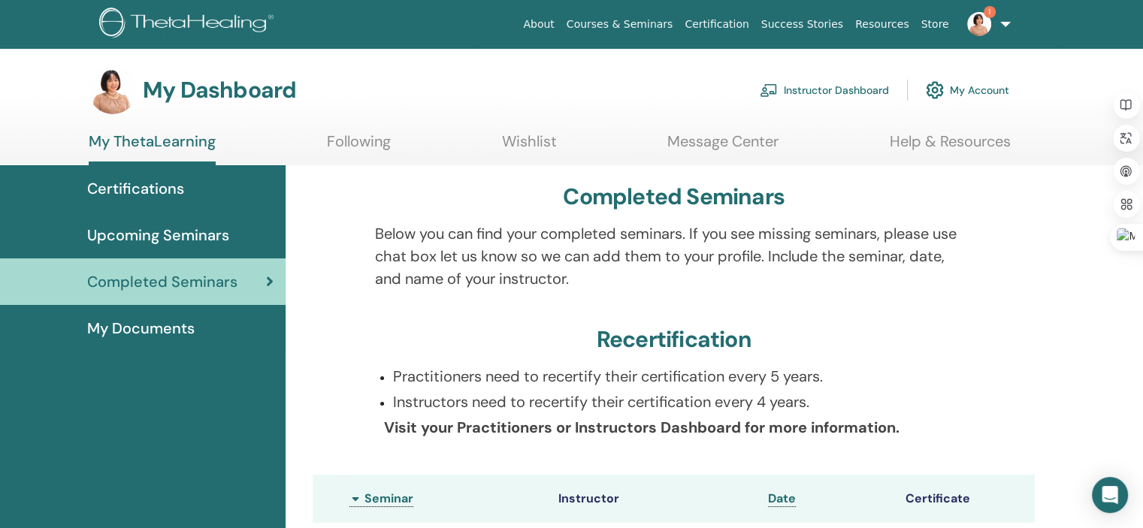
click at [838, 93] on link "Instructor Dashboard" at bounding box center [824, 90] width 129 height 33
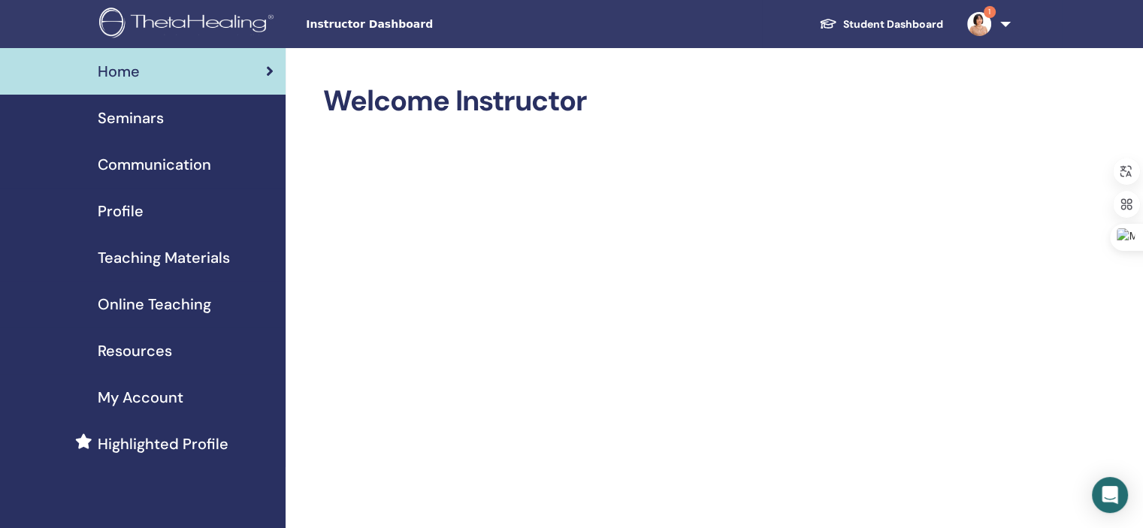
click at [171, 304] on span "Online Teaching" at bounding box center [154, 304] width 113 height 23
